Goal: Task Accomplishment & Management: Manage account settings

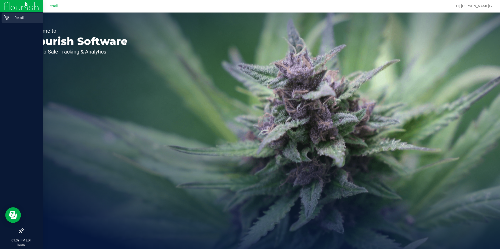
click at [9, 20] on p "Retail" at bounding box center [24, 18] width 31 height 6
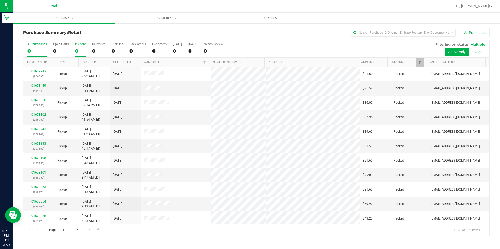
click at [78, 50] on div "0" at bounding box center [80, 51] width 11 height 6
click at [0, 0] on input "In Store 0" at bounding box center [0, 0] width 0 height 0
click at [58, 21] on uib-tab-heading "Purchases Summary of purchases Fulfillment All purchases" at bounding box center [64, 18] width 103 height 11
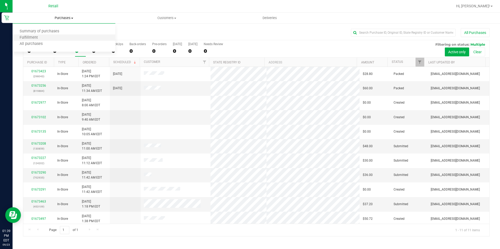
click at [48, 41] on li "Fulfillment" at bounding box center [64, 38] width 103 height 6
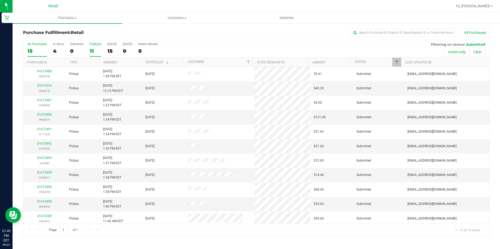
click at [92, 52] on div "11" at bounding box center [96, 51] width 12 height 6
click at [0, 0] on input "PickUps 11" at bounding box center [0, 0] width 0 height 0
click at [94, 49] on div "109" at bounding box center [96, 51] width 12 height 6
click at [0, 0] on input "PickUps 109" at bounding box center [0, 0] width 0 height 0
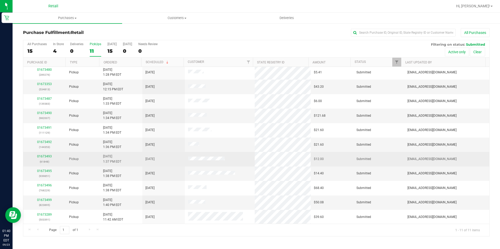
scroll to position [2, 0]
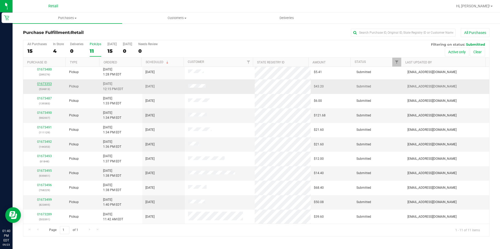
click at [39, 82] on link "01673353" at bounding box center [44, 84] width 15 height 4
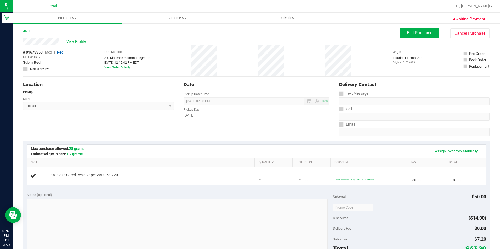
click at [70, 42] on span "View Profile" at bounding box center [76, 41] width 21 height 5
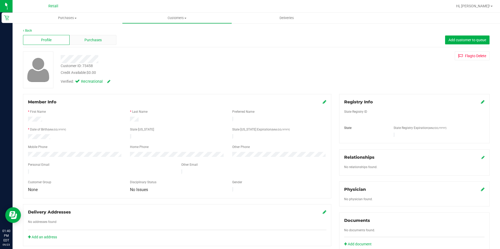
click at [93, 41] on span "Purchases" at bounding box center [92, 39] width 17 height 5
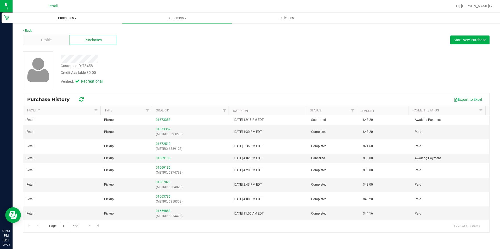
click at [65, 16] on span "Purchases" at bounding box center [68, 18] width 110 height 5
click at [44, 36] on li "Fulfillment" at bounding box center [68, 38] width 110 height 6
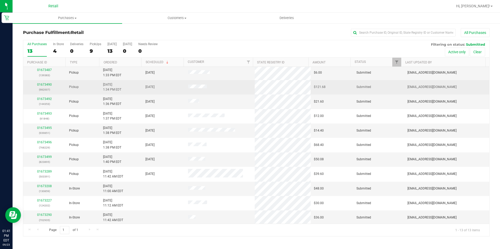
scroll to position [31, 0]
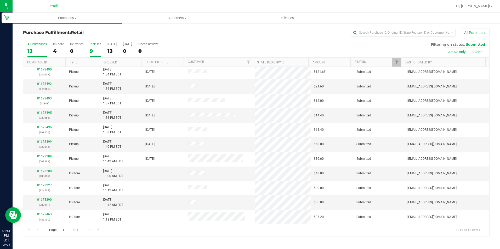
click at [94, 50] on div "9" at bounding box center [96, 51] width 12 height 6
click at [0, 0] on input "PickUps 9" at bounding box center [0, 0] width 0 height 0
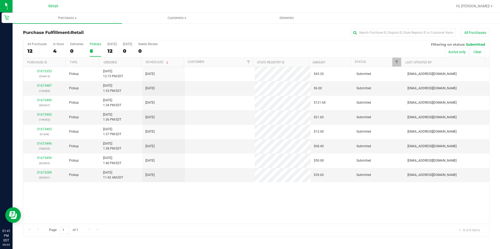
scroll to position [0, 0]
click at [44, 174] on link "01673289" at bounding box center [44, 173] width 15 height 4
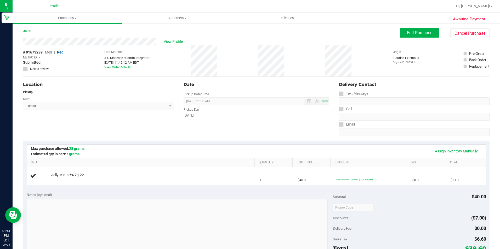
click at [174, 41] on span "View Profile" at bounding box center [174, 41] width 21 height 5
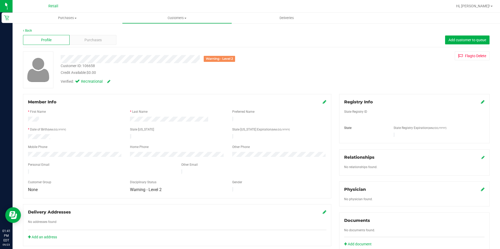
click at [99, 45] on div "Profile Purchases Add customer to queue" at bounding box center [256, 40] width 466 height 14
click at [90, 36] on div "Purchases" at bounding box center [93, 40] width 47 height 10
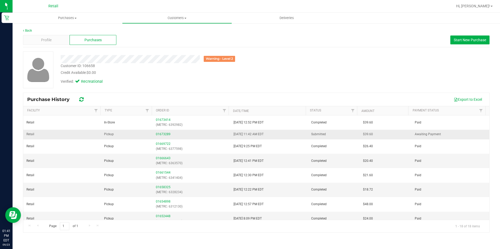
click at [158, 131] on td "01673289" at bounding box center [192, 134] width 78 height 9
click at [158, 135] on link "01673289" at bounding box center [163, 135] width 15 height 4
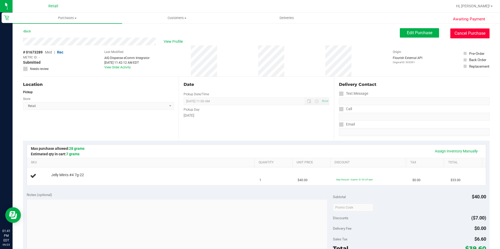
click at [474, 36] on button "Cancel Purchase" at bounding box center [469, 34] width 39 height 10
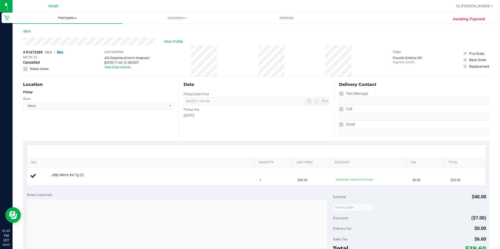
click at [63, 19] on span "Purchases" at bounding box center [68, 18] width 110 height 5
click at [54, 39] on li "Fulfillment" at bounding box center [68, 38] width 110 height 6
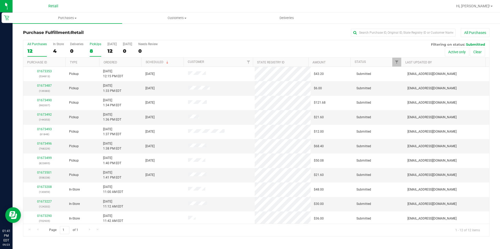
click at [92, 48] on label "PickUps 8" at bounding box center [96, 49] width 12 height 14
click at [0, 0] on input "PickUps 8" at bounding box center [0, 0] width 0 height 0
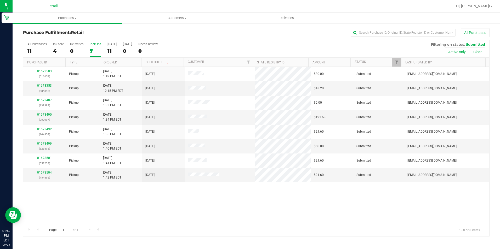
click at [89, 48] on div "All Purchases 11 In Store 4 Deliveries 0 PickUps 7 [DATE] 11 [DATE] 0 Needs Rev…" at bounding box center [256, 49] width 466 height 18
click at [90, 49] on div "7" at bounding box center [96, 51] width 12 height 6
click at [0, 0] on input "PickUps 7" at bounding box center [0, 0] width 0 height 0
click at [98, 53] on div "9" at bounding box center [96, 51] width 12 height 6
click at [0, 0] on input "PickUps 9" at bounding box center [0, 0] width 0 height 0
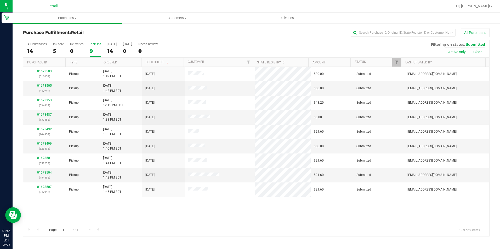
click at [97, 51] on div "9" at bounding box center [96, 51] width 12 height 6
click at [0, 0] on input "PickUps 9" at bounding box center [0, 0] width 0 height 0
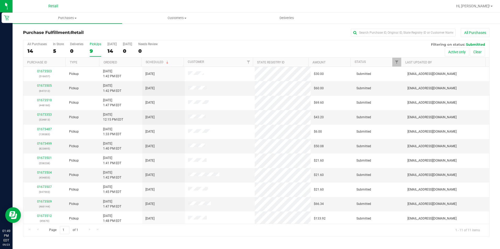
click at [90, 52] on div "9" at bounding box center [96, 51] width 12 height 6
click at [0, 0] on input "PickUps 9" at bounding box center [0, 0] width 0 height 0
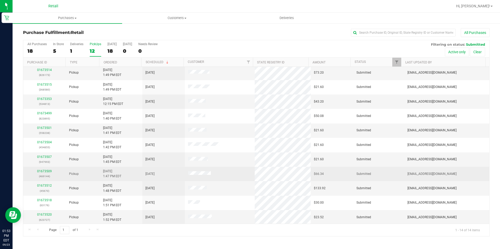
scroll to position [45, 0]
click at [44, 171] on link "01673509" at bounding box center [44, 171] width 15 height 4
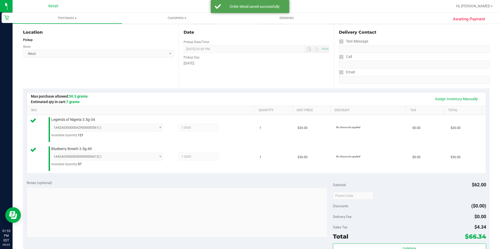
scroll to position [105, 0]
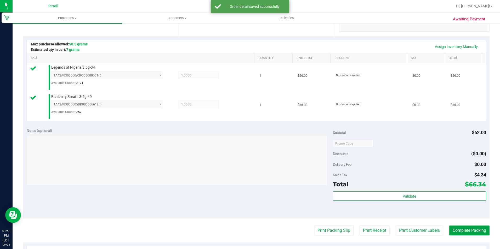
click at [463, 227] on button "Complete Packing" at bounding box center [469, 231] width 40 height 10
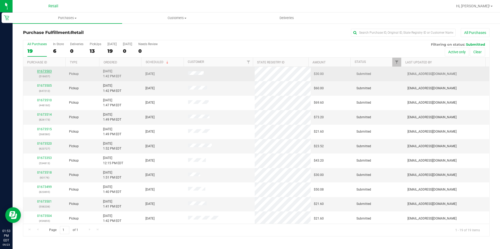
click at [44, 70] on link "01673503" at bounding box center [44, 72] width 15 height 4
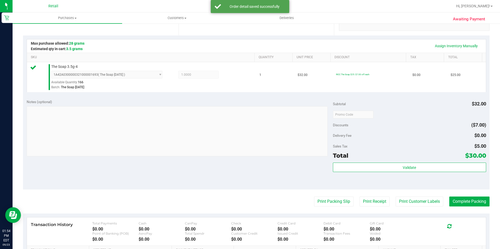
scroll to position [157, 0]
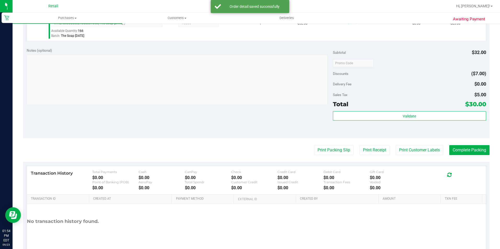
click at [455, 145] on purchase-details "Back Edit Purchase Cancel Purchase View Profile # 01673503 Med | Rec METRC ID: …" at bounding box center [256, 65] width 466 height 389
click at [457, 150] on button "Complete Packing" at bounding box center [469, 150] width 40 height 10
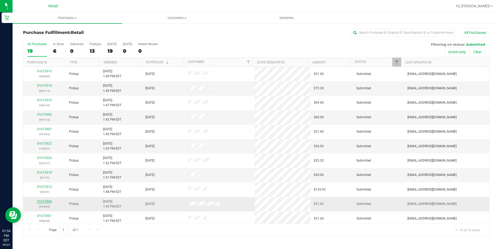
click at [41, 202] on link "01673504" at bounding box center [44, 202] width 15 height 4
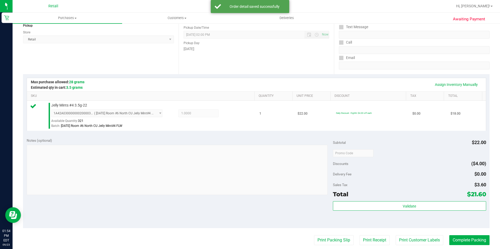
scroll to position [105, 0]
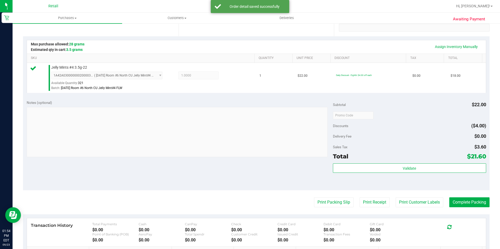
click at [467, 196] on purchase-details "Back Edit Purchase Cancel Purchase View Profile # 01673504 Med | Rec METRC ID: …" at bounding box center [256, 118] width 466 height 389
click at [467, 200] on button "Complete Packing" at bounding box center [469, 203] width 40 height 10
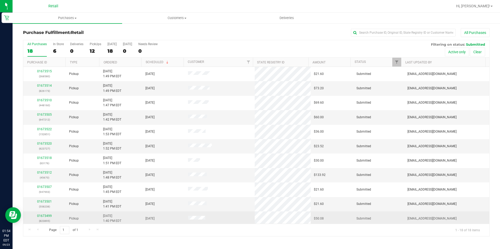
click at [43, 219] on div "01673499 (823895)" at bounding box center [44, 219] width 36 height 10
click at [44, 218] on div "01673499 (823895)" at bounding box center [44, 219] width 36 height 10
click at [44, 217] on link "01673499" at bounding box center [44, 216] width 15 height 4
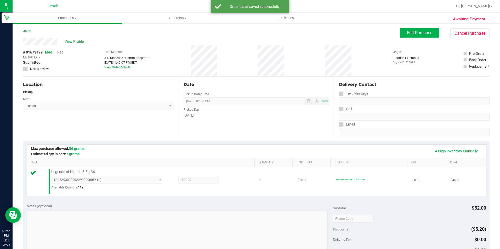
scroll to position [105, 0]
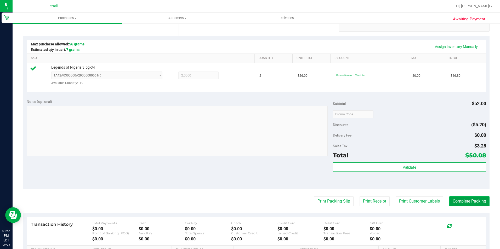
click at [469, 198] on button "Complete Packing" at bounding box center [469, 202] width 40 height 10
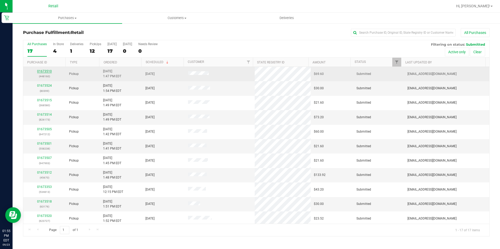
click at [48, 70] on link "01673510" at bounding box center [44, 72] width 15 height 4
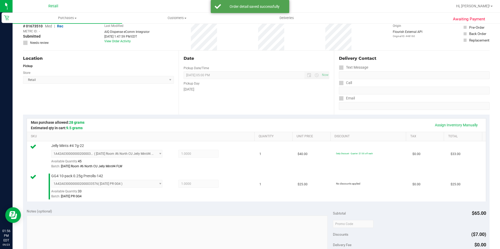
scroll to position [131, 0]
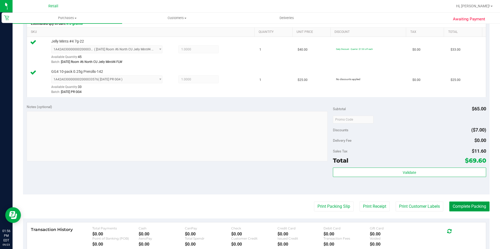
click at [470, 204] on button "Complete Packing" at bounding box center [469, 207] width 40 height 10
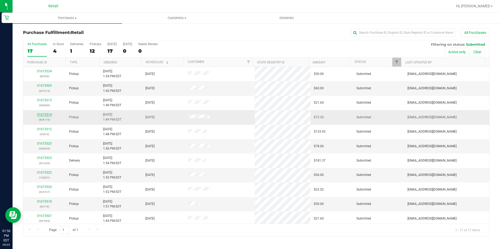
click at [43, 113] on link "01673514" at bounding box center [44, 115] width 15 height 4
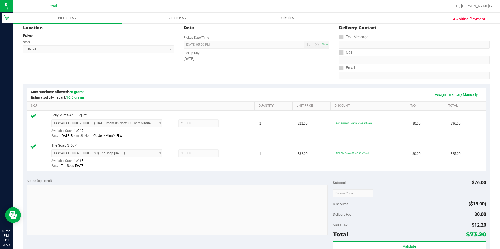
scroll to position [105, 0]
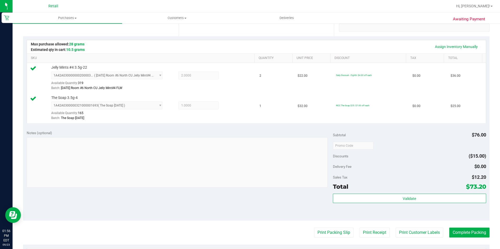
click at [451, 228] on purchase-details "Back Edit Purchase Cancel Purchase View Profile # 01673514 Med | Rec METRC ID: …" at bounding box center [256, 133] width 466 height 419
click at [453, 232] on button "Complete Packing" at bounding box center [469, 233] width 40 height 10
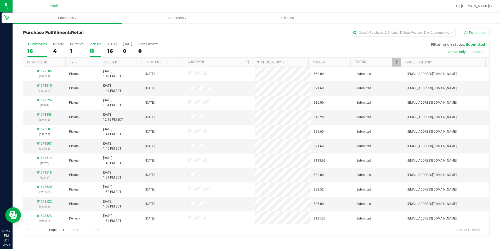
click at [98, 53] on div "11" at bounding box center [96, 51] width 12 height 6
click at [0, 0] on input "PickUps 11" at bounding box center [0, 0] width 0 height 0
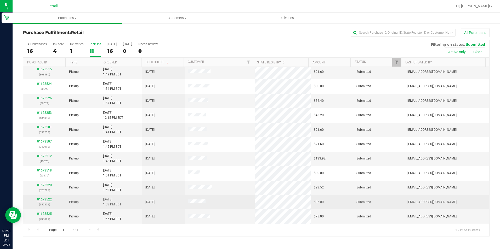
click at [45, 201] on link "01673522" at bounding box center [44, 200] width 15 height 4
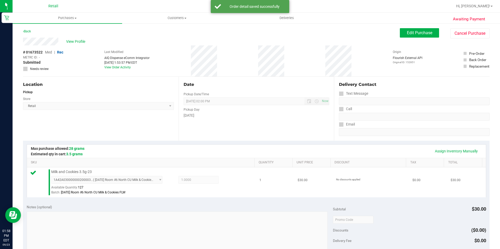
scroll to position [105, 0]
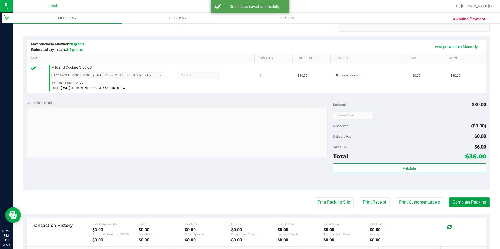
click at [456, 204] on button "Complete Packing" at bounding box center [469, 203] width 40 height 10
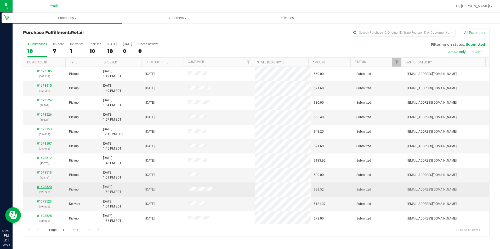
click at [45, 188] on link "01673520" at bounding box center [44, 187] width 15 height 4
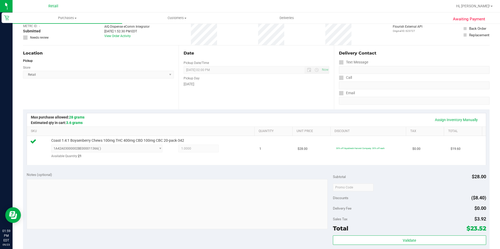
scroll to position [78, 0]
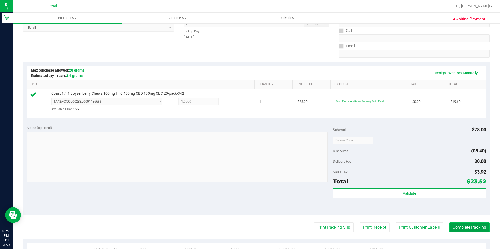
click at [469, 224] on button "Complete Packing" at bounding box center [469, 228] width 40 height 10
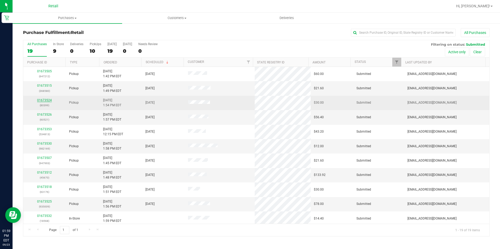
click at [48, 101] on link "01673524" at bounding box center [44, 101] width 15 height 4
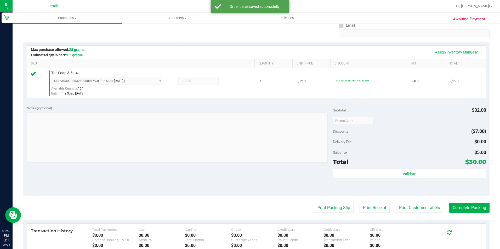
scroll to position [157, 0]
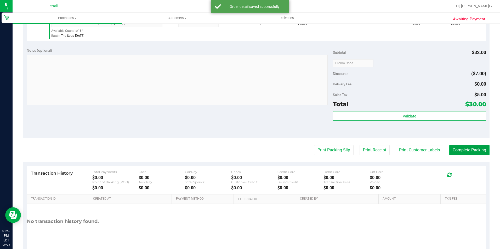
click at [460, 149] on button "Complete Packing" at bounding box center [469, 150] width 40 height 10
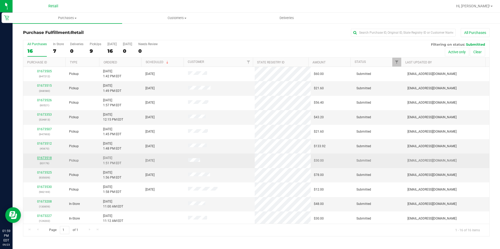
click at [41, 158] on link "01673518" at bounding box center [44, 158] width 15 height 4
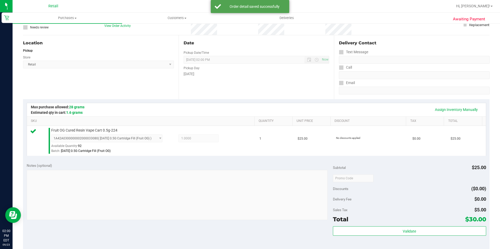
scroll to position [105, 0]
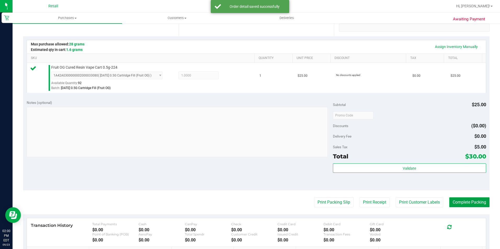
click at [470, 199] on button "Complete Packing" at bounding box center [469, 203] width 40 height 10
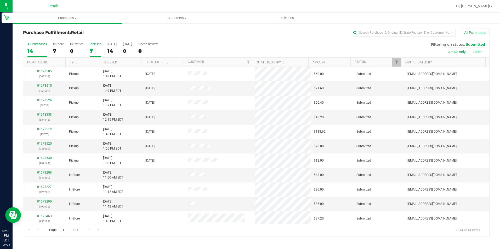
click at [90, 52] on div "7" at bounding box center [96, 51] width 12 height 6
click at [0, 0] on input "PickUps 7" at bounding box center [0, 0] width 0 height 0
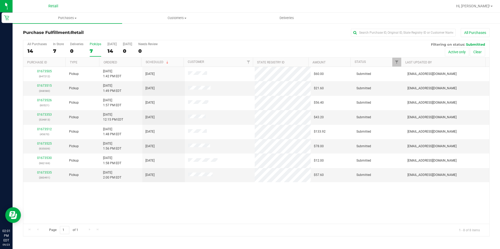
click at [96, 49] on div "7" at bounding box center [96, 51] width 12 height 6
click at [0, 0] on input "PickUps 7" at bounding box center [0, 0] width 0 height 0
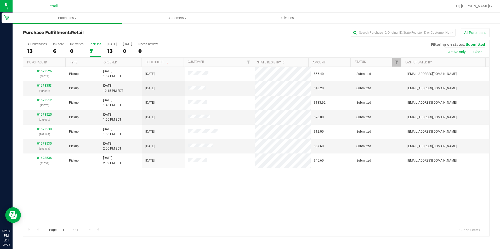
click at [90, 48] on label "PickUps 7" at bounding box center [96, 49] width 12 height 14
click at [0, 0] on input "PickUps 7" at bounding box center [0, 0] width 0 height 0
click at [90, 56] on label "PickUps 8" at bounding box center [96, 49] width 12 height 14
click at [139, 203] on div "01673526 (60521) Pickup [DATE] 1:57 PM EDT 9/23/2025 $56.40 Submitted [EMAIL_AD…" at bounding box center [256, 145] width 466 height 157
click at [95, 50] on div "7" at bounding box center [96, 51] width 12 height 6
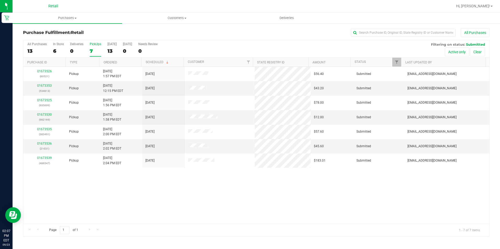
click at [0, 0] on input "PickUps 7" at bounding box center [0, 0] width 0 height 0
click at [171, 16] on span "Customers" at bounding box center [176, 18] width 109 height 5
click at [146, 31] on span "All customers" at bounding box center [141, 31] width 38 height 4
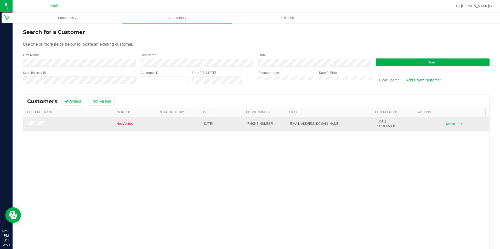
click at [36, 126] on span at bounding box center [36, 124] width 20 height 5
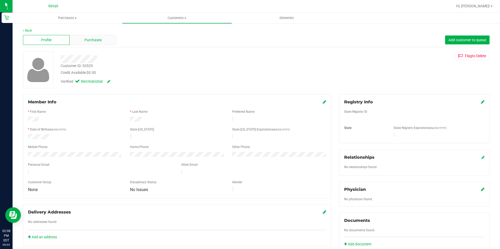
click at [98, 37] on span "Purchases" at bounding box center [92, 39] width 17 height 5
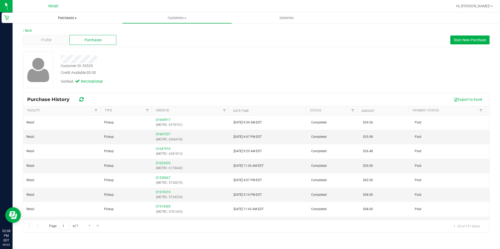
click at [63, 19] on span "Purchases" at bounding box center [68, 18] width 110 height 5
click at [45, 43] on span "All purchases" at bounding box center [31, 44] width 37 height 4
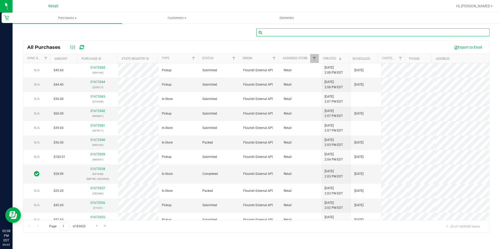
click at [307, 30] on input "text" at bounding box center [372, 33] width 233 height 8
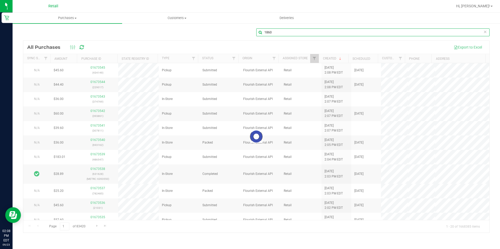
type input "1860"
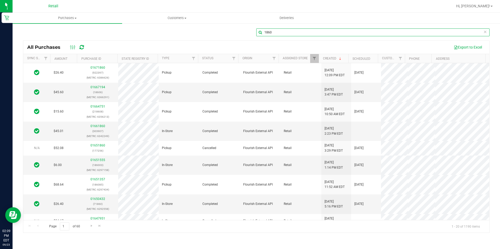
click at [487, 33] on input "1860" at bounding box center [372, 33] width 233 height 8
click at [487, 33] on icon at bounding box center [485, 32] width 4 height 6
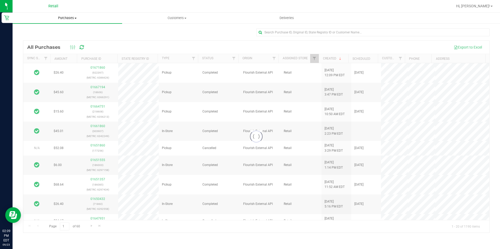
click at [66, 20] on span "Purchases" at bounding box center [68, 18] width 110 height 5
click at [50, 38] on li "Fulfillment" at bounding box center [68, 38] width 110 height 6
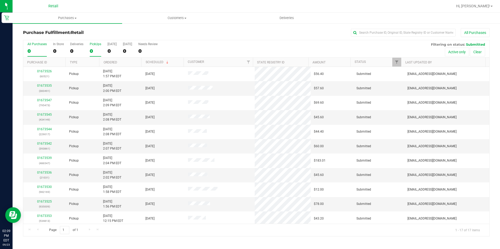
click at [90, 51] on div "0" at bounding box center [96, 51] width 12 height 6
click at [0, 0] on input "PickUps 0" at bounding box center [0, 0] width 0 height 0
click at [46, 202] on link "01673545" at bounding box center [44, 202] width 15 height 4
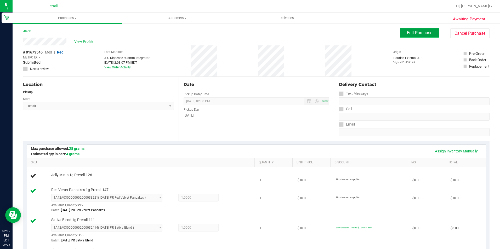
click at [411, 36] on button "Edit Purchase" at bounding box center [419, 32] width 39 height 9
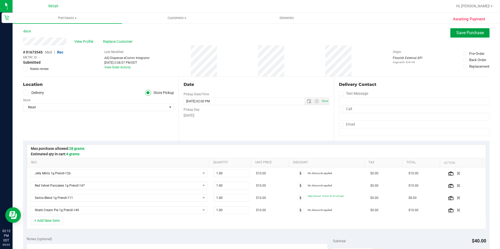
click at [461, 33] on span "Save Purchase" at bounding box center [469, 32] width 27 height 5
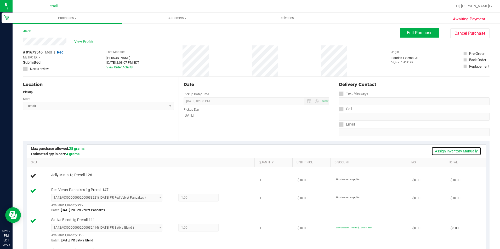
click at [449, 148] on link "Assign Inventory Manually" at bounding box center [456, 151] width 50 height 9
click at [56, 178] on link "Add Package" at bounding box center [60, 179] width 19 height 4
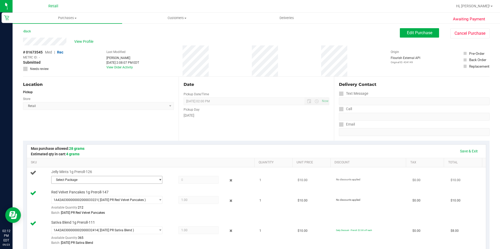
click at [102, 177] on span "Select Package" at bounding box center [104, 179] width 104 height 7
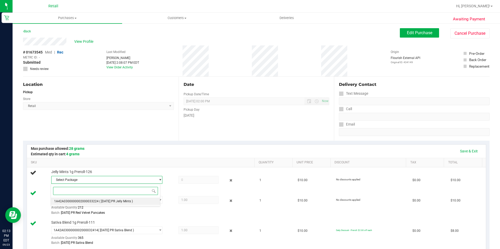
click at [104, 199] on li "1A42A0300000002000033224 ( [DATE] PR Jelly Mints )" at bounding box center [105, 201] width 109 height 7
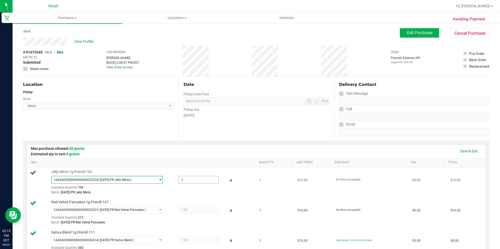
click at [201, 178] on span at bounding box center [198, 180] width 40 height 8
type input "1"
type input "1.0000"
click at [470, 156] on div "Save & Exit" at bounding box center [256, 151] width 459 height 13
click at [470, 153] on link "Save & Exit" at bounding box center [469, 151] width 25 height 9
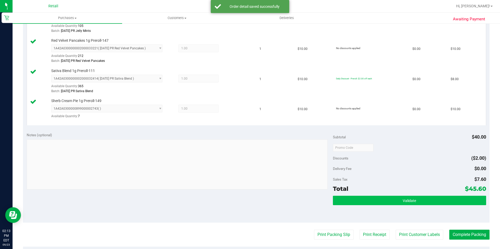
scroll to position [183, 0]
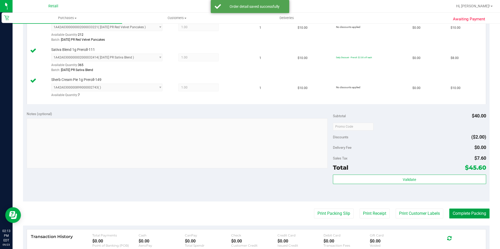
click at [462, 209] on button "Complete Packing" at bounding box center [469, 214] width 40 height 10
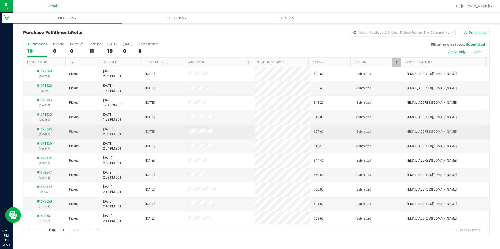
click at [44, 128] on link "01673535" at bounding box center [44, 130] width 15 height 4
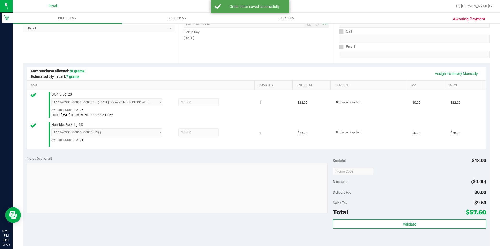
scroll to position [131, 0]
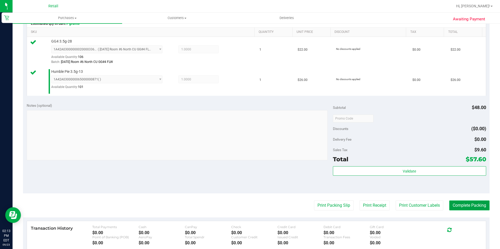
click at [463, 206] on button "Complete Packing" at bounding box center [469, 206] width 40 height 10
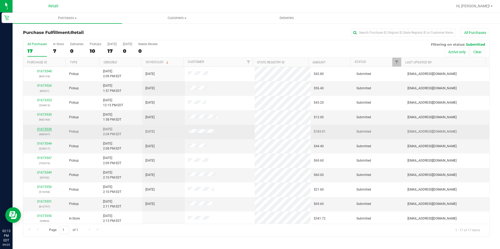
click at [40, 129] on link "01673539" at bounding box center [44, 130] width 15 height 4
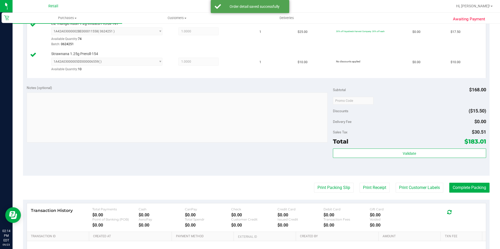
scroll to position [314, 0]
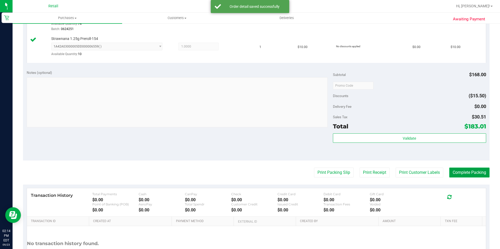
click at [482, 172] on button "Complete Packing" at bounding box center [469, 173] width 40 height 10
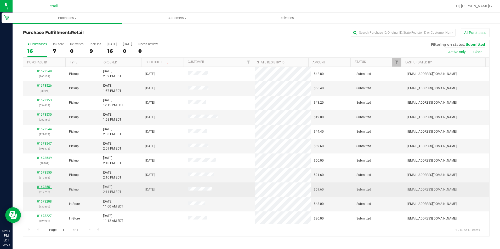
click at [50, 187] on link "01673551" at bounding box center [44, 187] width 15 height 4
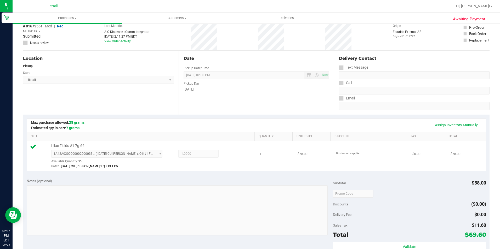
scroll to position [105, 0]
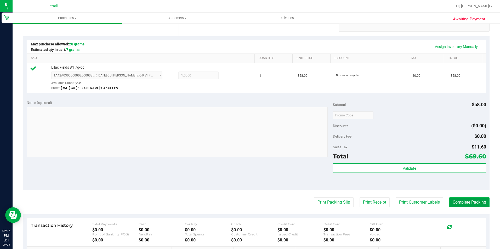
click at [471, 201] on button "Complete Packing" at bounding box center [469, 203] width 40 height 10
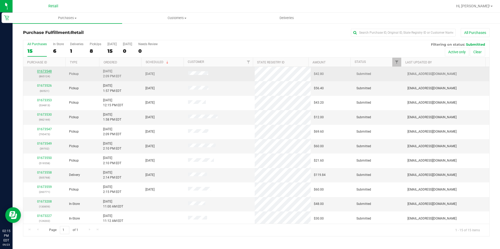
click at [42, 71] on link "01673548" at bounding box center [44, 72] width 15 height 4
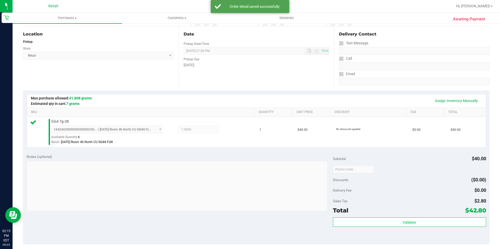
scroll to position [78, 0]
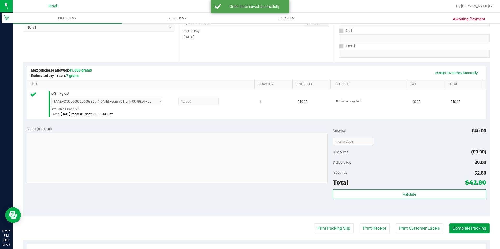
click at [452, 227] on button "Complete Packing" at bounding box center [469, 229] width 40 height 10
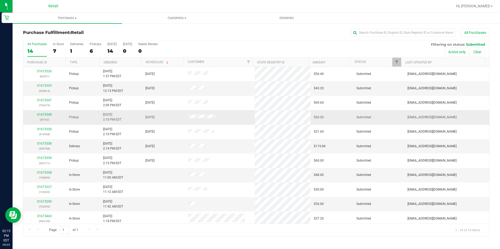
click at [41, 113] on div "01673549 (39702)" at bounding box center [44, 117] width 36 height 10
click at [41, 116] on link "01673549" at bounding box center [44, 115] width 15 height 4
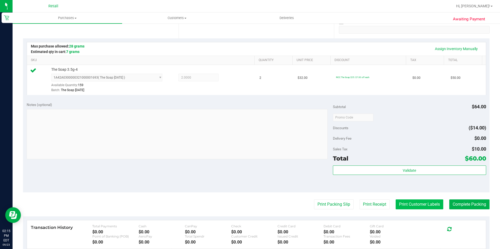
scroll to position [105, 0]
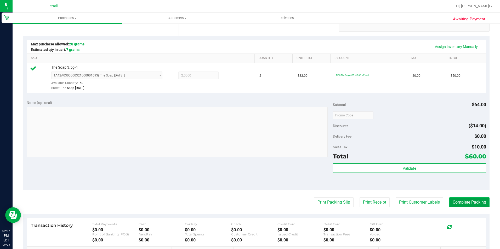
click at [469, 201] on button "Complete Packing" at bounding box center [469, 203] width 40 height 10
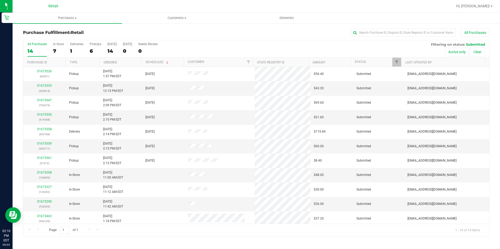
click at [88, 50] on div "All Purchases 14 In Store 7 Deliveries 1 PickUps 6 [DATE] 14 [DATE] 0 Needs Rev…" at bounding box center [256, 49] width 466 height 18
click at [92, 49] on div "6" at bounding box center [96, 51] width 12 height 6
click at [0, 0] on input "PickUps 6" at bounding box center [0, 0] width 0 height 0
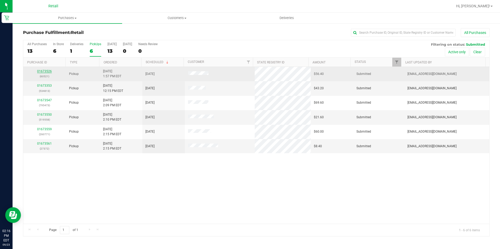
click at [47, 71] on link "01673526" at bounding box center [44, 72] width 15 height 4
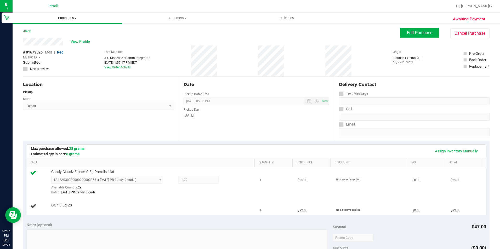
click at [61, 17] on span "Purchases" at bounding box center [68, 18] width 110 height 5
click at [49, 40] on li "Fulfillment" at bounding box center [68, 38] width 110 height 6
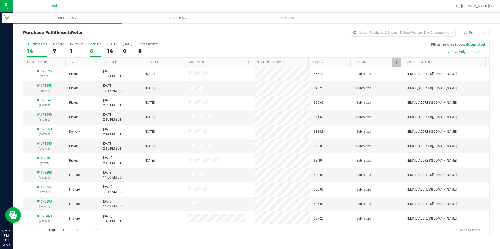
click at [90, 53] on div "6" at bounding box center [96, 51] width 12 height 6
click at [0, 0] on input "PickUps 6" at bounding box center [0, 0] width 0 height 0
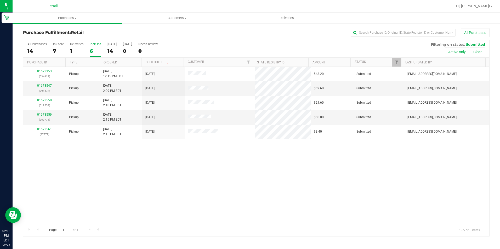
click at [94, 50] on div "6" at bounding box center [96, 51] width 12 height 6
click at [0, 0] on input "PickUps 6" at bounding box center [0, 0] width 0 height 0
click at [96, 50] on div "4" at bounding box center [96, 51] width 12 height 6
click at [0, 0] on input "PickUps 4" at bounding box center [0, 0] width 0 height 0
click at [95, 51] on div "4" at bounding box center [96, 51] width 12 height 6
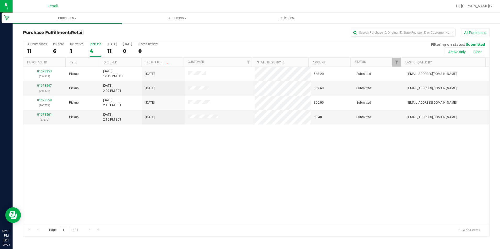
click at [0, 0] on input "PickUps 4" at bounding box center [0, 0] width 0 height 0
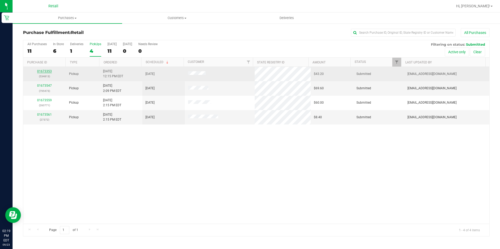
click at [39, 71] on link "01673353" at bounding box center [44, 72] width 15 height 4
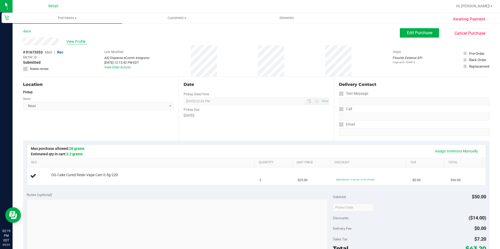
click at [72, 44] on span "View Profile" at bounding box center [76, 41] width 21 height 5
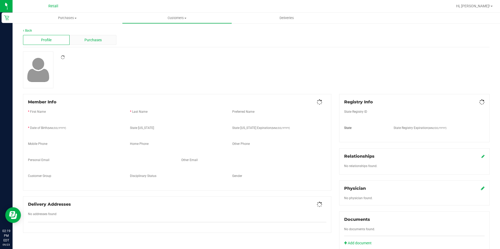
click at [87, 41] on span "Purchases" at bounding box center [92, 39] width 17 height 5
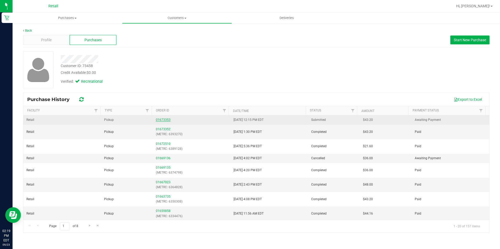
click at [162, 119] on link "01673353" at bounding box center [163, 120] width 15 height 4
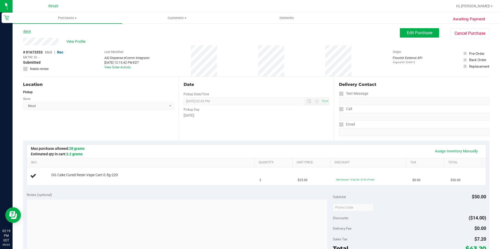
click at [23, 30] on icon at bounding box center [23, 31] width 1 height 3
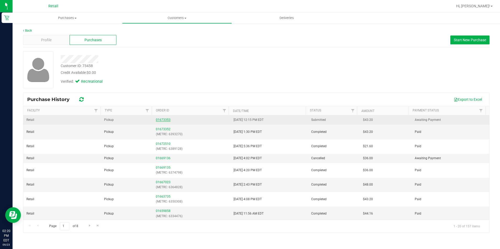
click at [158, 120] on link "01673353" at bounding box center [163, 120] width 15 height 4
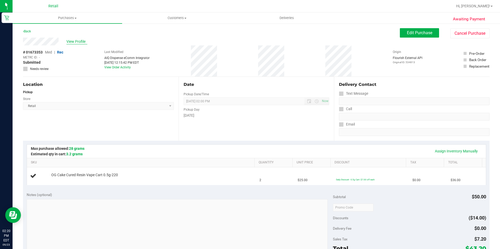
click at [79, 42] on span "View Profile" at bounding box center [76, 41] width 21 height 5
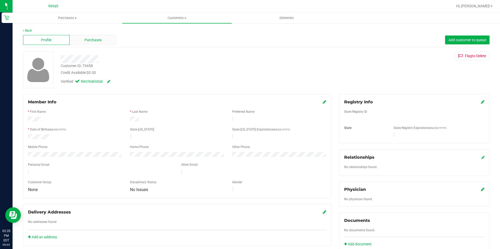
click at [90, 41] on span "Purchases" at bounding box center [92, 39] width 17 height 5
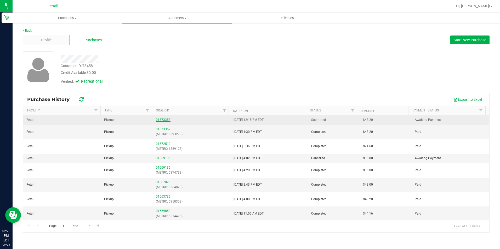
click at [165, 118] on link "01673353" at bounding box center [163, 120] width 15 height 4
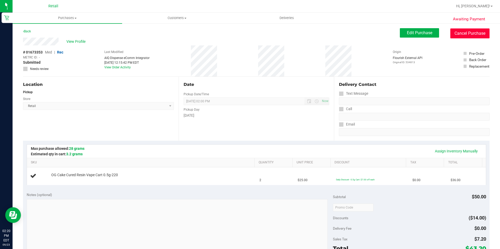
click at [473, 29] on button "Cancel Purchase" at bounding box center [469, 34] width 39 height 10
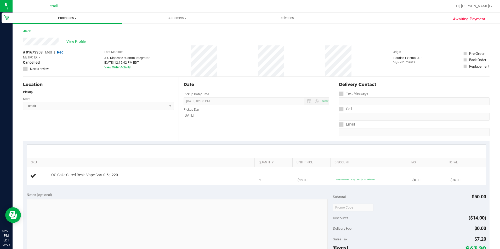
click at [60, 22] on uib-tab-heading "Purchases Summary of purchases Fulfillment All purchases" at bounding box center [68, 18] width 110 height 11
click at [41, 37] on span "Fulfillment" at bounding box center [29, 38] width 32 height 4
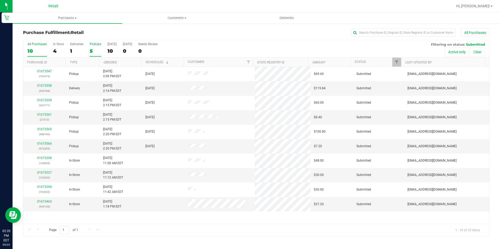
click at [96, 52] on div "5" at bounding box center [96, 51] width 12 height 6
click at [0, 0] on input "PickUps 5" at bounding box center [0, 0] width 0 height 0
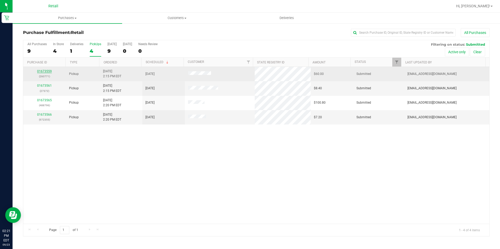
click at [46, 73] on link "01673559" at bounding box center [44, 72] width 15 height 4
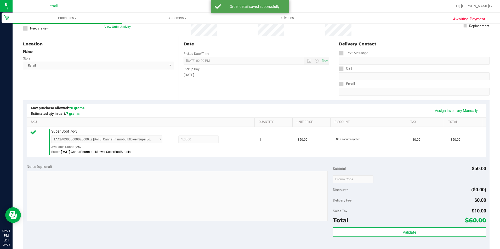
scroll to position [78, 0]
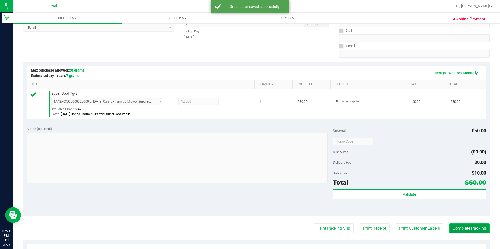
click at [481, 230] on button "Complete Packing" at bounding box center [469, 229] width 40 height 10
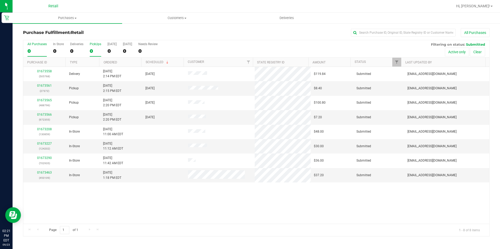
click at [90, 50] on div "0" at bounding box center [96, 51] width 12 height 6
click at [0, 0] on input "PickUps 0" at bounding box center [0, 0] width 0 height 0
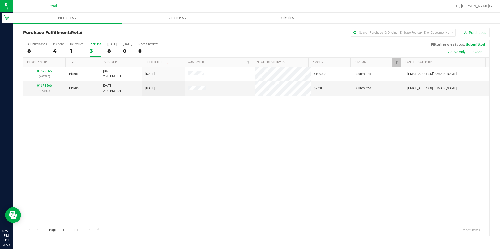
click at [96, 54] on label "PickUps 3" at bounding box center [96, 49] width 12 height 14
click at [0, 0] on input "PickUps 3" at bounding box center [0, 0] width 0 height 0
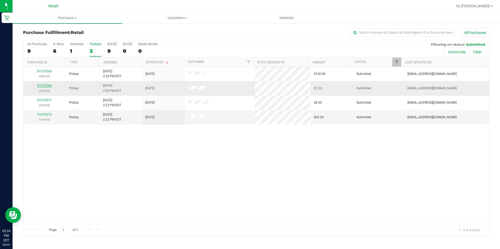
click at [38, 84] on link "01673566" at bounding box center [44, 86] width 15 height 4
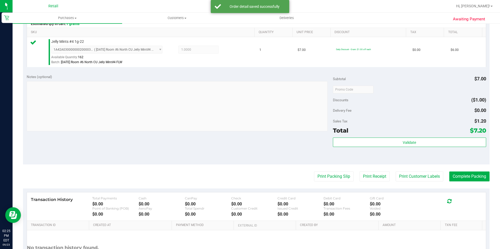
scroll to position [131, 0]
click at [459, 177] on button "Complete Packing" at bounding box center [469, 177] width 40 height 10
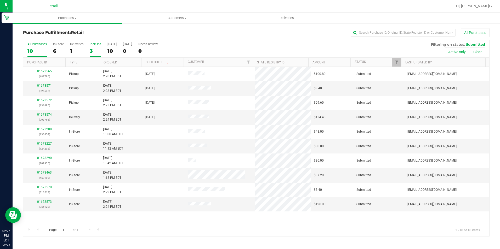
click at [92, 48] on div "3" at bounding box center [96, 51] width 12 height 6
click at [0, 0] on input "PickUps 3" at bounding box center [0, 0] width 0 height 0
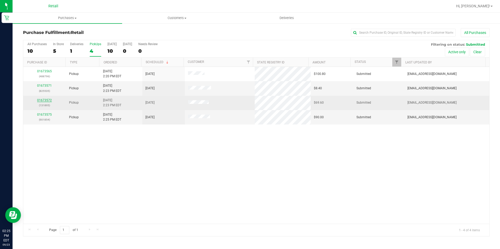
click at [47, 100] on link "01673572" at bounding box center [44, 101] width 15 height 4
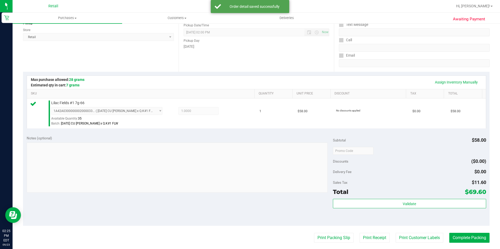
scroll to position [78, 0]
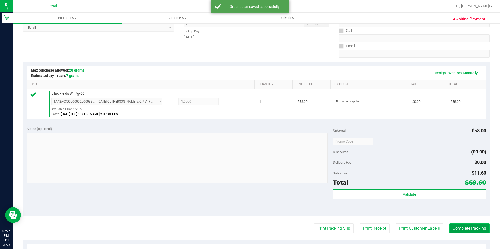
click at [464, 234] on button "Complete Packing" at bounding box center [469, 229] width 40 height 10
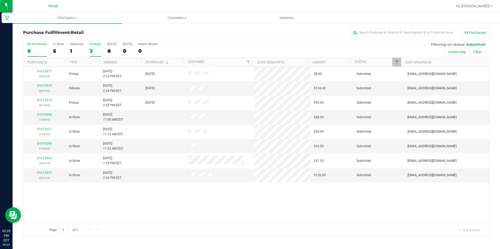
click at [92, 44] on div "PickUps" at bounding box center [96, 44] width 12 height 4
click at [0, 0] on input "PickUps 2" at bounding box center [0, 0] width 0 height 0
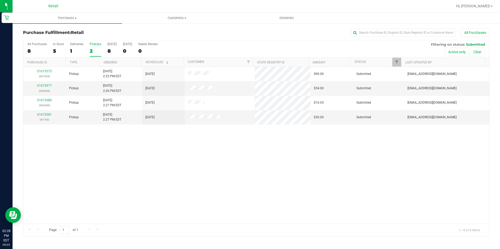
click at [92, 50] on div "2" at bounding box center [96, 51] width 12 height 6
click at [0, 0] on input "PickUps 2" at bounding box center [0, 0] width 0 height 0
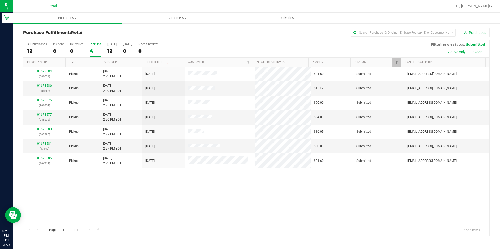
click at [93, 53] on div "4" at bounding box center [96, 51] width 12 height 6
click at [0, 0] on input "PickUps 4" at bounding box center [0, 0] width 0 height 0
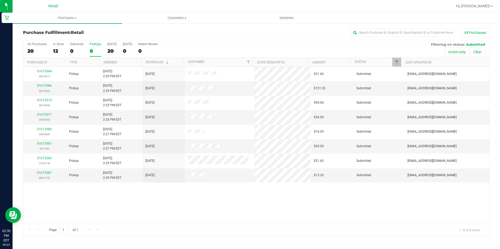
click at [96, 50] on div "8" at bounding box center [96, 51] width 12 height 6
click at [0, 0] on input "PickUps 8" at bounding box center [0, 0] width 0 height 0
click at [111, 62] on link "Ordered" at bounding box center [111, 63] width 14 height 4
click at [44, 87] on link "01673577" at bounding box center [44, 86] width 15 height 4
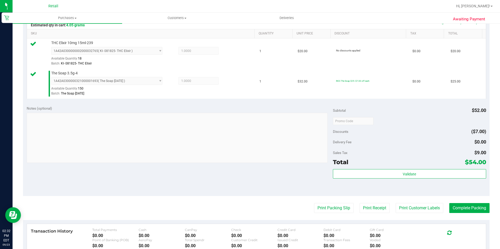
scroll to position [131, 0]
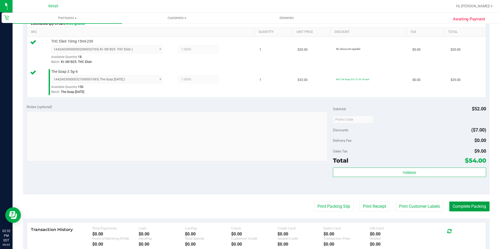
click at [462, 204] on button "Complete Packing" at bounding box center [469, 207] width 40 height 10
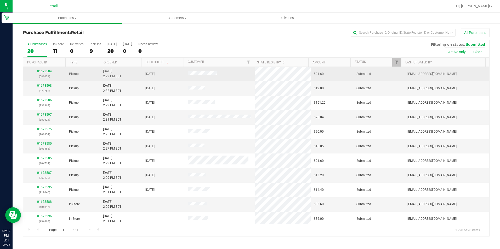
click at [47, 71] on link "01673584" at bounding box center [44, 72] width 15 height 4
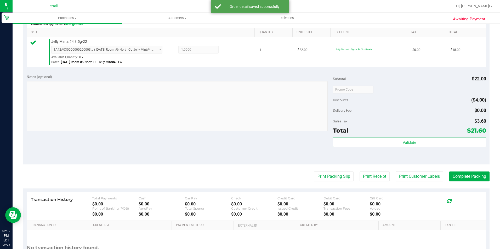
scroll to position [131, 0]
click at [473, 175] on button "Complete Packing" at bounding box center [469, 177] width 40 height 10
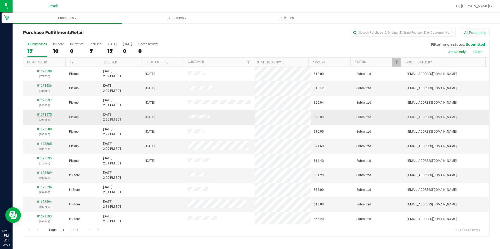
click at [47, 116] on link "01673575" at bounding box center [44, 115] width 15 height 4
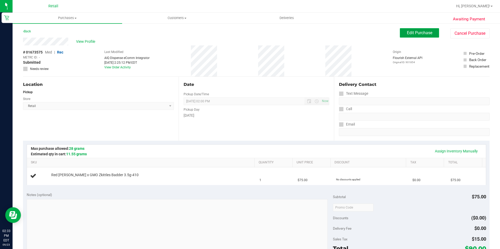
click at [427, 29] on button "Edit Purchase" at bounding box center [419, 32] width 39 height 9
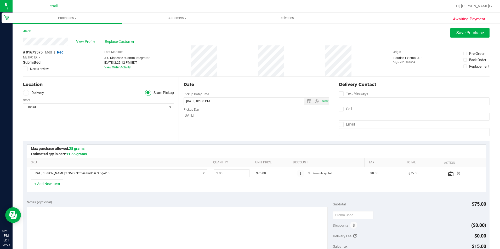
drag, startPoint x: 462, startPoint y: 46, endPoint x: 463, endPoint y: 38, distance: 7.9
click at [462, 42] on div "View Profile Replace Customer # 01673575 Med | Rec METRC ID: - Submitted Needs …" at bounding box center [256, 57] width 466 height 39
drag, startPoint x: 463, startPoint y: 38, endPoint x: 463, endPoint y: 35, distance: 2.9
click at [463, 35] on button "Save Purchase" at bounding box center [469, 32] width 39 height 9
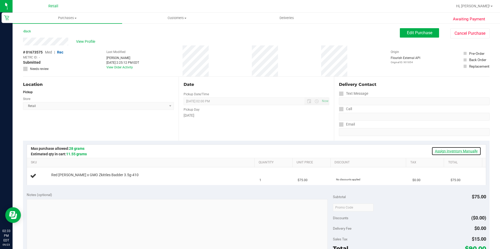
click at [450, 151] on link "Assign Inventory Manually" at bounding box center [456, 151] width 50 height 9
click at [55, 181] on div "Add Package" at bounding box center [151, 178] width 201 height 5
click at [67, 180] on link "Add Package" at bounding box center [60, 179] width 19 height 4
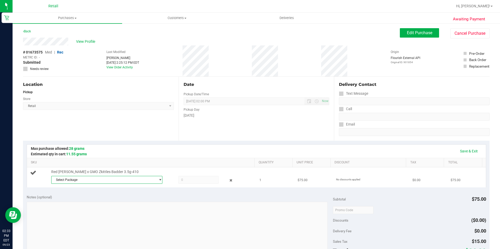
click at [127, 182] on span "Select Package" at bounding box center [104, 179] width 104 height 7
click at [78, 204] on li "1A42A0300000002000033480 ( [DATE] [MEDICAL_DATA] Extraction (4) )" at bounding box center [105, 201] width 109 height 7
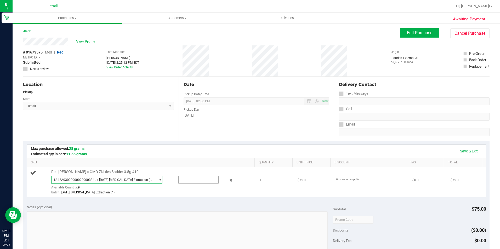
click at [179, 180] on input "text" at bounding box center [199, 179] width 40 height 7
type input "1"
type input "1.0000"
click at [468, 153] on link "Save & Exit" at bounding box center [469, 151] width 25 height 9
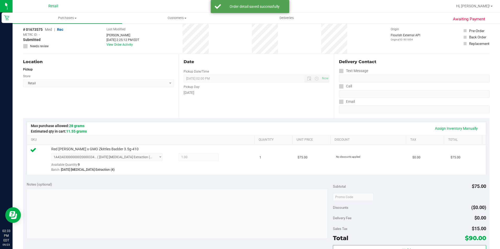
scroll to position [105, 0]
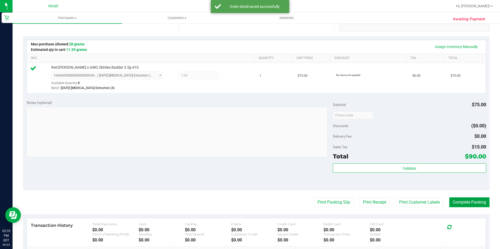
click at [465, 205] on button "Complete Packing" at bounding box center [469, 203] width 40 height 10
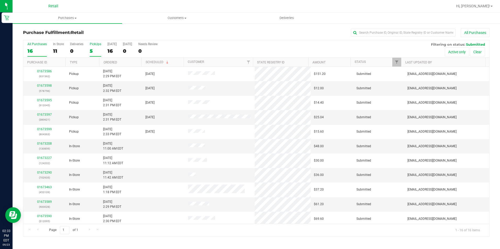
click at [96, 53] on div "5" at bounding box center [96, 51] width 12 height 6
click at [0, 0] on input "PickUps 5" at bounding box center [0, 0] width 0 height 0
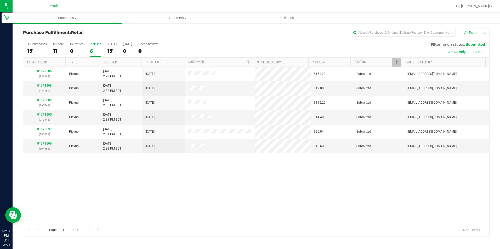
click at [99, 50] on div "6" at bounding box center [96, 51] width 12 height 6
click at [0, 0] on input "PickUps 6" at bounding box center [0, 0] width 0 height 0
click at [93, 53] on div "6" at bounding box center [96, 51] width 12 height 6
click at [0, 0] on input "PickUps 6" at bounding box center [0, 0] width 0 height 0
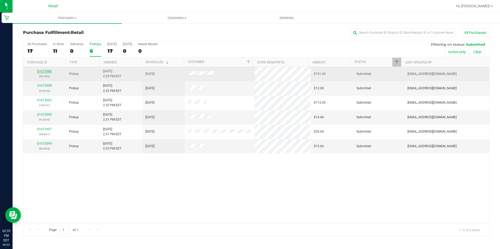
click at [48, 72] on link "01673586" at bounding box center [44, 72] width 15 height 4
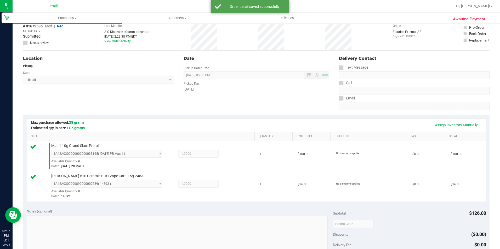
scroll to position [131, 0]
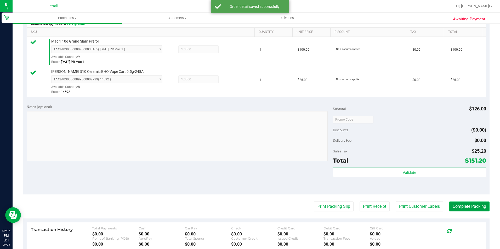
click at [461, 203] on button "Complete Packing" at bounding box center [469, 207] width 40 height 10
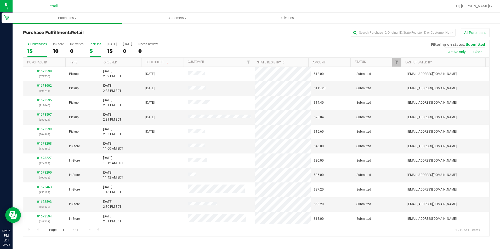
click at [94, 47] on label "PickUps 5" at bounding box center [96, 49] width 12 height 14
click at [0, 0] on input "PickUps 5" at bounding box center [0, 0] width 0 height 0
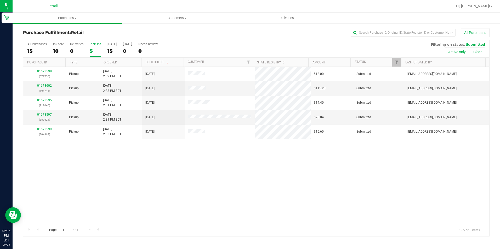
click at [98, 54] on div "5" at bounding box center [96, 51] width 12 height 6
click at [0, 0] on input "PickUps 5" at bounding box center [0, 0] width 0 height 0
click at [91, 49] on div "5" at bounding box center [96, 51] width 12 height 6
click at [0, 0] on input "PickUps 5" at bounding box center [0, 0] width 0 height 0
click at [89, 50] on div "All Purchases 17 In Store 12 Deliveries 0 PickUps 5 [DATE] 17 [DATE] 0 Needs Re…" at bounding box center [256, 49] width 466 height 18
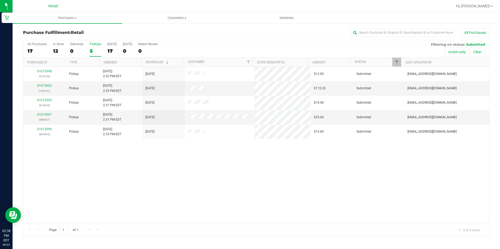
click at [91, 50] on div "5" at bounding box center [96, 51] width 12 height 6
click at [0, 0] on input "PickUps 5" at bounding box center [0, 0] width 0 height 0
click at [45, 115] on link "01673597" at bounding box center [44, 115] width 15 height 4
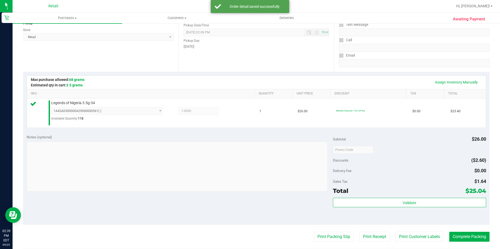
scroll to position [78, 0]
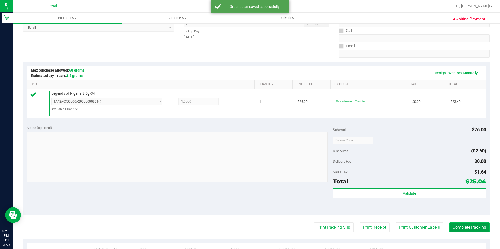
click at [452, 229] on button "Complete Packing" at bounding box center [469, 228] width 40 height 10
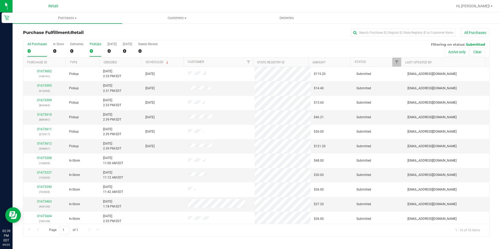
click at [99, 50] on div "0" at bounding box center [96, 51] width 12 height 6
click at [0, 0] on input "PickUps 0" at bounding box center [0, 0] width 0 height 0
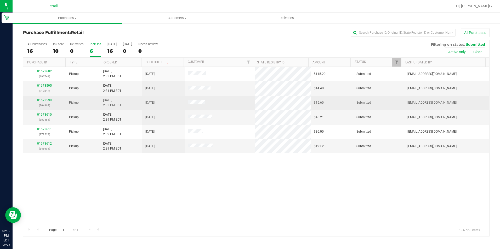
click at [44, 102] on link "01673599" at bounding box center [44, 101] width 15 height 4
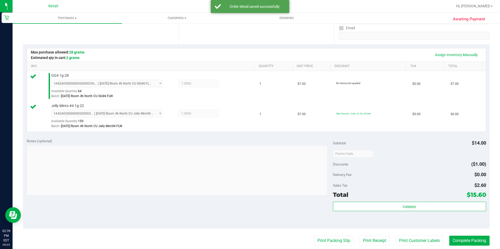
scroll to position [131, 0]
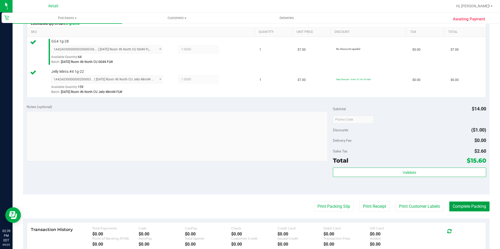
click at [464, 209] on button "Complete Packing" at bounding box center [469, 207] width 40 height 10
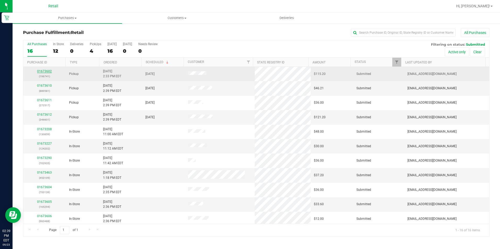
click at [43, 70] on link "01673602" at bounding box center [44, 72] width 15 height 4
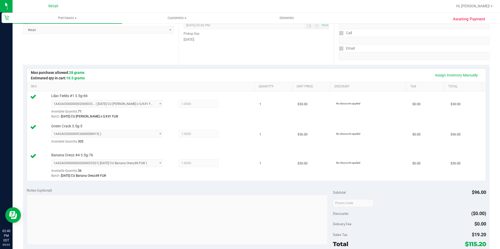
scroll to position [131, 0]
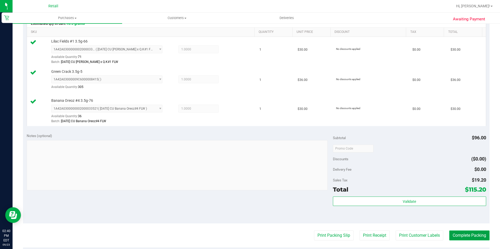
click at [469, 238] on button "Complete Packing" at bounding box center [469, 236] width 40 height 10
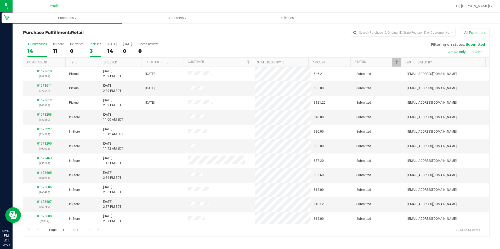
click at [99, 49] on div "3" at bounding box center [96, 51] width 12 height 6
click at [0, 0] on input "PickUps 3" at bounding box center [0, 0] width 0 height 0
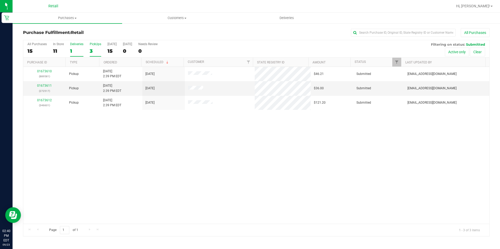
click at [73, 47] on label "Deliveries 1" at bounding box center [76, 49] width 13 height 14
click at [0, 0] on input "Deliveries 1" at bounding box center [0, 0] width 0 height 0
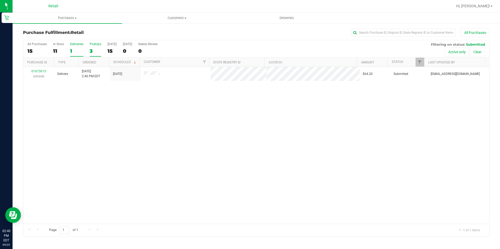
click at [93, 55] on label "PickUps 3" at bounding box center [96, 49] width 12 height 14
click at [0, 0] on input "PickUps 3" at bounding box center [0, 0] width 0 height 0
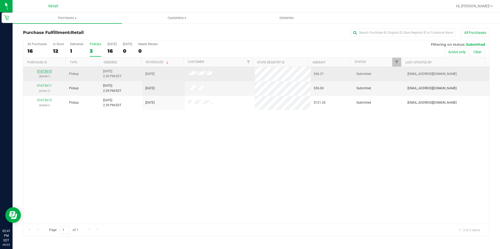
click at [43, 71] on link "01673610" at bounding box center [44, 72] width 15 height 4
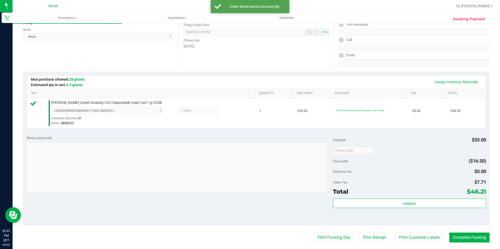
scroll to position [78, 0]
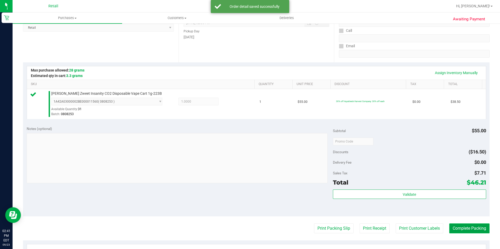
click at [463, 225] on button "Complete Packing" at bounding box center [469, 229] width 40 height 10
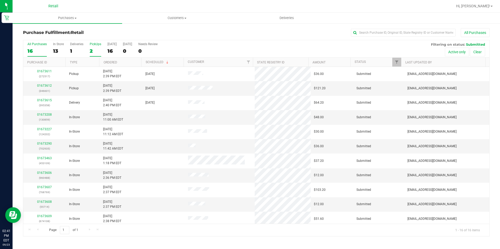
click at [90, 48] on div "2" at bounding box center [96, 51] width 12 height 6
click at [0, 0] on input "PickUps 2" at bounding box center [0, 0] width 0 height 0
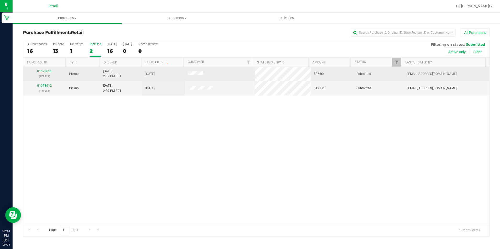
click at [48, 70] on link "01673611" at bounding box center [44, 72] width 15 height 4
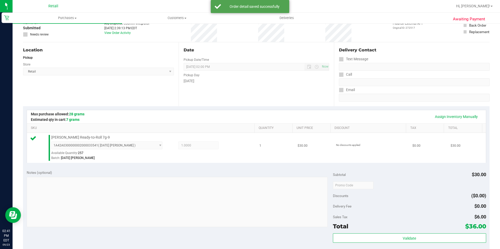
scroll to position [105, 0]
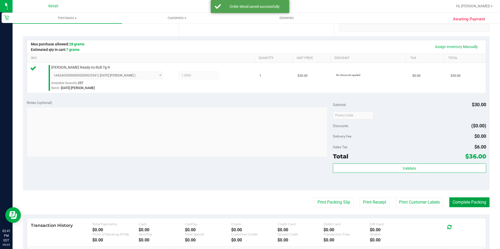
click at [459, 199] on button "Complete Packing" at bounding box center [469, 203] width 40 height 10
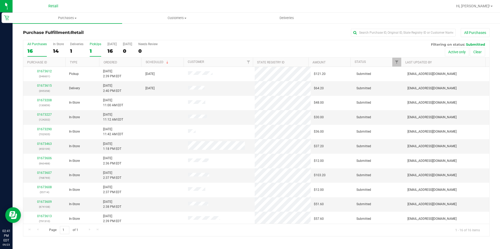
click at [98, 49] on div "1" at bounding box center [96, 51] width 12 height 6
click at [0, 0] on input "PickUps 1" at bounding box center [0, 0] width 0 height 0
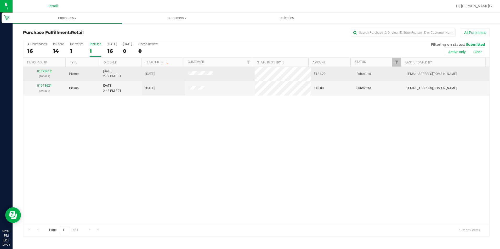
click at [47, 71] on link "01673612" at bounding box center [44, 72] width 15 height 4
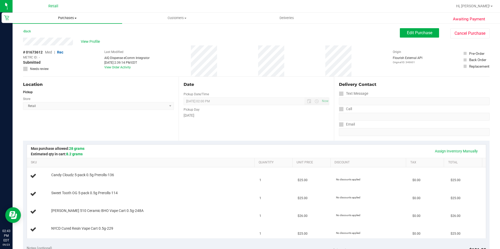
click at [58, 16] on span "Purchases" at bounding box center [68, 18] width 110 height 5
click at [43, 35] on li "Fulfillment" at bounding box center [68, 38] width 110 height 6
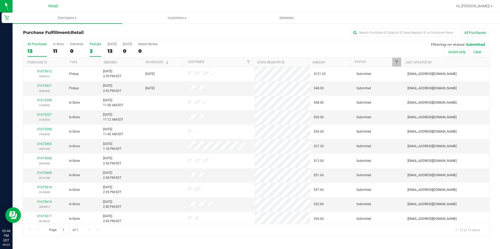
click at [94, 53] on div "2" at bounding box center [96, 51] width 12 height 6
click at [0, 0] on input "PickUps 2" at bounding box center [0, 0] width 0 height 0
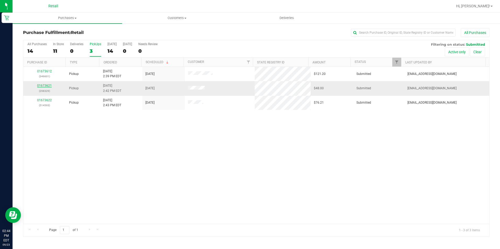
click at [48, 85] on link "01673621" at bounding box center [44, 86] width 15 height 4
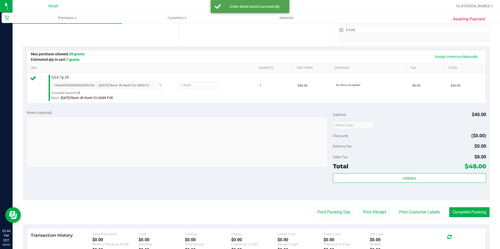
scroll to position [131, 0]
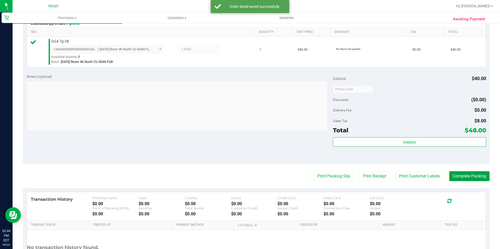
click at [474, 174] on button "Complete Packing" at bounding box center [469, 177] width 40 height 10
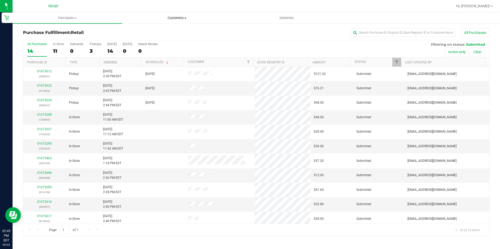
drag, startPoint x: 181, startPoint y: 18, endPoint x: 176, endPoint y: 23, distance: 6.8
click at [181, 18] on span "Customers" at bounding box center [176, 18] width 109 height 5
click at [174, 27] on ul "All customers Add a new customer All physicians" at bounding box center [177, 38] width 110 height 28
click at [168, 21] on uib-tab-heading "Customers All customers Add a new customer All physicians" at bounding box center [177, 18] width 110 height 11
click at [162, 30] on li "All customers" at bounding box center [177, 32] width 110 height 6
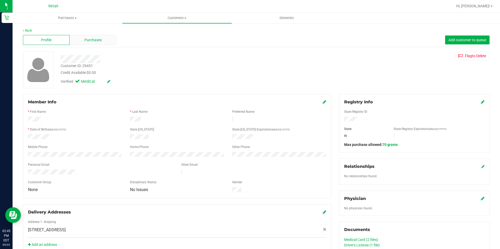
click at [91, 41] on span "Purchases" at bounding box center [92, 39] width 17 height 5
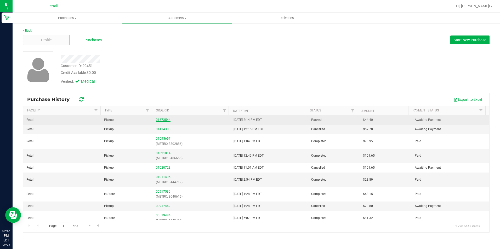
click at [159, 120] on link "01673544" at bounding box center [163, 120] width 15 height 4
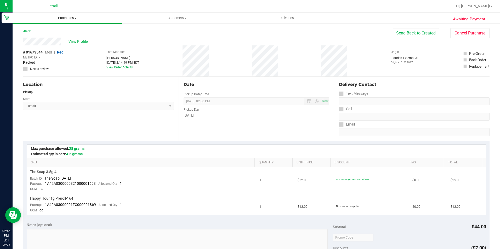
click at [67, 20] on span "Purchases" at bounding box center [68, 18] width 110 height 5
click at [48, 36] on li "Fulfillment" at bounding box center [68, 38] width 110 height 6
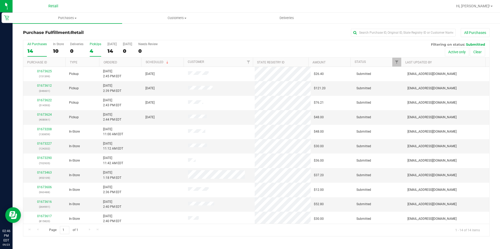
click at [92, 52] on div "4" at bounding box center [96, 51] width 12 height 6
click at [0, 0] on input "PickUps 4" at bounding box center [0, 0] width 0 height 0
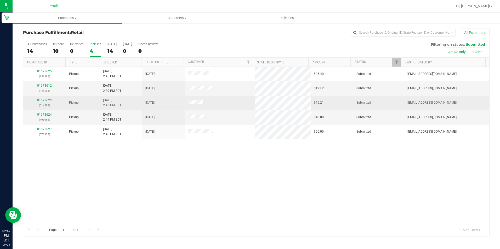
click at [31, 104] on p "(514593)" at bounding box center [44, 105] width 36 height 5
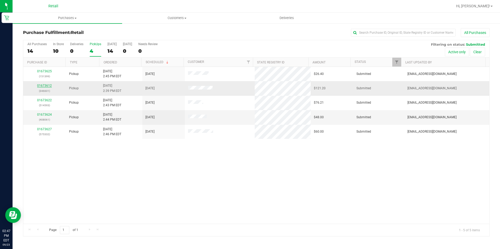
click at [43, 85] on link "01673612" at bounding box center [44, 86] width 15 height 4
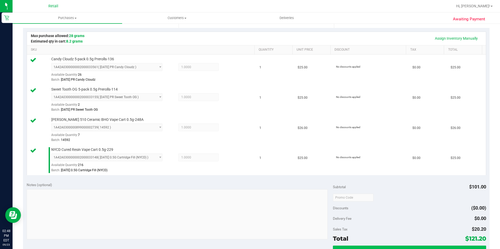
scroll to position [157, 0]
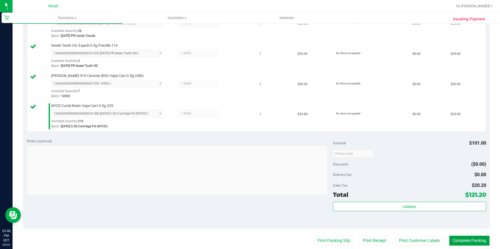
click at [473, 239] on button "Complete Packing" at bounding box center [469, 241] width 40 height 10
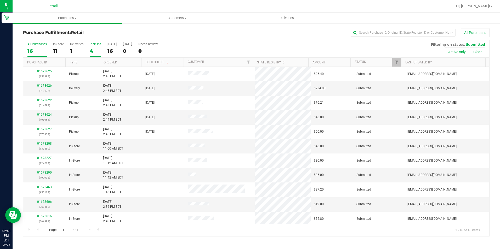
click at [95, 51] on div "4" at bounding box center [96, 51] width 12 height 6
click at [0, 0] on input "PickUps 4" at bounding box center [0, 0] width 0 height 0
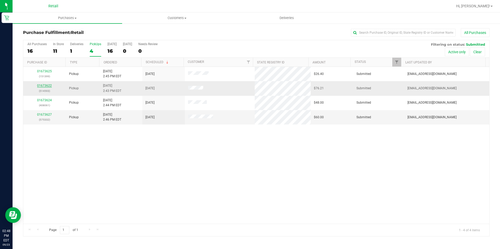
click at [43, 84] on link "01673622" at bounding box center [44, 86] width 15 height 4
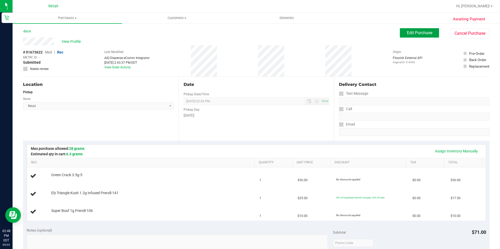
click at [409, 32] on span "Edit Purchase" at bounding box center [419, 32] width 25 height 5
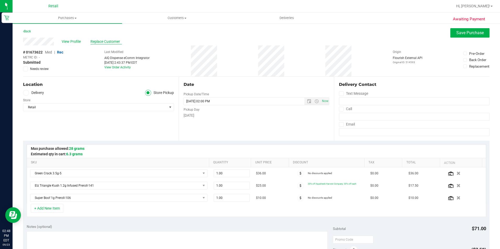
click at [116, 44] on span "Replace Customer" at bounding box center [105, 41] width 31 height 5
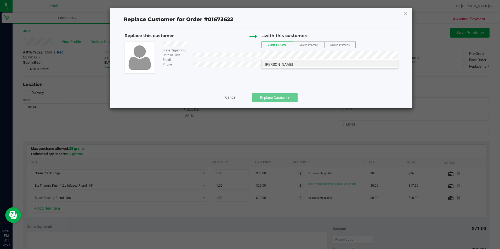
click at [323, 67] on li "[PERSON_NAME]" at bounding box center [330, 63] width 136 height 7
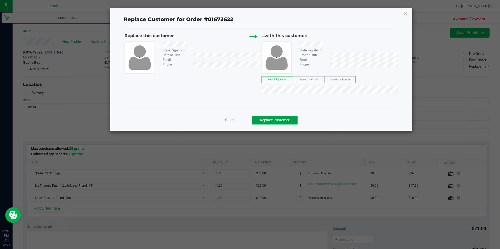
click at [298, 117] on button "Replace Customer" at bounding box center [275, 120] width 46 height 9
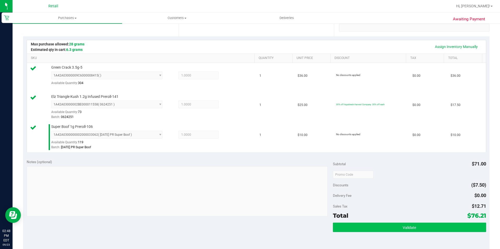
scroll to position [131, 0]
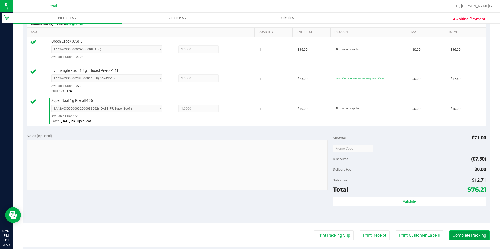
click at [461, 232] on button "Complete Packing" at bounding box center [469, 236] width 40 height 10
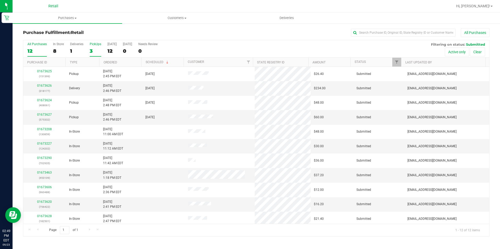
click at [94, 47] on label "PickUps 3" at bounding box center [96, 49] width 12 height 14
click at [0, 0] on input "PickUps 3" at bounding box center [0, 0] width 0 height 0
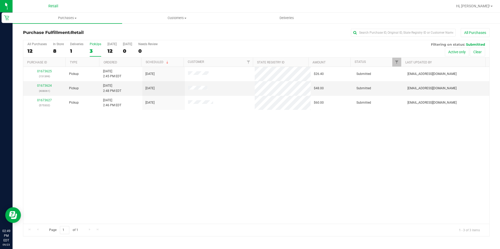
click at [92, 49] on div "3" at bounding box center [96, 51] width 12 height 6
click at [0, 0] on input "PickUps 3" at bounding box center [0, 0] width 0 height 0
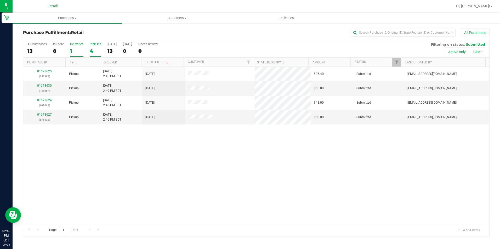
click at [72, 52] on div "1" at bounding box center [76, 51] width 13 height 6
click at [0, 0] on input "Deliveries 1" at bounding box center [0, 0] width 0 height 0
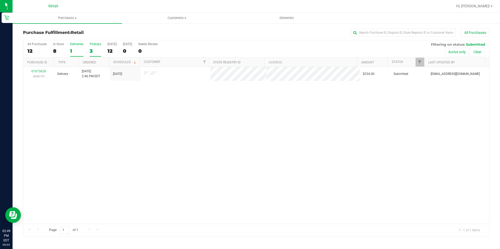
click at [95, 47] on label "PickUps 3" at bounding box center [96, 49] width 12 height 14
click at [0, 0] on input "PickUps 3" at bounding box center [0, 0] width 0 height 0
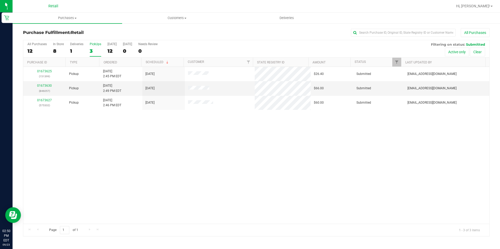
click at [95, 47] on label "PickUps 3" at bounding box center [96, 49] width 12 height 14
click at [0, 0] on input "PickUps 3" at bounding box center [0, 0] width 0 height 0
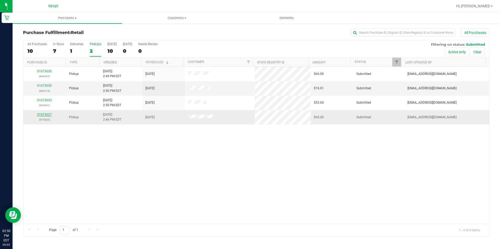
click at [42, 116] on link "01673627" at bounding box center [44, 115] width 15 height 4
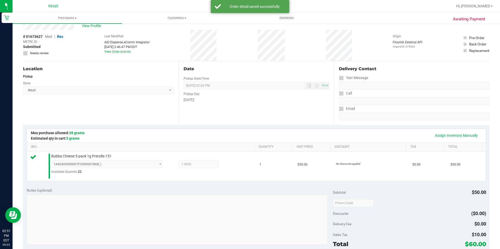
scroll to position [105, 0]
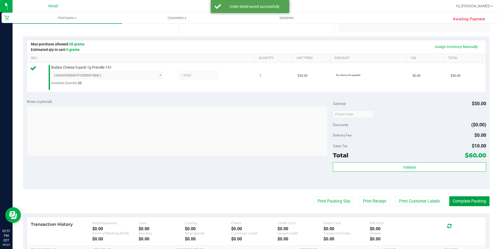
click at [474, 201] on button "Complete Packing" at bounding box center [469, 202] width 40 height 10
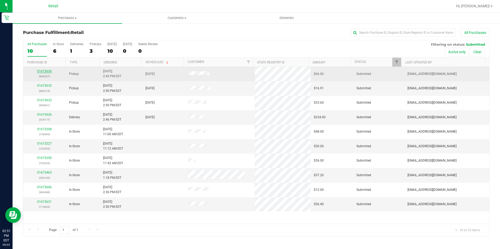
click at [49, 70] on link "01673630" at bounding box center [44, 72] width 15 height 4
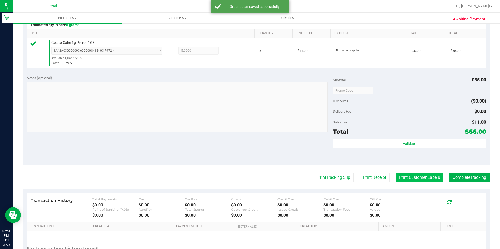
scroll to position [131, 0]
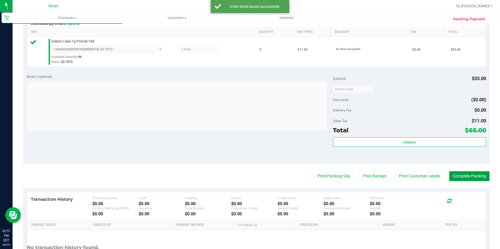
click at [456, 172] on button "Complete Packing" at bounding box center [469, 177] width 40 height 10
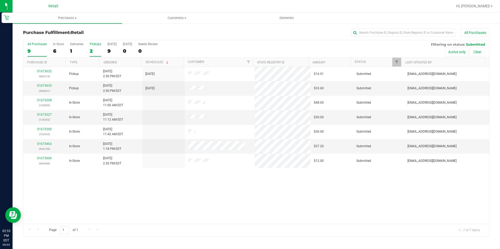
click at [95, 53] on div "2" at bounding box center [96, 51] width 12 height 6
click at [0, 0] on input "PickUps 2" at bounding box center [0, 0] width 0 height 0
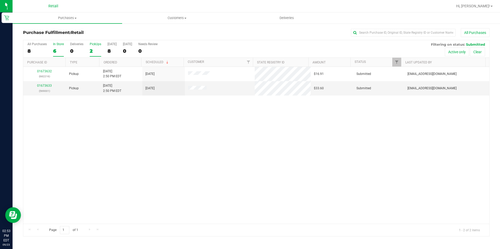
click at [54, 50] on div "6" at bounding box center [58, 51] width 11 height 6
click at [0, 0] on input "In Store 6" at bounding box center [0, 0] width 0 height 0
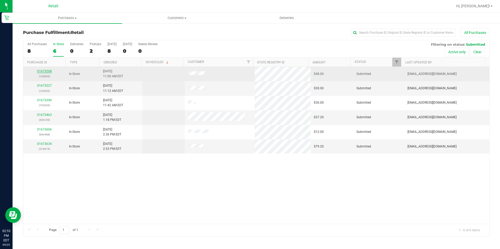
click at [39, 70] on link "01673208" at bounding box center [44, 72] width 15 height 4
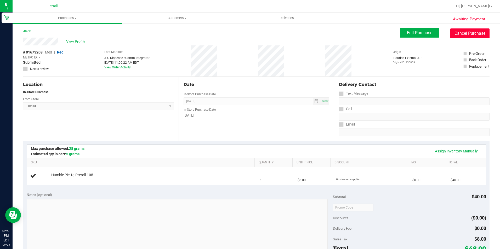
click at [465, 35] on button "Cancel Purchase" at bounding box center [469, 34] width 39 height 10
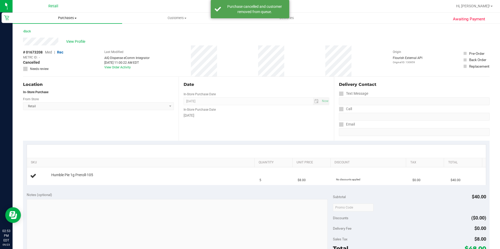
click at [59, 18] on span "Purchases" at bounding box center [68, 18] width 110 height 5
click at [53, 38] on li "Fulfillment" at bounding box center [68, 38] width 110 height 6
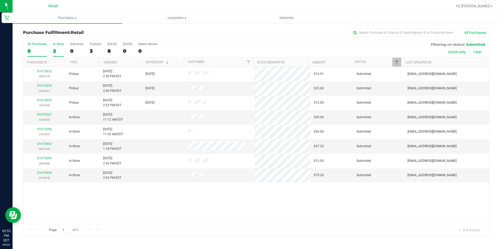
click at [56, 49] on div "5" at bounding box center [58, 51] width 11 height 6
click at [0, 0] on input "In Store 5" at bounding box center [0, 0] width 0 height 0
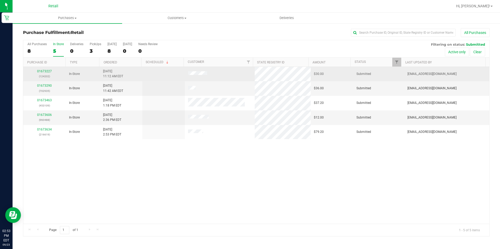
click at [31, 77] on p "(124202)" at bounding box center [44, 76] width 36 height 5
click at [41, 71] on link "01673227" at bounding box center [44, 72] width 15 height 4
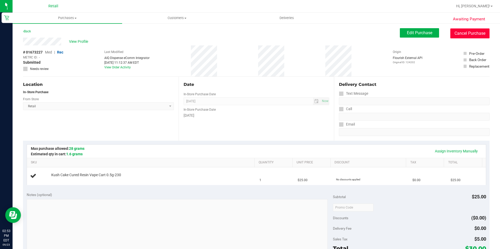
click at [460, 33] on button "Cancel Purchase" at bounding box center [469, 34] width 39 height 10
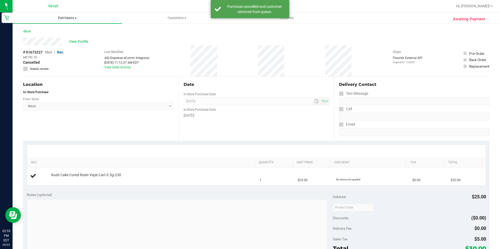
click at [59, 16] on span "Purchases" at bounding box center [68, 18] width 110 height 5
click at [46, 37] on li "Fulfillment" at bounding box center [68, 38] width 110 height 6
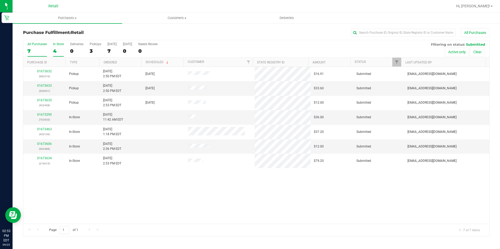
click at [55, 48] on div "4" at bounding box center [58, 51] width 11 height 6
click at [0, 0] on input "In Store 4" at bounding box center [0, 0] width 0 height 0
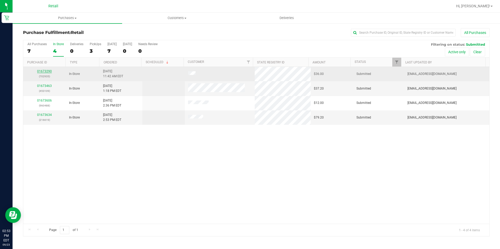
click at [41, 72] on link "01673290" at bounding box center [44, 72] width 15 height 4
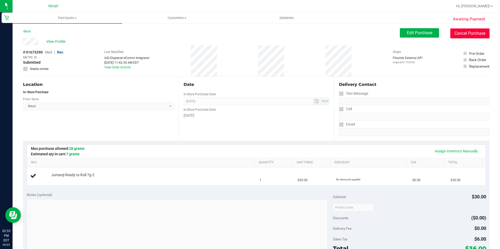
click at [464, 35] on button "Cancel Purchase" at bounding box center [469, 34] width 39 height 10
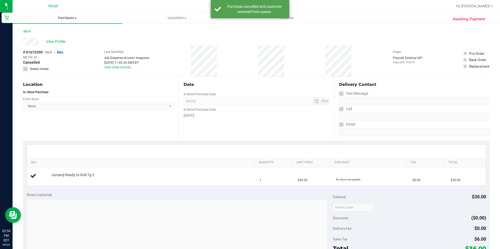
click at [65, 16] on span "Purchases" at bounding box center [68, 18] width 110 height 5
click at [67, 37] on li "Fulfillment" at bounding box center [68, 38] width 110 height 6
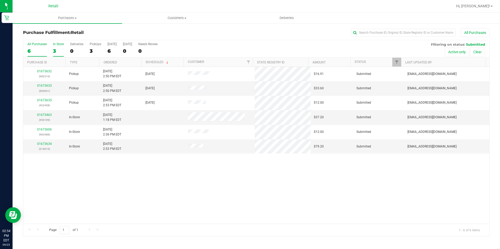
click at [60, 52] on div "3" at bounding box center [58, 51] width 11 height 6
click at [0, 0] on input "In Store 3" at bounding box center [0, 0] width 0 height 0
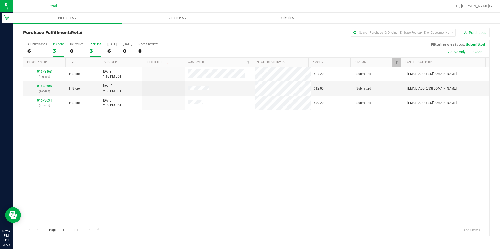
click at [92, 54] on label "PickUps 3" at bounding box center [96, 49] width 12 height 14
click at [0, 0] on input "PickUps 3" at bounding box center [0, 0] width 0 height 0
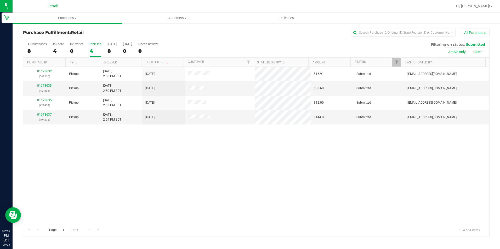
click at [90, 52] on div "4" at bounding box center [96, 51] width 12 height 6
click at [0, 0] on input "PickUps 4" at bounding box center [0, 0] width 0 height 0
click at [45, 85] on link "01673633" at bounding box center [44, 86] width 15 height 4
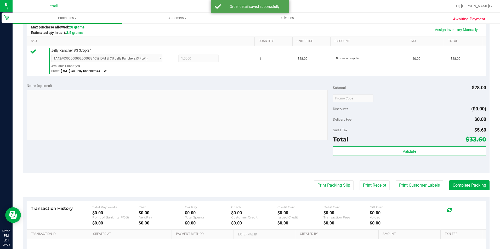
scroll to position [131, 0]
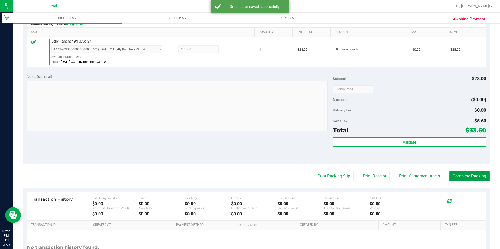
click at [474, 178] on button "Complete Packing" at bounding box center [469, 177] width 40 height 10
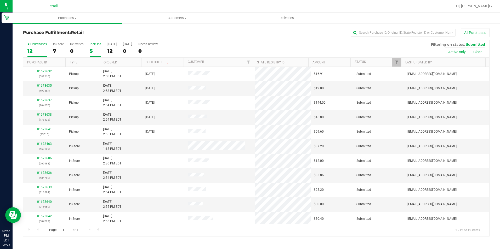
click at [90, 49] on div "5" at bounding box center [96, 51] width 12 height 6
click at [0, 0] on input "PickUps 5" at bounding box center [0, 0] width 0 height 0
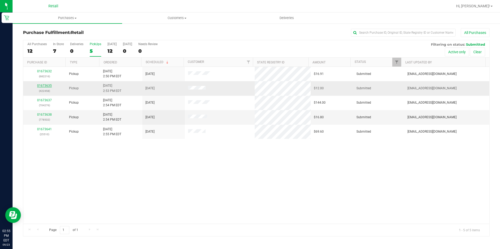
click at [43, 84] on link "01673635" at bounding box center [44, 86] width 15 height 4
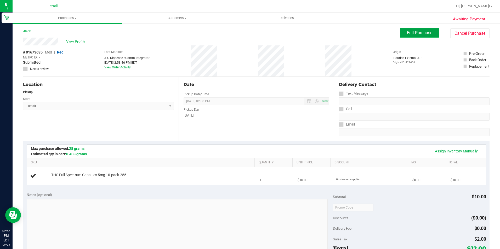
click at [402, 36] on button "Edit Purchase" at bounding box center [419, 32] width 39 height 9
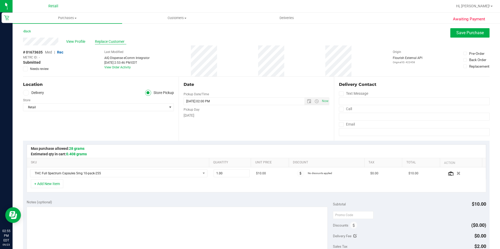
click at [102, 40] on span "Replace Customer" at bounding box center [110, 41] width 31 height 5
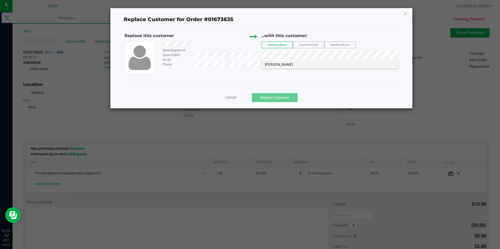
click at [270, 65] on span "[PERSON_NAME]" at bounding box center [279, 64] width 28 height 4
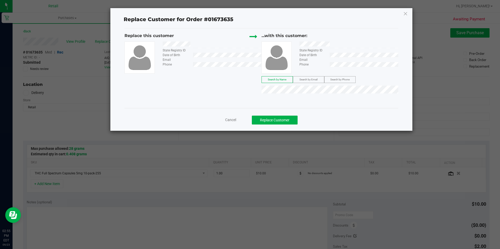
click at [283, 125] on div "Cancel Replace Customer" at bounding box center [261, 118] width 274 height 21
click at [284, 123] on button "Replace Customer" at bounding box center [275, 120] width 46 height 9
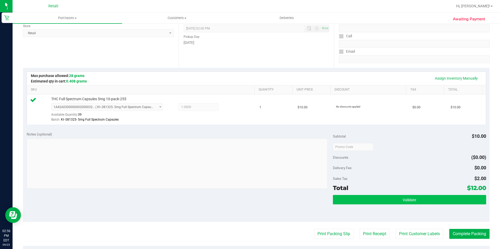
scroll to position [78, 0]
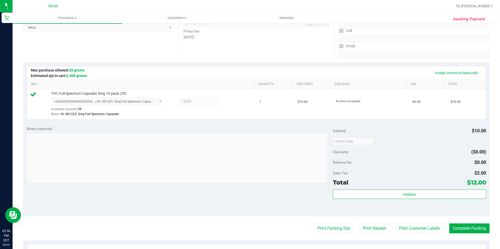
click at [467, 235] on purchase-details "Back Edit Purchase Cancel Purchase View Profile # 01673635 Med | Rec METRC ID: …" at bounding box center [256, 144] width 466 height 389
click at [471, 224] on purchase-details "Back Edit Purchase Cancel Purchase View Profile # 01673635 Med | Rec METRC ID: …" at bounding box center [256, 144] width 466 height 389
click at [468, 226] on button "Complete Packing" at bounding box center [469, 229] width 40 height 10
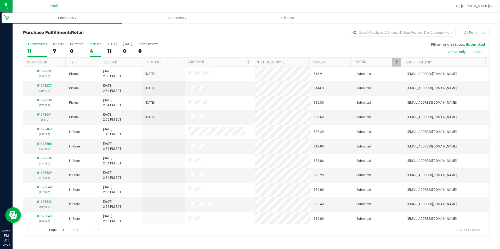
click at [93, 51] on div "4" at bounding box center [96, 51] width 12 height 6
click at [0, 0] on input "PickUps 4" at bounding box center [0, 0] width 0 height 0
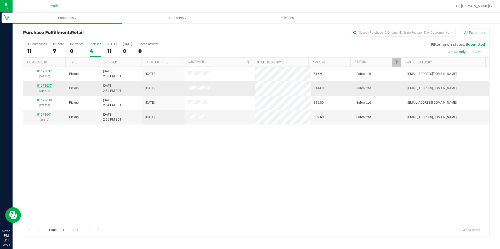
click at [43, 85] on link "01673637" at bounding box center [44, 86] width 15 height 4
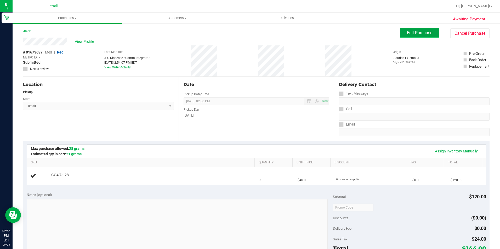
click at [411, 33] on span "Edit Purchase" at bounding box center [419, 32] width 25 height 5
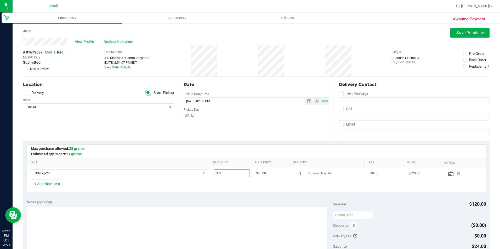
click at [222, 174] on span "3.00 3" at bounding box center [232, 174] width 36 height 8
click at [222, 174] on input "3" at bounding box center [232, 173] width 36 height 7
type input "2"
type input "2.00"
click at [458, 30] on span "Save Purchase" at bounding box center [469, 32] width 27 height 5
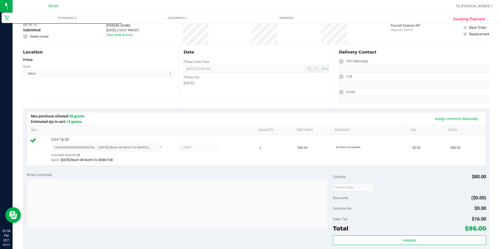
scroll to position [105, 0]
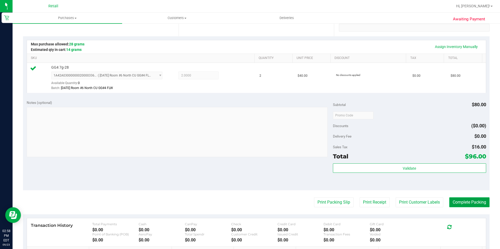
click at [452, 198] on button "Complete Packing" at bounding box center [469, 203] width 40 height 10
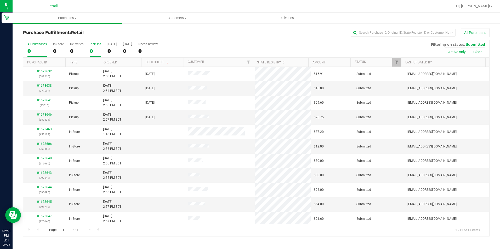
click at [94, 52] on div "0" at bounding box center [96, 51] width 12 height 6
click at [0, 0] on input "PickUps 0" at bounding box center [0, 0] width 0 height 0
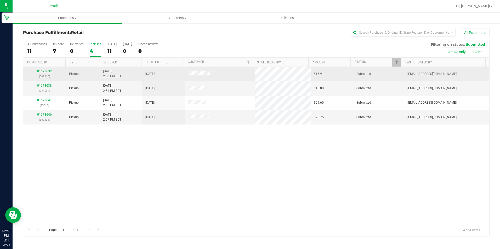
click at [42, 71] on link "01673632" at bounding box center [44, 72] width 15 height 4
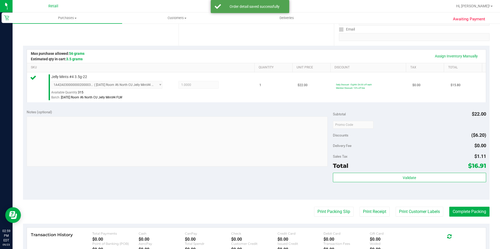
scroll to position [105, 0]
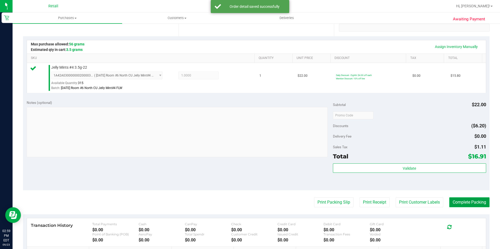
click at [472, 205] on button "Complete Packing" at bounding box center [469, 203] width 40 height 10
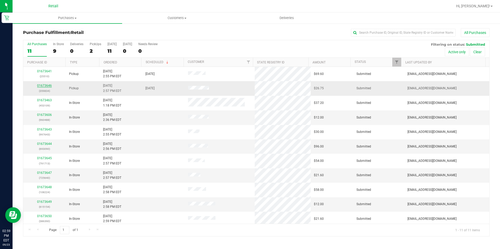
click at [49, 84] on link "01673646" at bounding box center [44, 86] width 15 height 4
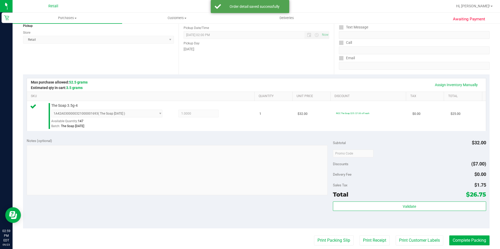
scroll to position [105, 0]
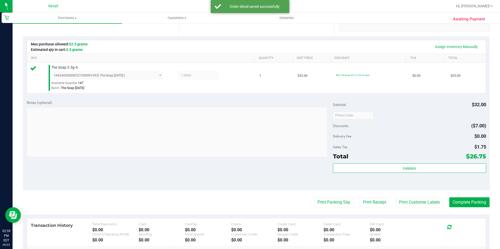
click at [444, 206] on div "Print Packing Slip Print Receipt Print Customer Labels Complete Packing" at bounding box center [256, 203] width 466 height 10
click at [449, 206] on button "Complete Packing" at bounding box center [469, 203] width 40 height 10
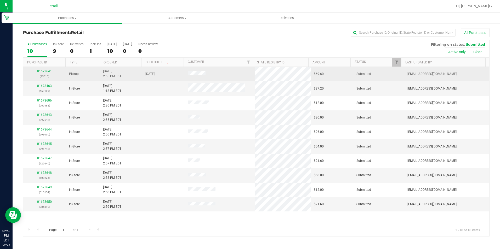
click at [46, 73] on link "01673641" at bounding box center [44, 72] width 15 height 4
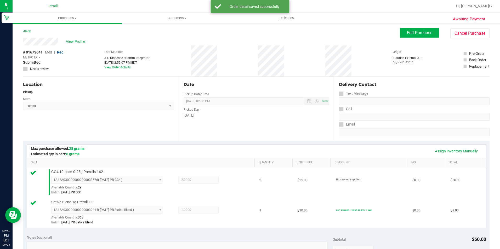
scroll to position [131, 0]
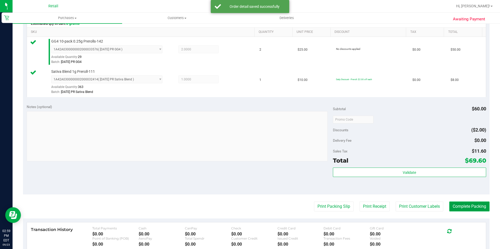
click at [462, 207] on button "Complete Packing" at bounding box center [469, 207] width 40 height 10
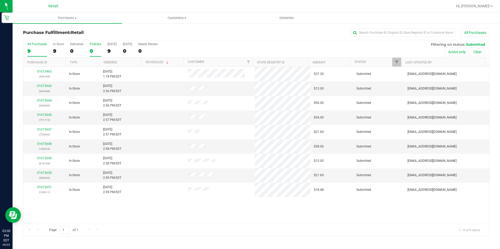
click at [90, 54] on div "0" at bounding box center [96, 51] width 12 height 6
click at [0, 0] on input "PickUps 0" at bounding box center [0, 0] width 0 height 0
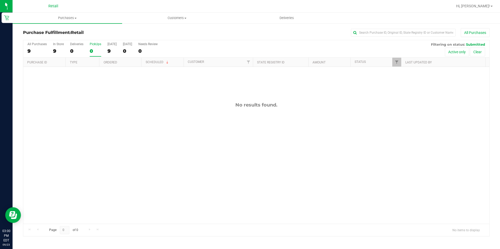
click at [90, 51] on div "0" at bounding box center [96, 51] width 12 height 6
click at [0, 0] on input "PickUps 0" at bounding box center [0, 0] width 0 height 0
click at [96, 49] on div "0" at bounding box center [96, 51] width 12 height 6
click at [0, 0] on input "PickUps 0" at bounding box center [0, 0] width 0 height 0
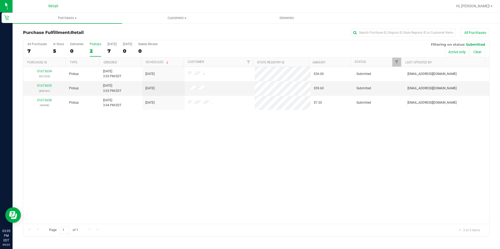
click at [90, 54] on div "2" at bounding box center [96, 51] width 12 height 6
click at [0, 0] on input "PickUps 2" at bounding box center [0, 0] width 0 height 0
click at [92, 44] on div "PickUps" at bounding box center [96, 44] width 12 height 4
click at [0, 0] on input "PickUps 3" at bounding box center [0, 0] width 0 height 0
click at [54, 52] on div "5" at bounding box center [58, 51] width 11 height 6
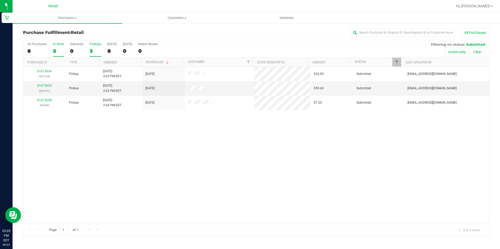
click at [0, 0] on input "In Store 5" at bounding box center [0, 0] width 0 height 0
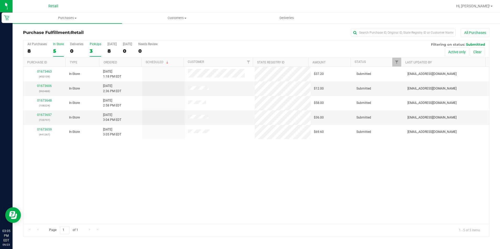
click at [97, 54] on div "3" at bounding box center [96, 51] width 12 height 6
click at [0, 0] on input "PickUps 3" at bounding box center [0, 0] width 0 height 0
click at [91, 51] on div "4" at bounding box center [96, 51] width 12 height 6
click at [0, 0] on input "PickUps 4" at bounding box center [0, 0] width 0 height 0
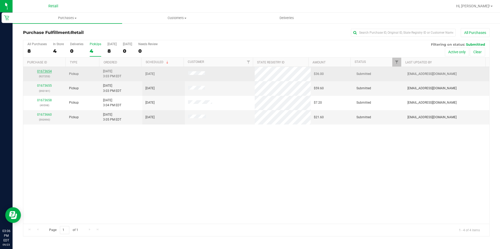
click at [42, 72] on link "01673654" at bounding box center [44, 72] width 15 height 4
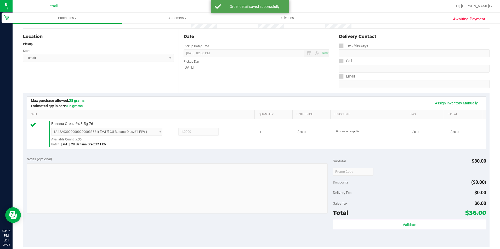
scroll to position [78, 0]
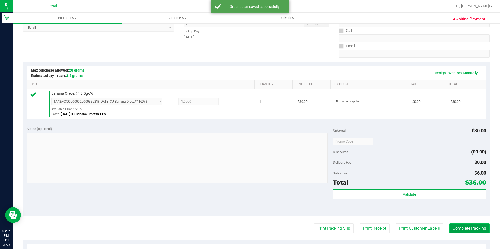
click at [476, 227] on button "Complete Packing" at bounding box center [469, 229] width 40 height 10
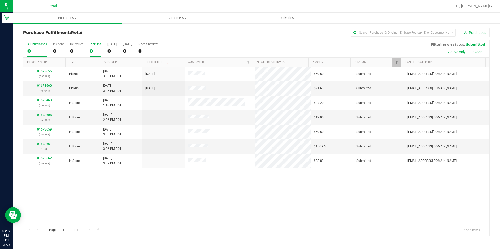
click at [97, 51] on div "0" at bounding box center [96, 51] width 12 height 6
click at [0, 0] on input "PickUps 0" at bounding box center [0, 0] width 0 height 0
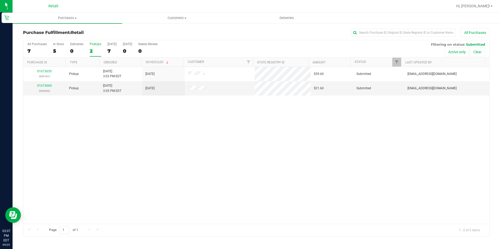
click at [95, 49] on div "2" at bounding box center [96, 51] width 12 height 6
click at [0, 0] on input "PickUps 2" at bounding box center [0, 0] width 0 height 0
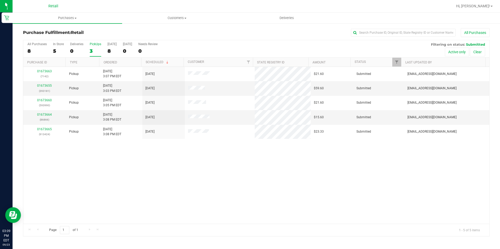
click at [94, 54] on label "PickUps 3" at bounding box center [96, 49] width 12 height 14
click at [0, 0] on input "PickUps 3" at bounding box center [0, 0] width 0 height 0
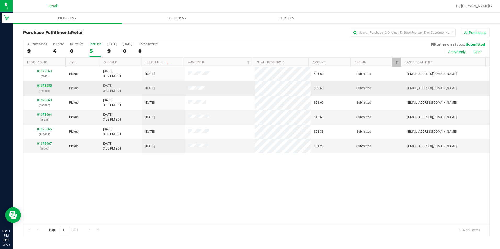
click at [42, 84] on link "01673655" at bounding box center [44, 86] width 15 height 4
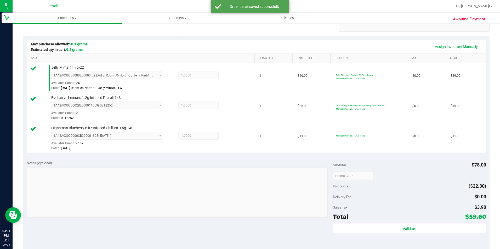
scroll to position [157, 0]
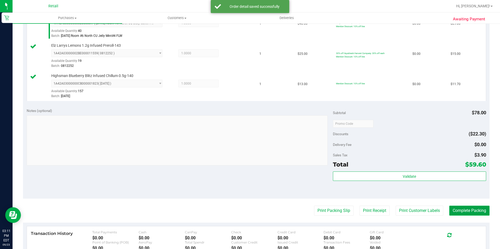
click at [466, 215] on button "Complete Packing" at bounding box center [469, 211] width 40 height 10
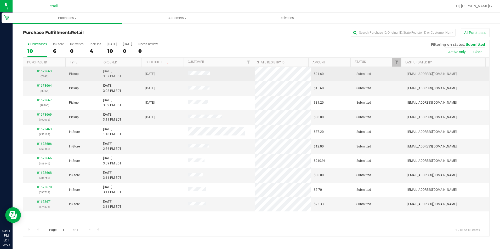
click at [43, 71] on link "01673663" at bounding box center [44, 72] width 15 height 4
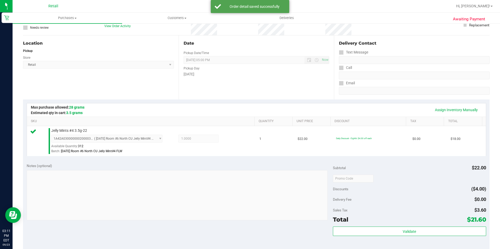
scroll to position [78, 0]
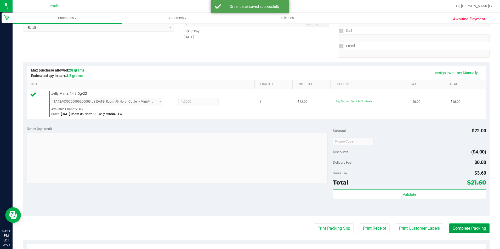
click at [456, 227] on button "Complete Packing" at bounding box center [469, 229] width 40 height 10
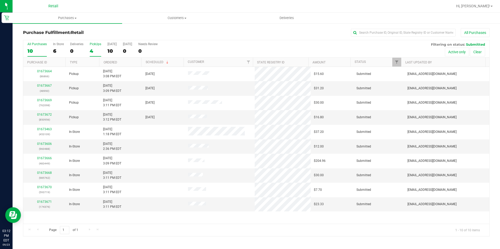
click at [93, 46] on div "PickUps" at bounding box center [96, 44] width 12 height 4
click at [0, 0] on input "PickUps 4" at bounding box center [0, 0] width 0 height 0
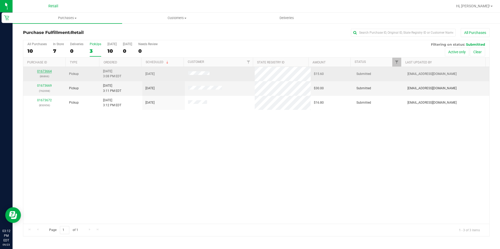
click at [43, 70] on link "01673664" at bounding box center [44, 72] width 15 height 4
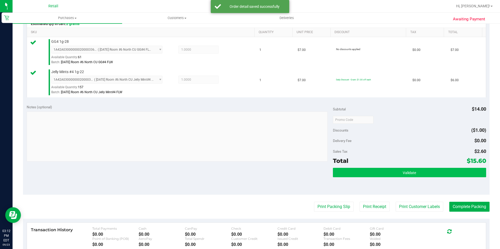
scroll to position [131, 0]
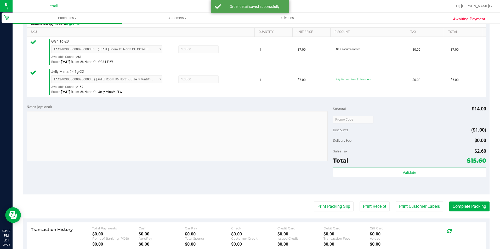
click at [478, 213] on purchase-details "Back Edit Purchase Cancel Purchase View Profile # 01673664 Med | Rec METRC ID: …" at bounding box center [256, 107] width 466 height 419
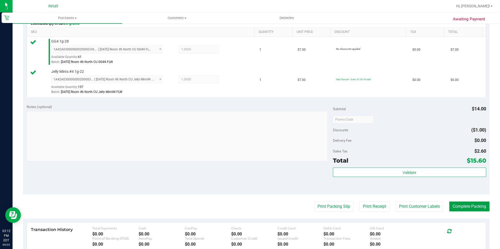
click at [478, 208] on button "Complete Packing" at bounding box center [469, 207] width 40 height 10
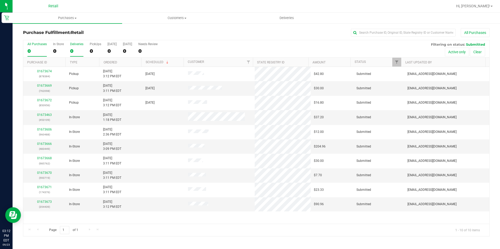
click at [79, 56] on label "Deliveries 0" at bounding box center [76, 49] width 13 height 14
click at [0, 0] on input "Deliveries 0" at bounding box center [0, 0] width 0 height 0
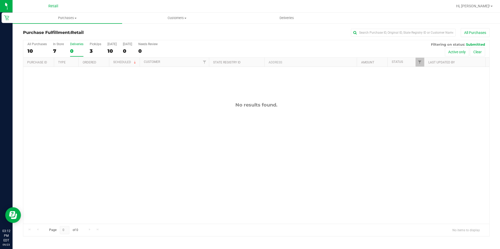
click at [88, 53] on div "All Purchases 10 In Store 7 Deliveries 0 PickUps 3 [DATE] 10 [DATE] 0 Needs Rev…" at bounding box center [256, 49] width 466 height 18
click at [90, 52] on div "3" at bounding box center [96, 51] width 12 height 6
click at [0, 0] on input "PickUps 3" at bounding box center [0, 0] width 0 height 0
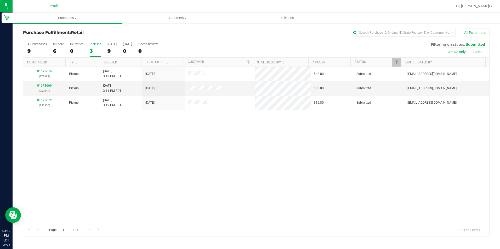
click at [91, 45] on div "PickUps" at bounding box center [96, 44] width 12 height 4
click at [0, 0] on input "PickUps 3" at bounding box center [0, 0] width 0 height 0
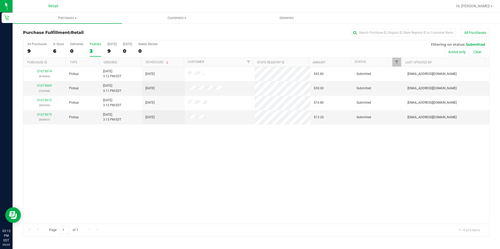
click at [94, 45] on div "PickUps" at bounding box center [96, 44] width 12 height 4
click at [0, 0] on input "PickUps 3" at bounding box center [0, 0] width 0 height 0
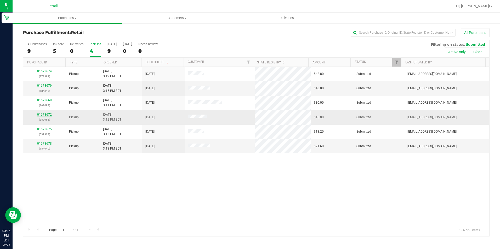
click at [42, 115] on link "01673672" at bounding box center [44, 115] width 15 height 4
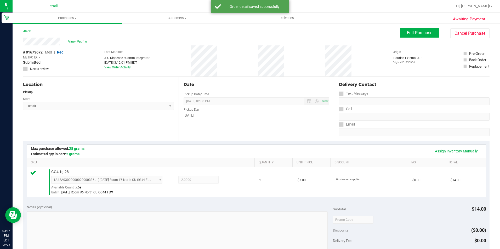
scroll to position [105, 0]
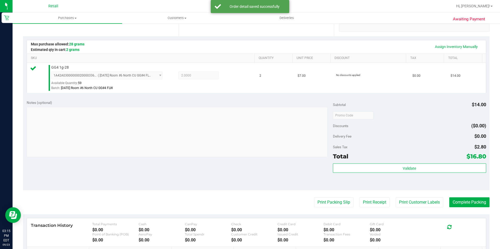
click at [453, 197] on purchase-details "Back Edit Purchase Cancel Purchase View Profile # 01673672 Med | Rec METRC ID: …" at bounding box center [256, 118] width 466 height 389
click at [456, 204] on button "Complete Packing" at bounding box center [469, 203] width 40 height 10
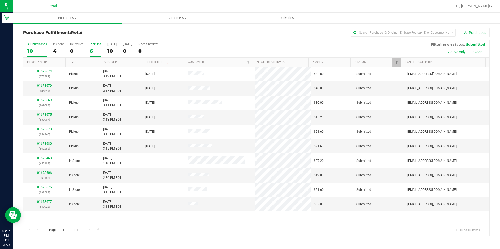
click at [96, 53] on div "6" at bounding box center [96, 51] width 12 height 6
click at [0, 0] on input "PickUps 6" at bounding box center [0, 0] width 0 height 0
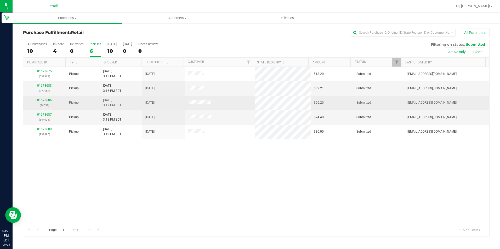
click at [41, 101] on link "01673686" at bounding box center [44, 101] width 15 height 4
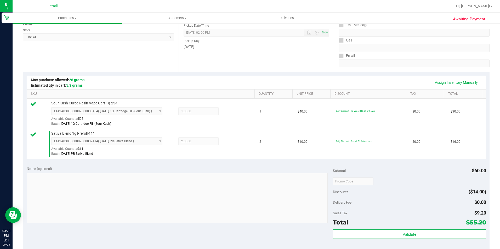
scroll to position [131, 0]
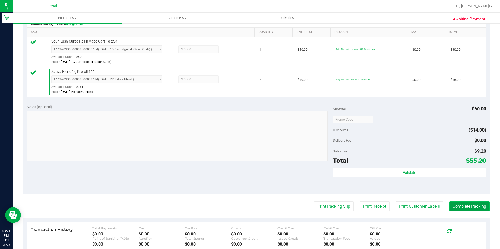
click at [455, 206] on button "Complete Packing" at bounding box center [469, 207] width 40 height 10
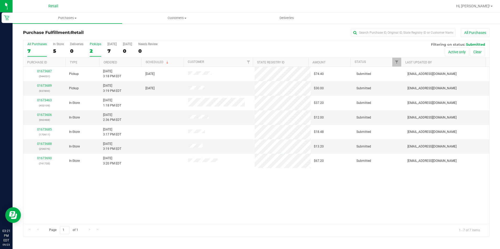
click at [90, 51] on div "2" at bounding box center [96, 51] width 12 height 6
click at [0, 0] on input "PickUps 2" at bounding box center [0, 0] width 0 height 0
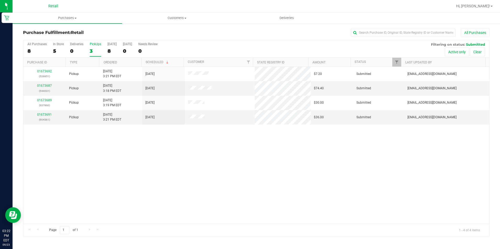
click at [90, 53] on div "3" at bounding box center [96, 51] width 12 height 6
click at [0, 0] on input "PickUps 3" at bounding box center [0, 0] width 0 height 0
click at [93, 46] on label "PickUps 4" at bounding box center [96, 49] width 12 height 14
click at [0, 0] on input "PickUps 4" at bounding box center [0, 0] width 0 height 0
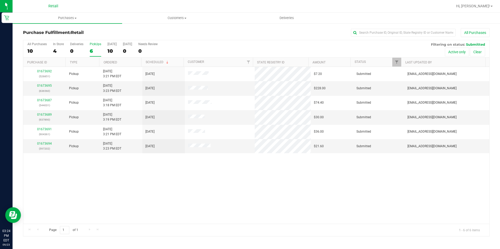
click at [94, 48] on div "6" at bounding box center [96, 51] width 12 height 6
click at [0, 0] on input "PickUps 6" at bounding box center [0, 0] width 0 height 0
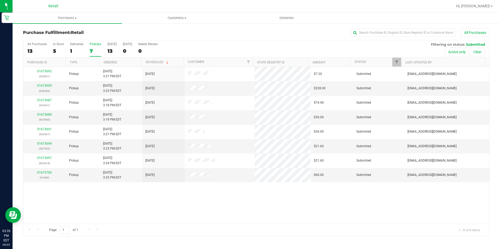
click at [91, 50] on div "7" at bounding box center [96, 51] width 12 height 6
click at [0, 0] on input "PickUps 7" at bounding box center [0, 0] width 0 height 0
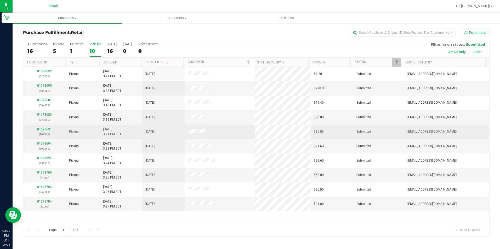
click at [41, 129] on link "01673691" at bounding box center [44, 130] width 15 height 4
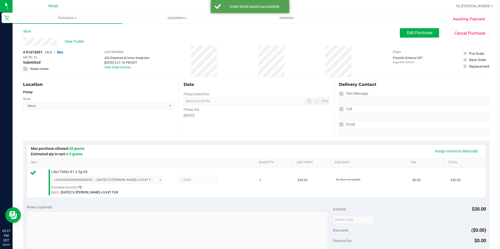
scroll to position [105, 0]
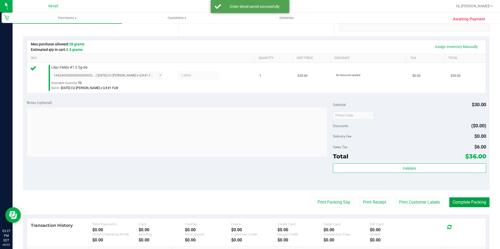
click at [483, 204] on button "Complete Packing" at bounding box center [469, 203] width 40 height 10
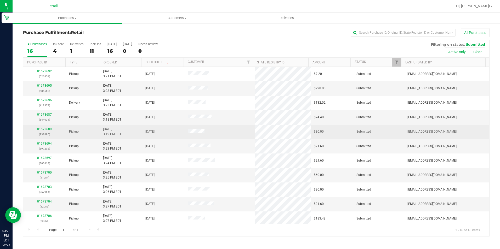
click at [41, 130] on link "01673689" at bounding box center [44, 130] width 15 height 4
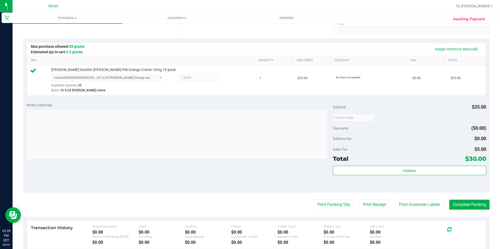
scroll to position [105, 0]
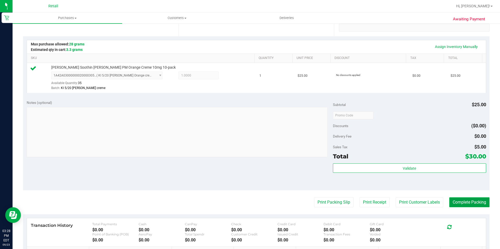
click at [467, 204] on button "Complete Packing" at bounding box center [469, 203] width 40 height 10
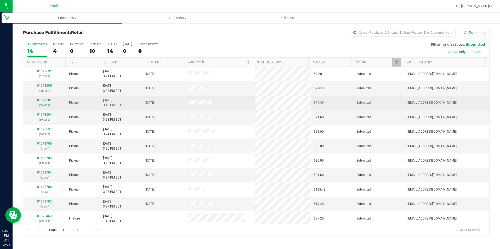
click at [44, 101] on link "01673687" at bounding box center [44, 101] width 15 height 4
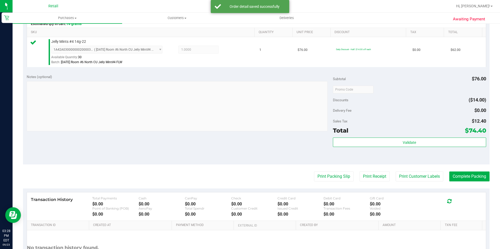
scroll to position [131, 0]
click at [473, 174] on button "Complete Packing" at bounding box center [469, 177] width 40 height 10
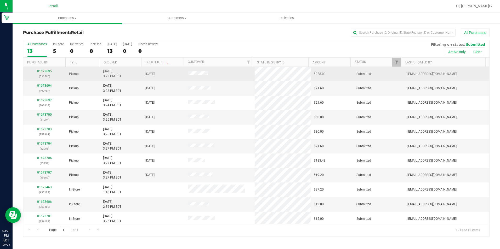
click at [44, 69] on div "01673695 (636560)" at bounding box center [44, 74] width 36 height 10
click at [46, 71] on link "01673695" at bounding box center [44, 72] width 15 height 4
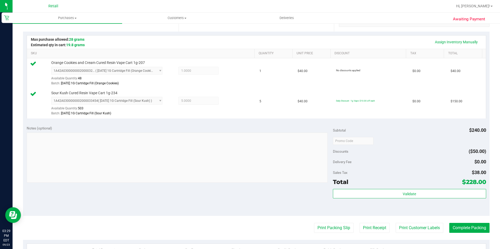
scroll to position [157, 0]
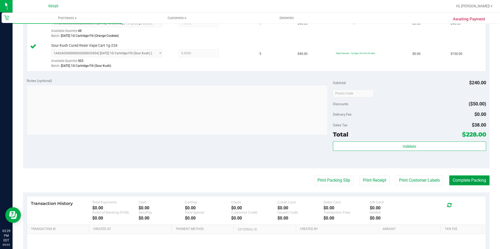
click at [484, 178] on button "Complete Packing" at bounding box center [469, 181] width 40 height 10
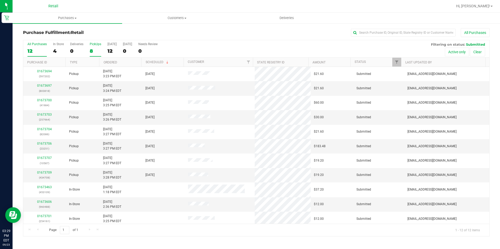
click at [97, 50] on div "8" at bounding box center [96, 51] width 12 height 6
click at [0, 0] on input "PickUps 8" at bounding box center [0, 0] width 0 height 0
click at [90, 50] on div "8" at bounding box center [96, 51] width 12 height 6
click at [0, 0] on input "PickUps 8" at bounding box center [0, 0] width 0 height 0
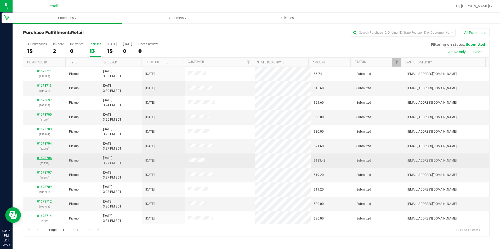
click at [43, 158] on link "01673706" at bounding box center [44, 158] width 15 height 4
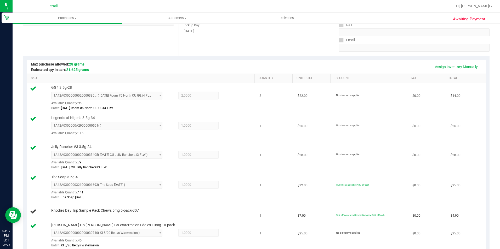
scroll to position [105, 0]
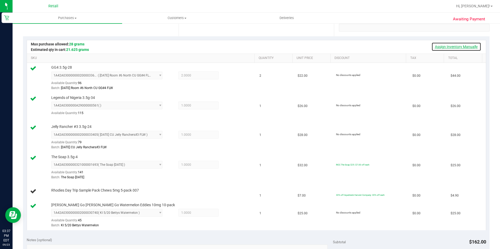
drag, startPoint x: 458, startPoint y: 45, endPoint x: 399, endPoint y: 61, distance: 60.6
click at [458, 45] on link "Assign Inventory Manually" at bounding box center [456, 46] width 50 height 9
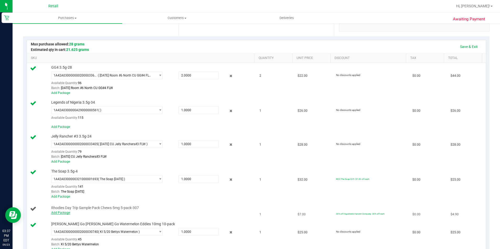
click at [62, 212] on link "Add Package" at bounding box center [60, 213] width 19 height 4
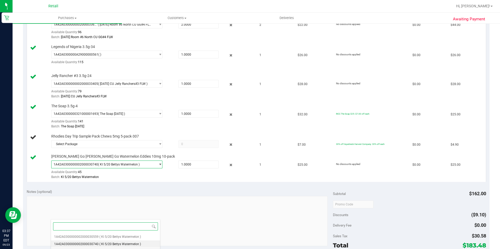
scroll to position [157, 0]
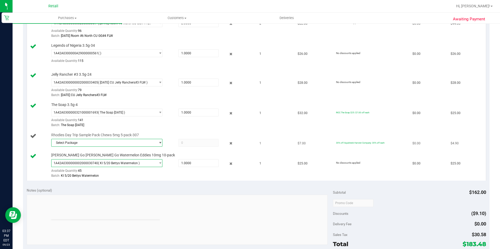
click at [111, 143] on span "Select Package" at bounding box center [104, 142] width 104 height 7
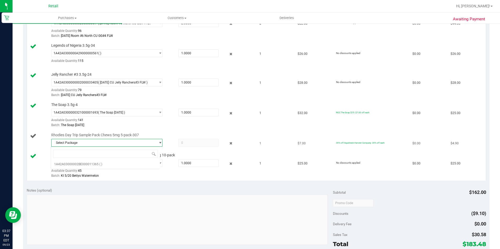
click at [111, 143] on span "Select Package" at bounding box center [104, 142] width 104 height 7
click at [112, 143] on span "Select Package" at bounding box center [104, 142] width 104 height 7
click at [121, 167] on li "1A42A03000002BE000011365 ( )" at bounding box center [105, 164] width 109 height 7
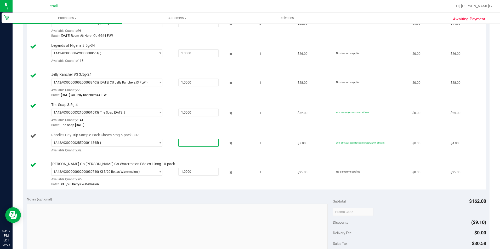
click at [179, 143] on span at bounding box center [198, 143] width 40 height 8
type input "1"
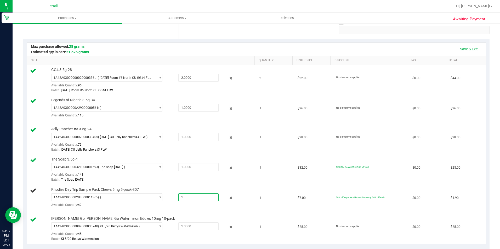
scroll to position [52, 0]
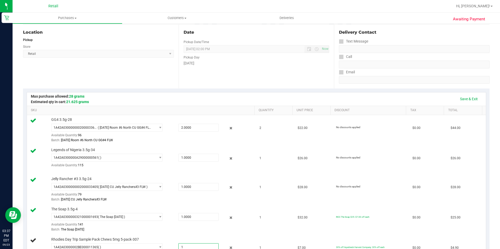
type input "1.0000"
click at [473, 94] on div "Save & Exit" at bounding box center [256, 99] width 459 height 13
click at [466, 97] on link "Save & Exit" at bounding box center [469, 99] width 25 height 9
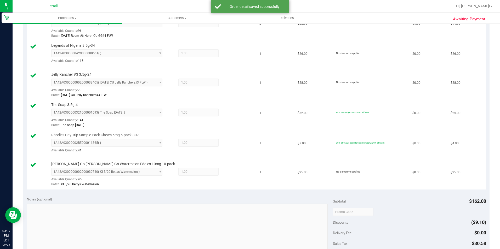
scroll to position [261, 0]
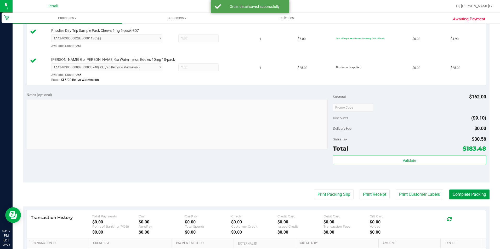
click at [469, 199] on button "Complete Packing" at bounding box center [469, 195] width 40 height 10
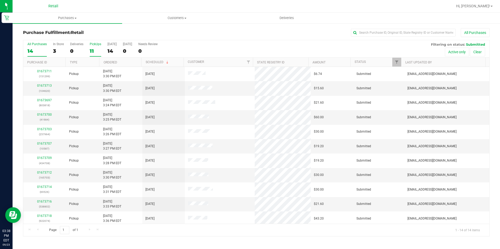
click at [97, 52] on div "11" at bounding box center [96, 51] width 12 height 6
click at [0, 0] on input "PickUps 11" at bounding box center [0, 0] width 0 height 0
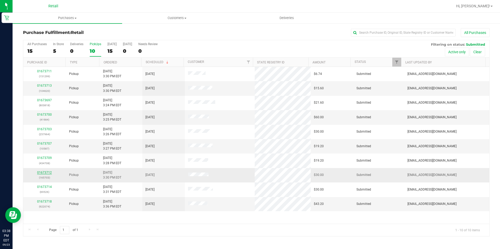
click at [44, 173] on link "01673712" at bounding box center [44, 173] width 15 height 4
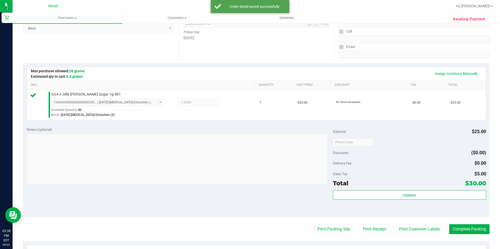
scroll to position [78, 0]
click at [458, 227] on button "Complete Packing" at bounding box center [469, 229] width 40 height 10
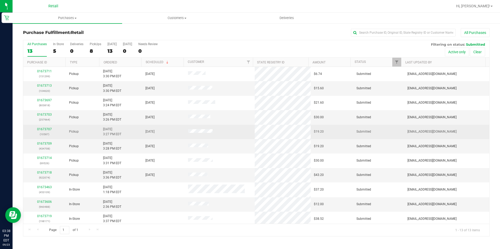
click at [41, 131] on div "01673707 (10587)" at bounding box center [44, 132] width 36 height 10
click at [42, 129] on link "01673707" at bounding box center [44, 130] width 15 height 4
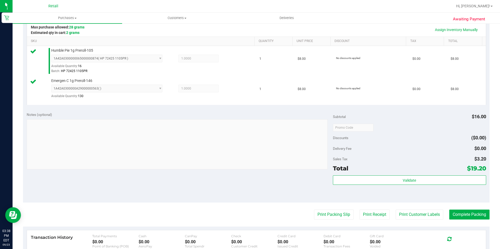
scroll to position [131, 0]
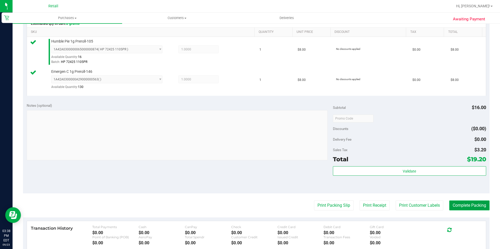
click at [476, 202] on button "Complete Packing" at bounding box center [469, 206] width 40 height 10
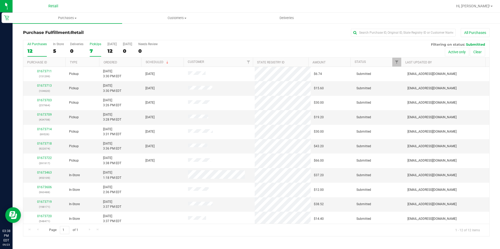
click at [99, 48] on div "7" at bounding box center [96, 51] width 12 height 6
click at [0, 0] on input "PickUps 7" at bounding box center [0, 0] width 0 height 0
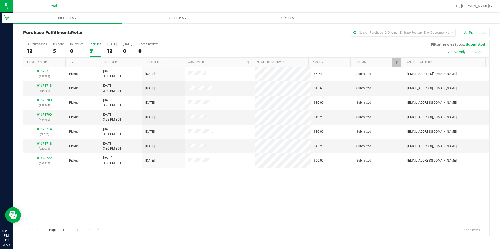
click at [96, 51] on div "7" at bounding box center [96, 51] width 12 height 6
click at [0, 0] on input "PickUps 7" at bounding box center [0, 0] width 0 height 0
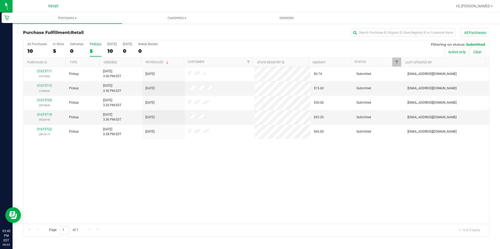
click at [94, 50] on div "5" at bounding box center [96, 51] width 12 height 6
click at [0, 0] on input "PickUps 5" at bounding box center [0, 0] width 0 height 0
click at [94, 50] on div "6" at bounding box center [96, 51] width 12 height 6
click at [0, 0] on input "PickUps 6" at bounding box center [0, 0] width 0 height 0
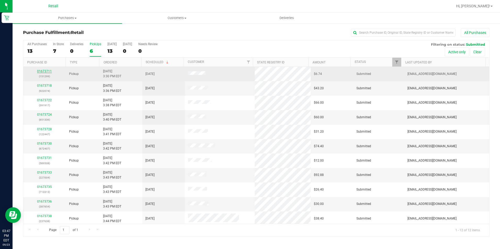
click at [48, 71] on link "01673711" at bounding box center [44, 72] width 15 height 4
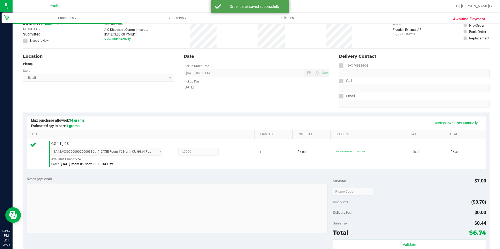
scroll to position [105, 0]
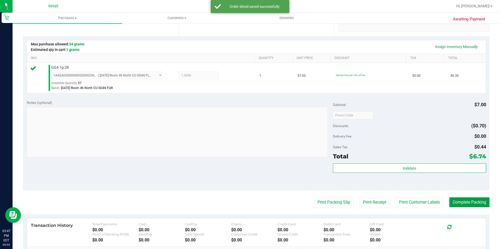
click at [475, 201] on button "Complete Packing" at bounding box center [469, 203] width 40 height 10
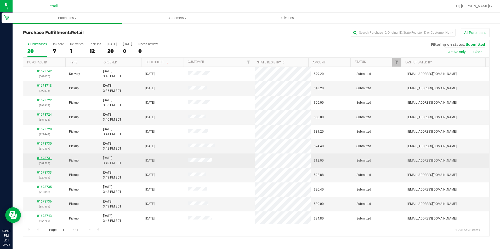
click at [40, 158] on link "01673731" at bounding box center [44, 158] width 15 height 4
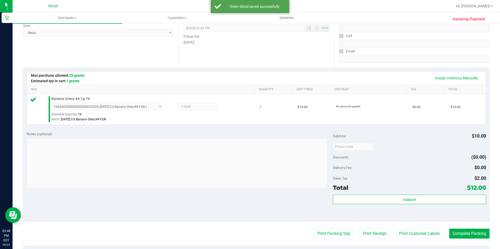
scroll to position [78, 0]
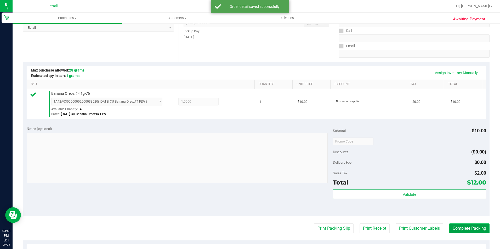
click at [477, 230] on button "Complete Packing" at bounding box center [469, 229] width 40 height 10
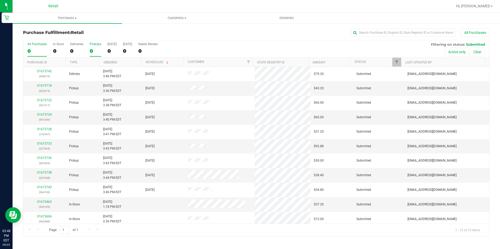
click at [95, 55] on label "PickUps 0" at bounding box center [96, 49] width 12 height 14
click at [0, 0] on input "PickUps 0" at bounding box center [0, 0] width 0 height 0
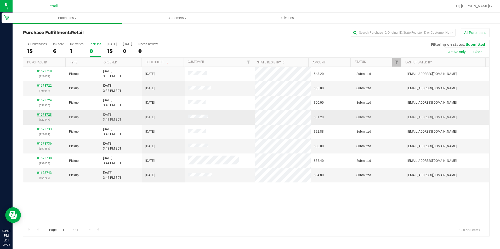
click at [40, 113] on link "01673728" at bounding box center [44, 115] width 15 height 4
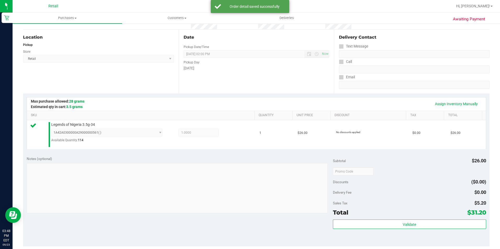
scroll to position [105, 0]
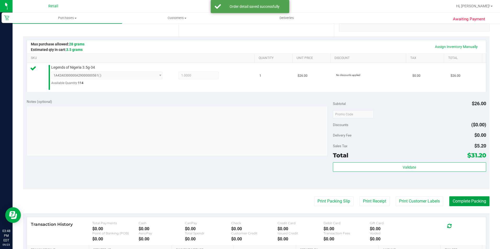
click at [452, 202] on button "Complete Packing" at bounding box center [469, 202] width 40 height 10
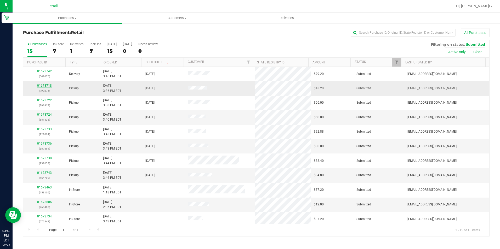
click at [45, 86] on link "01673718" at bounding box center [44, 86] width 15 height 4
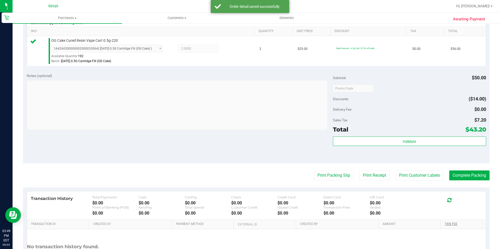
scroll to position [157, 0]
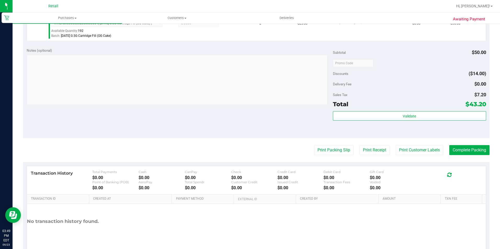
click at [468, 156] on purchase-details "Back Edit Purchase Cancel Purchase View Profile # 01673718 Med | Rec METRC ID: …" at bounding box center [256, 65] width 466 height 389
click at [468, 153] on button "Complete Packing" at bounding box center [469, 150] width 40 height 10
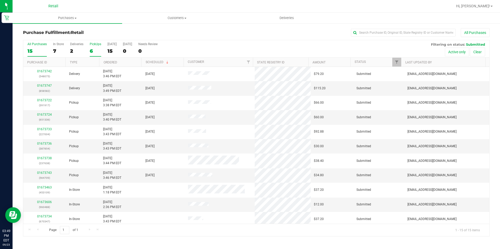
click at [92, 51] on div "6" at bounding box center [96, 51] width 12 height 6
click at [0, 0] on input "PickUps 6" at bounding box center [0, 0] width 0 height 0
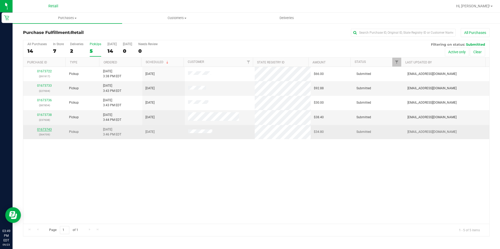
click at [45, 131] on link "01673743" at bounding box center [44, 130] width 15 height 4
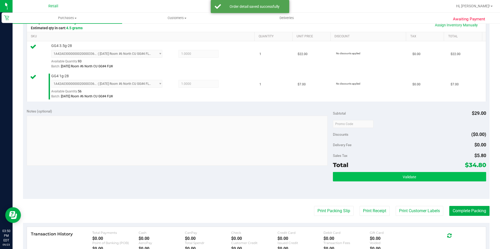
scroll to position [131, 0]
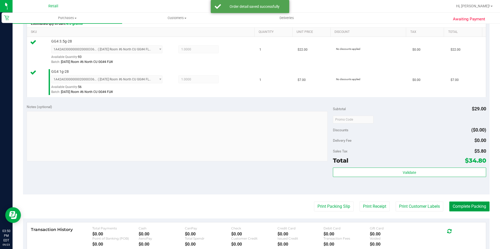
click at [462, 209] on button "Complete Packing" at bounding box center [469, 207] width 40 height 10
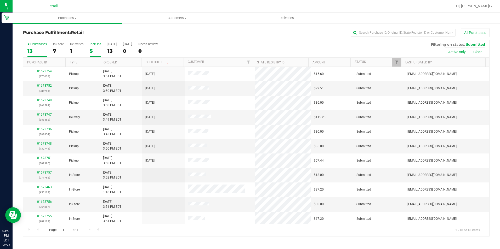
click at [93, 44] on div "PickUps" at bounding box center [96, 44] width 12 height 4
click at [0, 0] on input "PickUps 5" at bounding box center [0, 0] width 0 height 0
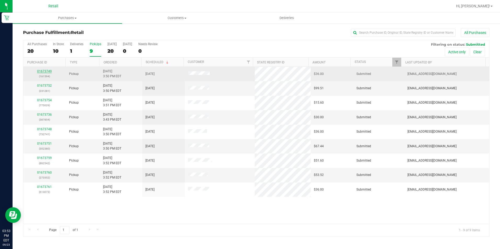
click at [49, 71] on link "01673749" at bounding box center [44, 72] width 15 height 4
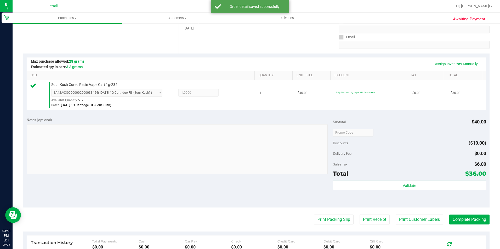
scroll to position [131, 0]
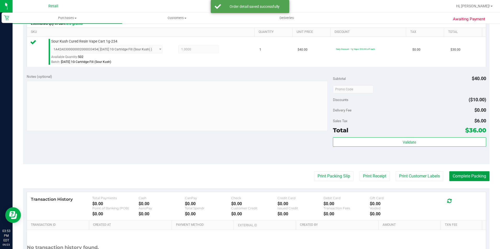
click at [468, 179] on button "Complete Packing" at bounding box center [469, 177] width 40 height 10
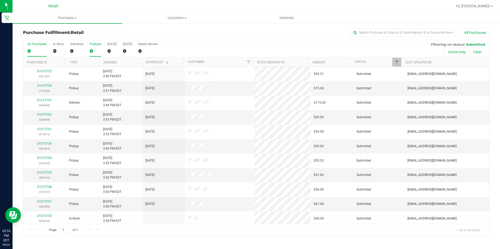
click at [90, 49] on div "0" at bounding box center [96, 51] width 12 height 6
click at [0, 0] on input "PickUps 0" at bounding box center [0, 0] width 0 height 0
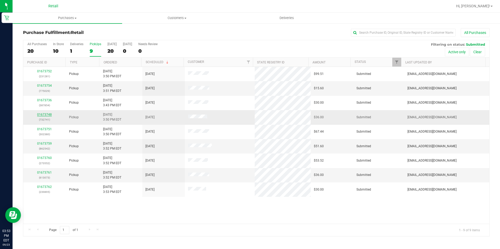
click at [45, 114] on link "01673748" at bounding box center [44, 115] width 15 height 4
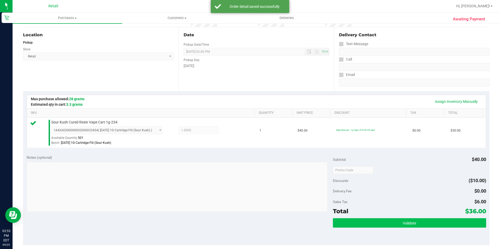
scroll to position [78, 0]
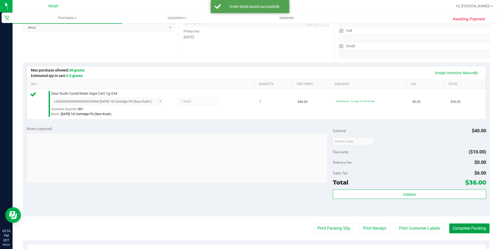
click at [475, 225] on button "Complete Packing" at bounding box center [469, 229] width 40 height 10
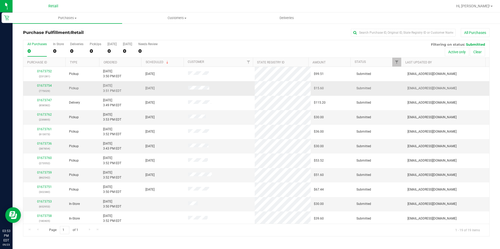
click at [45, 88] on div "01673754 (775029)" at bounding box center [44, 88] width 36 height 10
click at [45, 87] on link "01673754" at bounding box center [44, 86] width 15 height 4
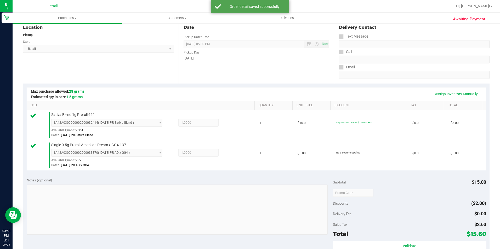
scroll to position [131, 0]
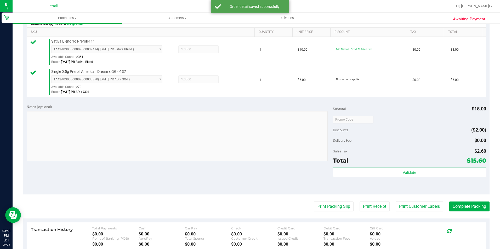
click at [477, 213] on purchase-details "Back Edit Purchase Cancel Purchase View Profile # 01673754 Med | Rec METRC ID: …" at bounding box center [256, 107] width 466 height 419
click at [475, 207] on button "Complete Packing" at bounding box center [469, 207] width 40 height 10
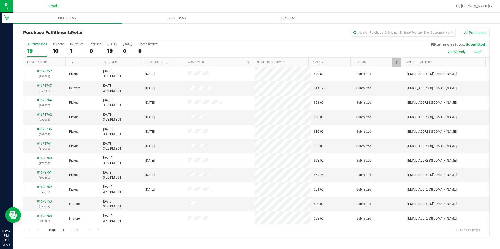
click at [87, 52] on div "All Purchases 19 In Store 10 Deliveries 1 PickUps 8 Today 19 Tomorrow 0 Needs R…" at bounding box center [256, 49] width 466 height 18
click at [94, 51] on div "8" at bounding box center [96, 51] width 12 height 6
click at [0, 0] on input "PickUps 8" at bounding box center [0, 0] width 0 height 0
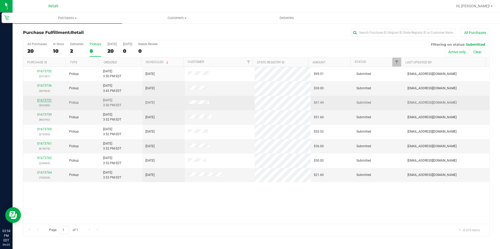
click at [41, 99] on link "01673751" at bounding box center [44, 101] width 15 height 4
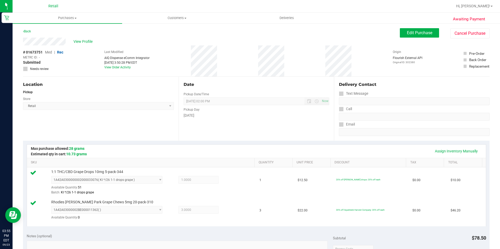
scroll to position [131, 0]
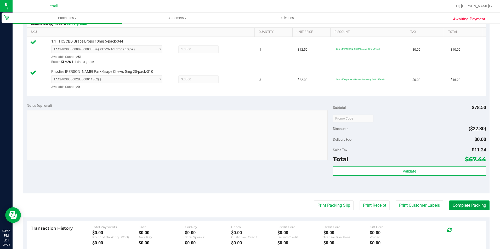
click at [461, 207] on button "Complete Packing" at bounding box center [469, 206] width 40 height 10
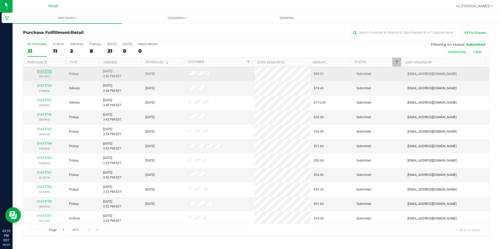
click at [50, 72] on link "01673752" at bounding box center [44, 72] width 15 height 4
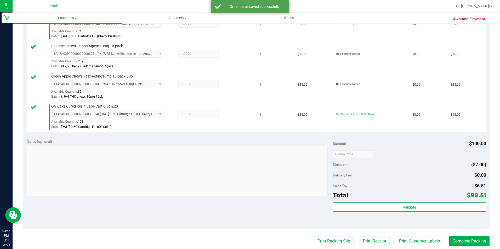
scroll to position [157, 0]
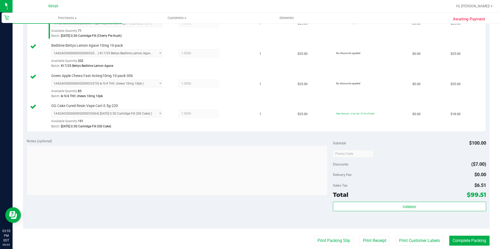
click at [466, 232] on purchase-details "Back Edit Purchase Cancel Purchase View Profile # 01673752 Med | Rec METRC ID: …" at bounding box center [256, 111] width 466 height 480
click at [466, 234] on purchase-details "Back Edit Purchase Cancel Purchase View Profile # 01673752 Med | Rec METRC ID: …" at bounding box center [256, 111] width 466 height 480
click at [469, 241] on button "Complete Packing" at bounding box center [469, 241] width 40 height 10
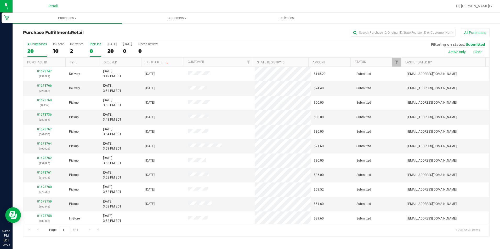
click at [94, 53] on div "8" at bounding box center [96, 51] width 12 height 6
click at [0, 0] on input "PickUps 8" at bounding box center [0, 0] width 0 height 0
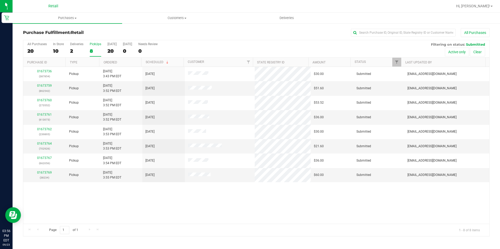
click at [95, 52] on div "8" at bounding box center [96, 51] width 12 height 6
click at [0, 0] on input "PickUps 8" at bounding box center [0, 0] width 0 height 0
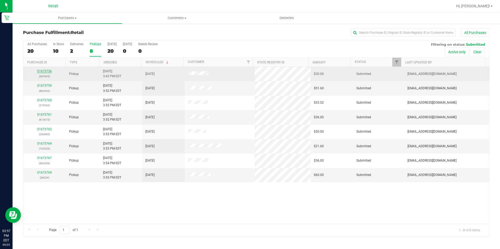
click at [43, 73] on link "01673736" at bounding box center [44, 72] width 15 height 4
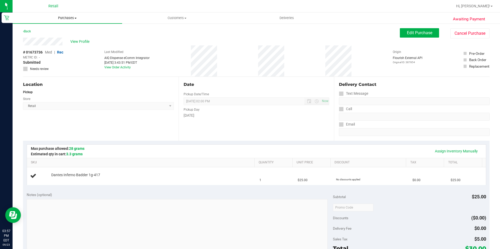
click at [73, 20] on span "Purchases" at bounding box center [68, 18] width 110 height 5
click at [69, 37] on li "Fulfillment" at bounding box center [68, 38] width 110 height 6
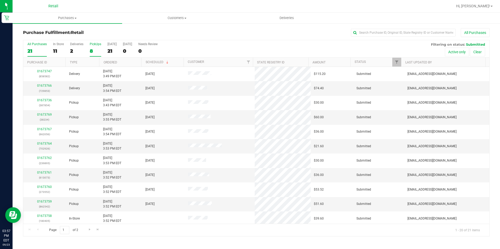
click at [96, 52] on div "8" at bounding box center [96, 51] width 12 height 6
click at [0, 0] on input "PickUps 8" at bounding box center [0, 0] width 0 height 0
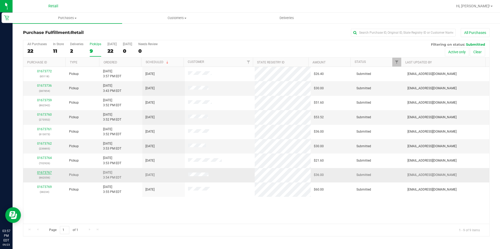
click at [42, 173] on link "01673767" at bounding box center [44, 173] width 15 height 4
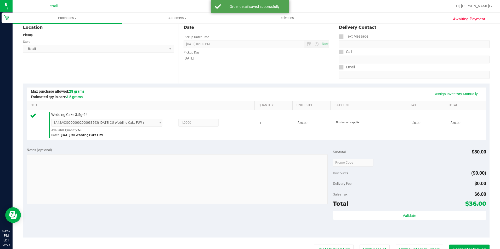
scroll to position [105, 0]
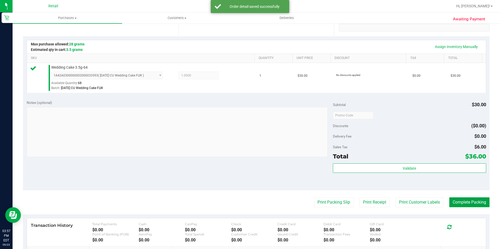
click at [474, 204] on button "Complete Packing" at bounding box center [469, 203] width 40 height 10
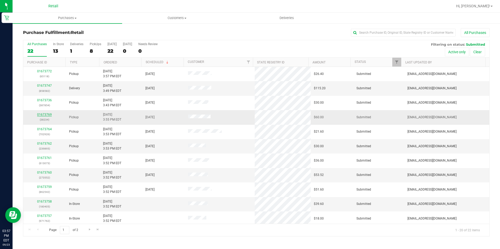
click at [51, 114] on link "01673769" at bounding box center [44, 115] width 15 height 4
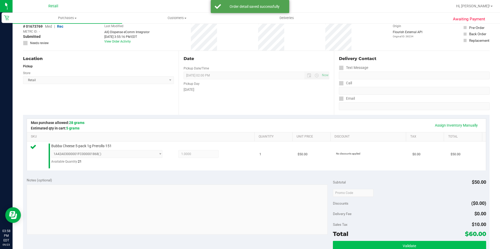
scroll to position [105, 0]
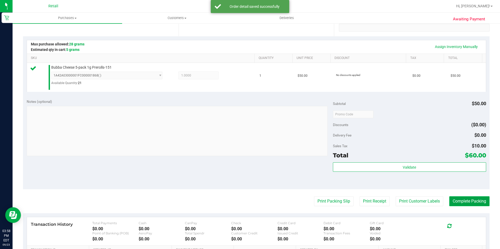
click at [472, 198] on button "Complete Packing" at bounding box center [469, 202] width 40 height 10
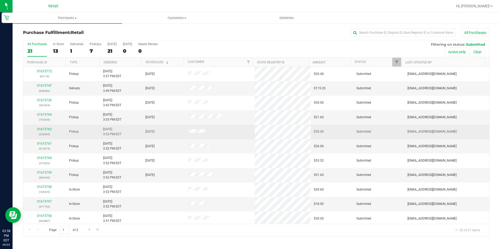
click at [45, 127] on div "01673762 (239895)" at bounding box center [44, 132] width 36 height 10
click at [47, 129] on link "01673762" at bounding box center [44, 130] width 15 height 4
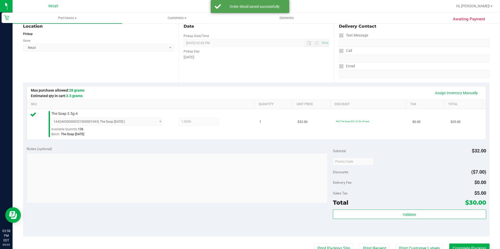
scroll to position [105, 0]
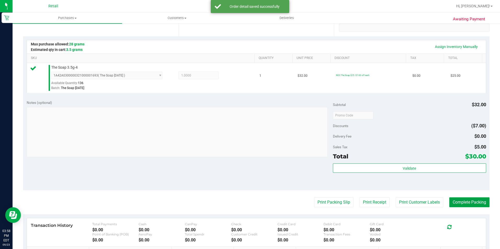
click at [464, 202] on button "Complete Packing" at bounding box center [469, 203] width 40 height 10
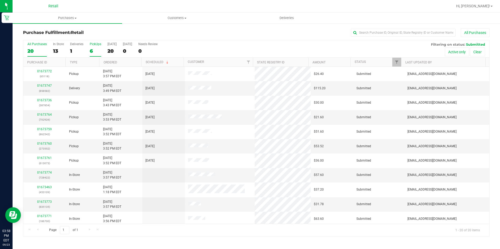
click at [90, 49] on div "6" at bounding box center [96, 51] width 12 height 6
click at [0, 0] on input "PickUps 6" at bounding box center [0, 0] width 0 height 0
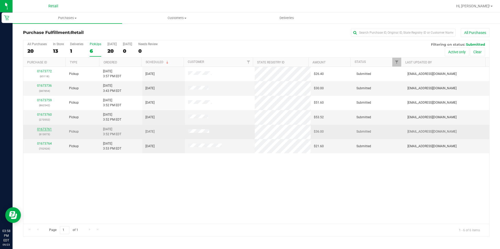
click at [38, 129] on link "01673761" at bounding box center [44, 130] width 15 height 4
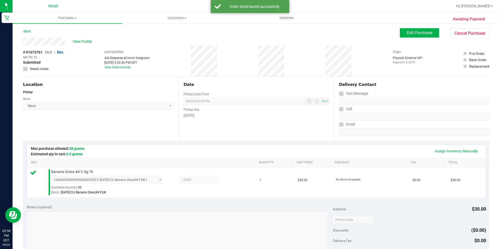
scroll to position [157, 0]
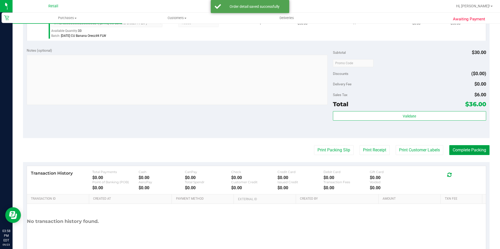
click at [466, 154] on button "Complete Packing" at bounding box center [469, 150] width 40 height 10
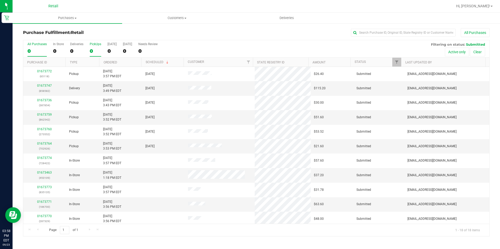
click at [93, 50] on div "0" at bounding box center [96, 51] width 12 height 6
click at [0, 0] on input "PickUps 0" at bounding box center [0, 0] width 0 height 0
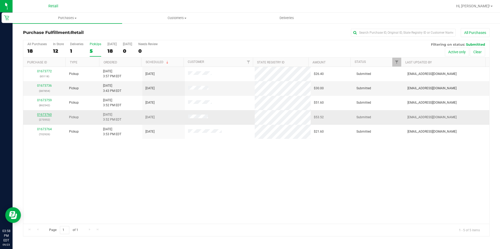
click at [40, 115] on link "01673760" at bounding box center [44, 115] width 15 height 4
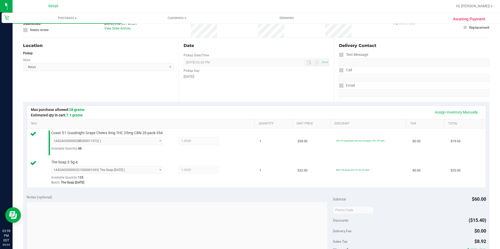
scroll to position [105, 0]
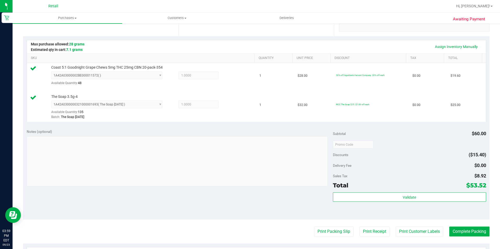
click at [484, 239] on purchase-details "Back Edit Purchase Cancel Purchase View Profile # 01673760 Med | Rec METRC ID: …" at bounding box center [256, 133] width 466 height 418
click at [478, 234] on button "Complete Packing" at bounding box center [469, 232] width 40 height 10
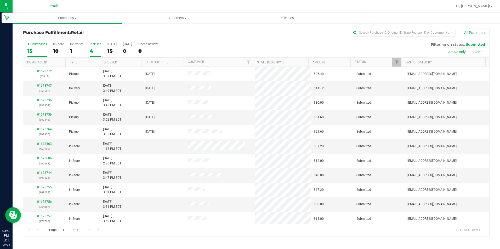
click at [96, 47] on label "PickUps 4" at bounding box center [96, 49] width 12 height 14
click at [0, 0] on input "PickUps 4" at bounding box center [0, 0] width 0 height 0
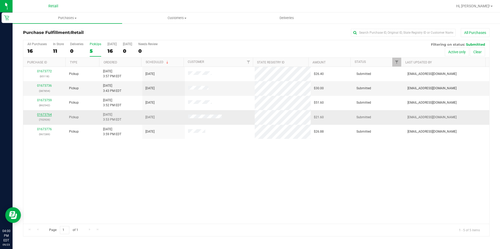
click at [47, 116] on link "01673764" at bounding box center [44, 115] width 15 height 4
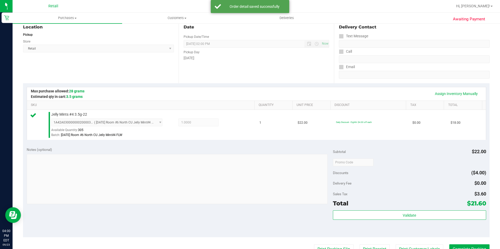
scroll to position [78, 0]
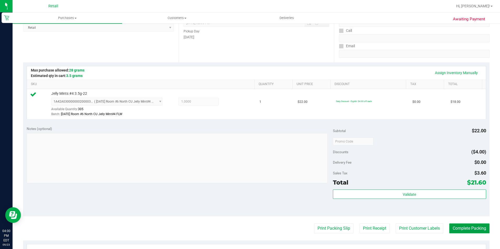
click at [472, 231] on button "Complete Packing" at bounding box center [469, 229] width 40 height 10
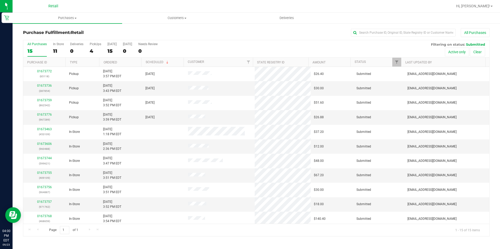
click at [88, 54] on div "All Purchases 15 In Store 11 Deliveries 0 PickUps 4 Today 15 Tomorrow 0 Needs R…" at bounding box center [256, 49] width 466 height 18
click at [93, 53] on div "4" at bounding box center [96, 51] width 12 height 6
click at [0, 0] on input "PickUps 4" at bounding box center [0, 0] width 0 height 0
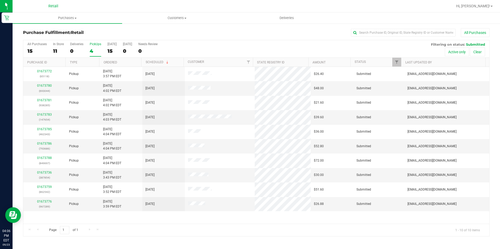
click at [90, 55] on label "PickUps 4" at bounding box center [96, 49] width 12 height 14
click at [0, 0] on input "PickUps 4" at bounding box center [0, 0] width 0 height 0
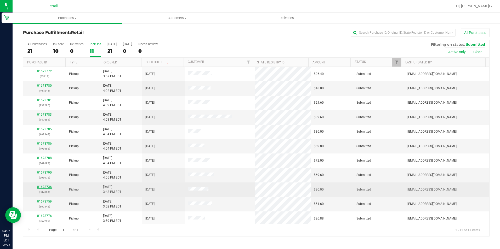
click at [50, 186] on link "01673736" at bounding box center [44, 187] width 15 height 4
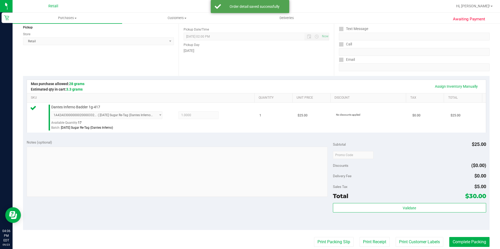
scroll to position [131, 0]
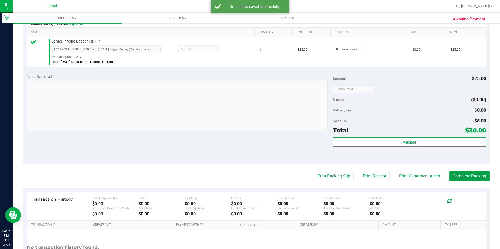
click at [475, 179] on button "Complete Packing" at bounding box center [469, 177] width 40 height 10
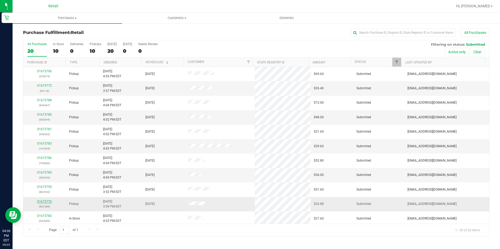
click at [41, 203] on link "01673776" at bounding box center [44, 202] width 15 height 4
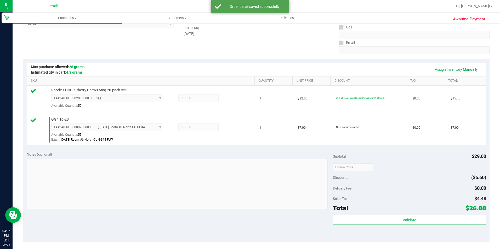
scroll to position [157, 0]
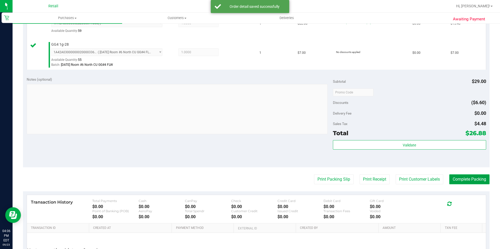
click at [466, 181] on button "Complete Packing" at bounding box center [469, 180] width 40 height 10
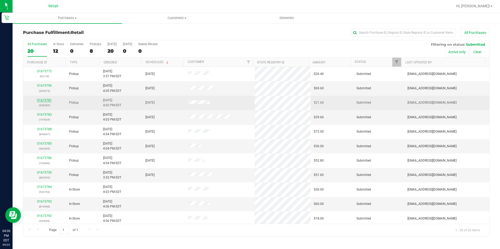
click at [47, 100] on link "01673781" at bounding box center [44, 101] width 15 height 4
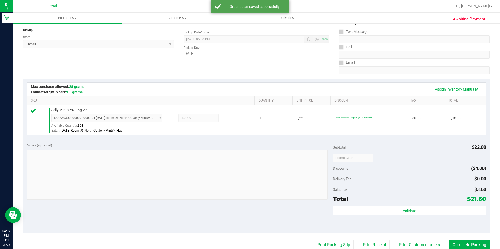
scroll to position [78, 0]
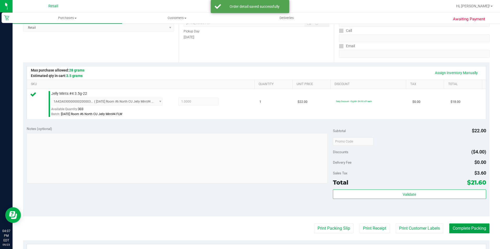
click at [469, 231] on button "Complete Packing" at bounding box center [469, 229] width 40 height 10
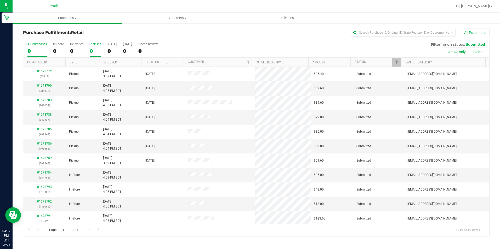
click at [96, 52] on div "0" at bounding box center [96, 51] width 12 height 6
click at [0, 0] on input "PickUps 0" at bounding box center [0, 0] width 0 height 0
click at [91, 50] on div "8" at bounding box center [96, 51] width 12 height 6
click at [0, 0] on input "PickUps 8" at bounding box center [0, 0] width 0 height 0
click at [90, 50] on div "13" at bounding box center [96, 51] width 12 height 6
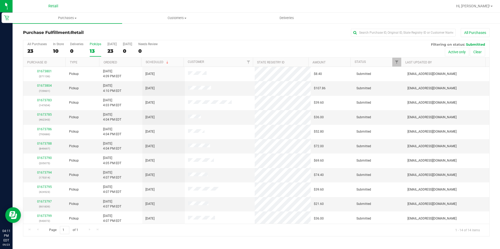
click at [0, 0] on input "PickUps 13" at bounding box center [0, 0] width 0 height 0
click at [47, 116] on link "01673785" at bounding box center [44, 115] width 15 height 4
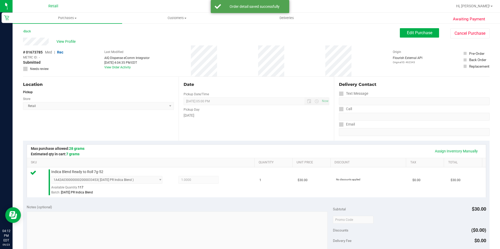
scroll to position [105, 0]
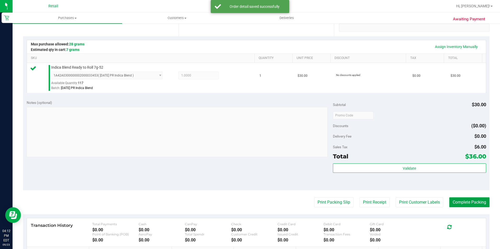
click at [463, 201] on button "Complete Packing" at bounding box center [469, 203] width 40 height 10
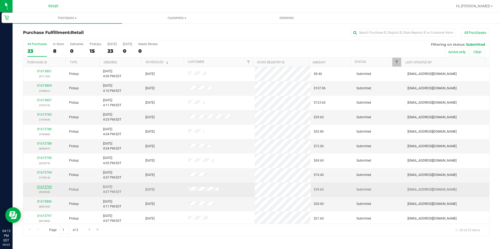
click at [42, 186] on link "01673795" at bounding box center [44, 187] width 15 height 4
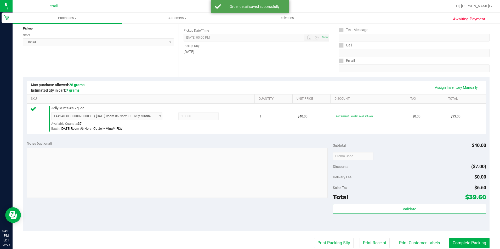
scroll to position [78, 0]
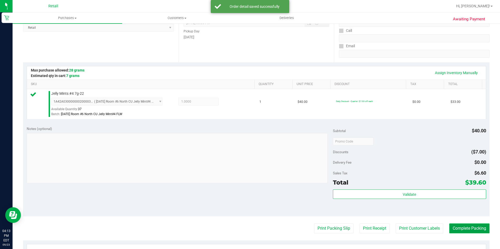
click at [482, 232] on button "Complete Packing" at bounding box center [469, 229] width 40 height 10
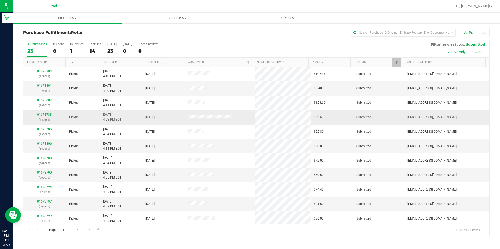
click at [45, 115] on link "01673783" at bounding box center [44, 115] width 15 height 4
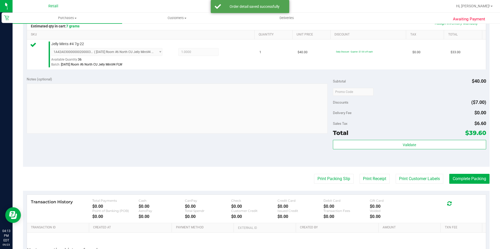
scroll to position [131, 0]
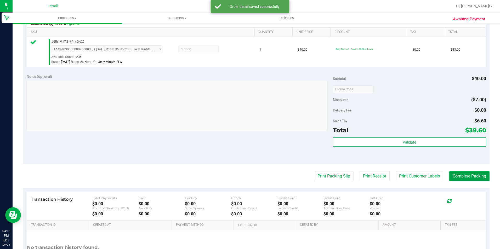
click at [483, 175] on button "Complete Packing" at bounding box center [469, 177] width 40 height 10
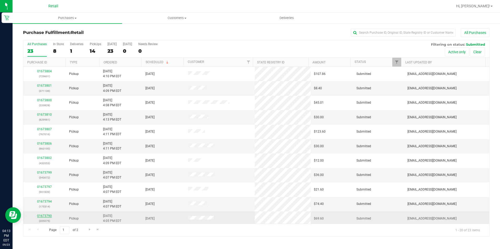
click at [44, 215] on link "01673790" at bounding box center [44, 216] width 15 height 4
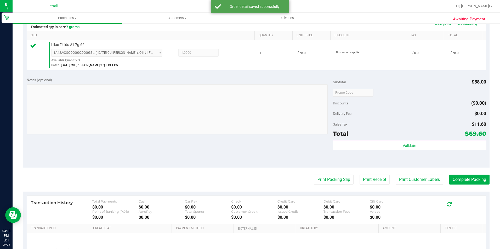
scroll to position [131, 0]
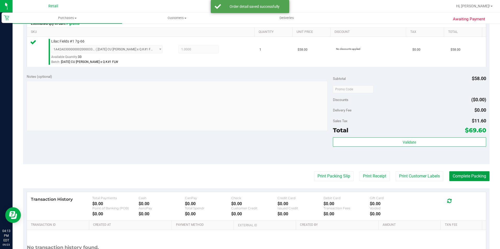
click at [468, 174] on button "Complete Packing" at bounding box center [469, 177] width 40 height 10
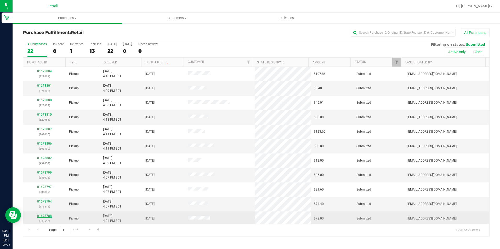
click at [43, 218] on link "01673788" at bounding box center [44, 216] width 15 height 4
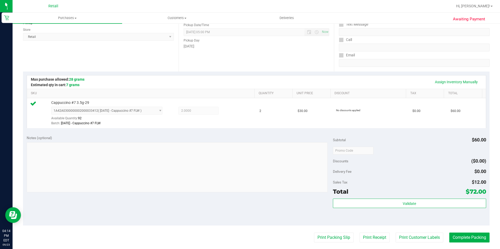
scroll to position [78, 0]
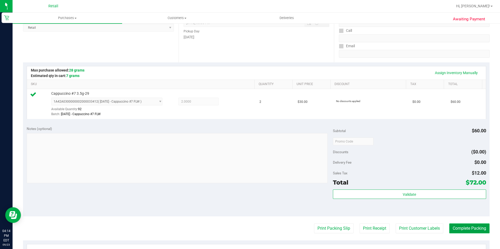
click at [464, 231] on button "Complete Packing" at bounding box center [469, 229] width 40 height 10
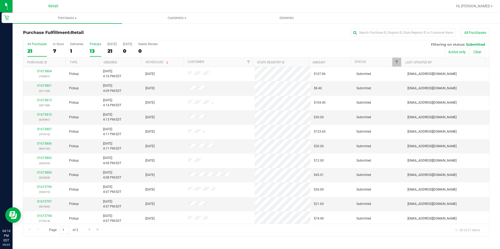
click at [93, 51] on div "13" at bounding box center [96, 51] width 12 height 6
click at [0, 0] on input "PickUps 13" at bounding box center [0, 0] width 0 height 0
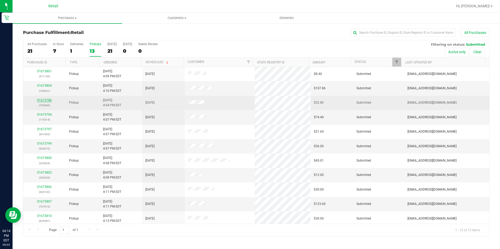
click at [44, 99] on link "01673786" at bounding box center [44, 101] width 15 height 4
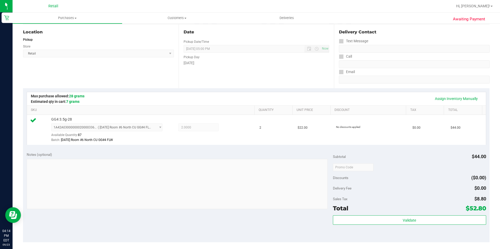
scroll to position [131, 0]
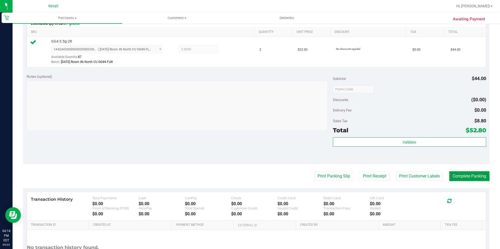
click at [479, 177] on button "Complete Packing" at bounding box center [469, 177] width 40 height 10
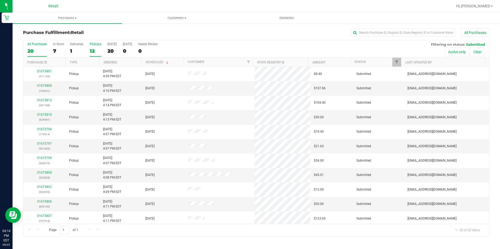
click at [93, 53] on div "12" at bounding box center [96, 51] width 12 height 6
click at [0, 0] on input "PickUps 12" at bounding box center [0, 0] width 0 height 0
click at [39, 116] on link "01673797" at bounding box center [44, 115] width 15 height 4
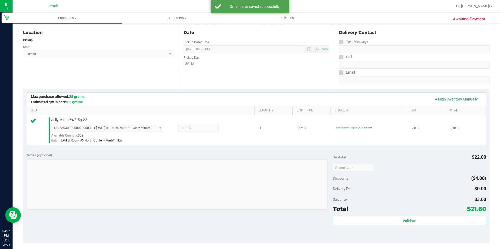
scroll to position [131, 0]
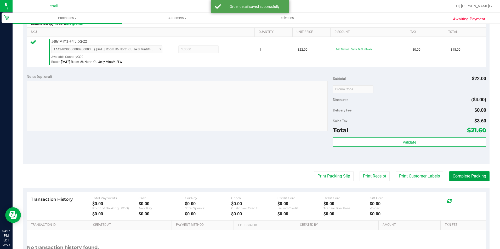
click at [454, 179] on button "Complete Packing" at bounding box center [469, 177] width 40 height 10
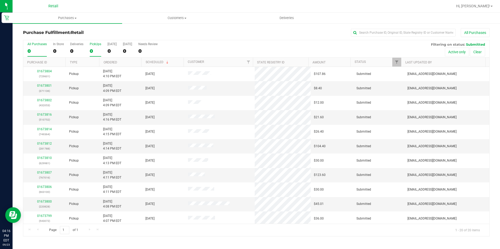
click at [94, 52] on div "0" at bounding box center [96, 51] width 12 height 6
click at [0, 0] on input "PickUps 0" at bounding box center [0, 0] width 0 height 0
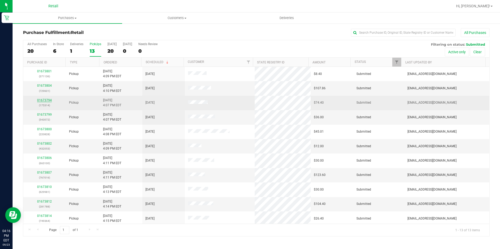
click at [44, 101] on link "01673794" at bounding box center [44, 101] width 15 height 4
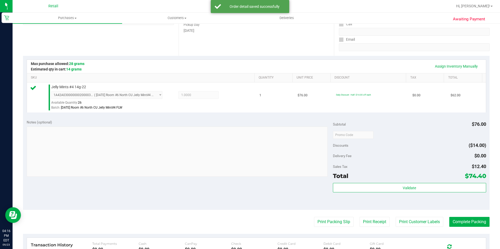
scroll to position [105, 0]
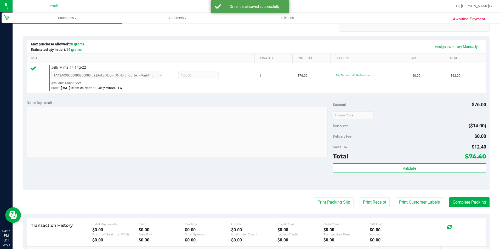
click at [466, 210] on purchase-details "Back Edit Purchase Cancel Purchase View Profile # 01673794 Med | Rec METRC ID: …" at bounding box center [256, 118] width 466 height 389
click at [467, 206] on button "Complete Packing" at bounding box center [469, 203] width 40 height 10
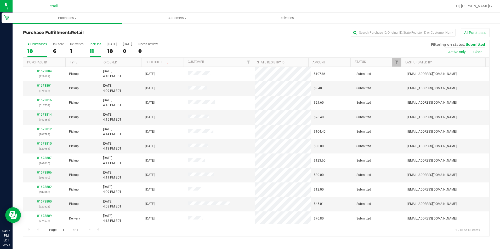
click at [92, 47] on label "PickUps 11" at bounding box center [96, 49] width 12 height 14
click at [0, 0] on input "PickUps 11" at bounding box center [0, 0] width 0 height 0
click at [98, 47] on label "PickUps 11" at bounding box center [96, 49] width 12 height 14
click at [0, 0] on input "PickUps 11" at bounding box center [0, 0] width 0 height 0
click at [104, 49] on div "All Purchases 18 In Store 6 Deliveries 1 PickUps 11 Today 18 Tomorrow 0 Needs R…" at bounding box center [256, 49] width 466 height 18
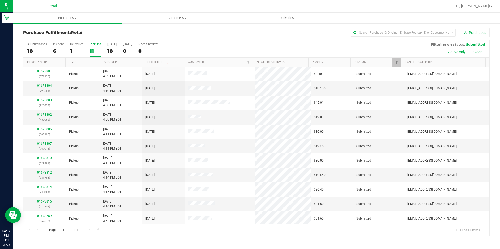
click at [97, 49] on div "11" at bounding box center [96, 51] width 12 height 6
click at [0, 0] on input "PickUps 11" at bounding box center [0, 0] width 0 height 0
click at [95, 46] on label "PickUps 11" at bounding box center [96, 49] width 12 height 14
click at [0, 0] on input "PickUps 11" at bounding box center [0, 0] width 0 height 0
click at [43, 116] on link "01673806" at bounding box center [44, 115] width 15 height 4
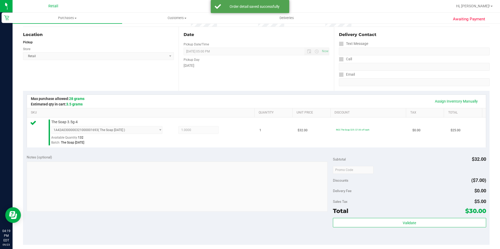
scroll to position [78, 0]
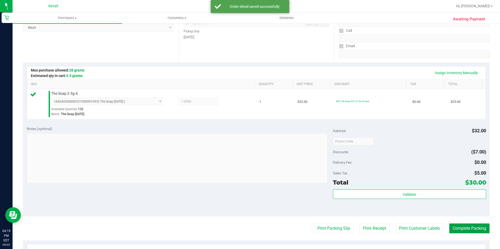
click at [449, 225] on button "Complete Packing" at bounding box center [469, 229] width 40 height 10
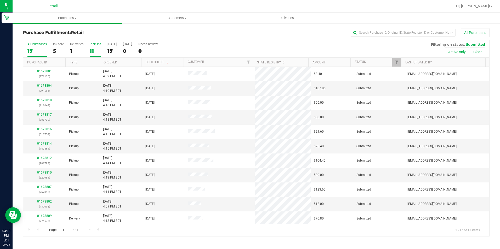
click at [91, 50] on div "11" at bounding box center [96, 51] width 12 height 6
click at [0, 0] on input "PickUps 11" at bounding box center [0, 0] width 0 height 0
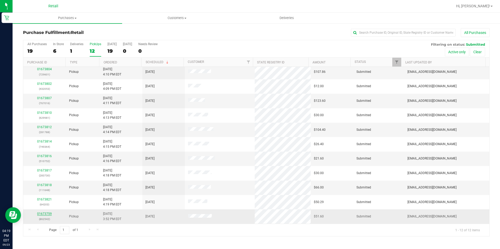
click at [45, 214] on link "01673759" at bounding box center [44, 214] width 15 height 4
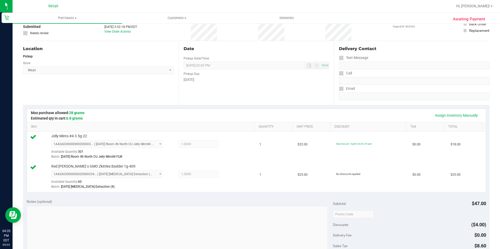
scroll to position [105, 0]
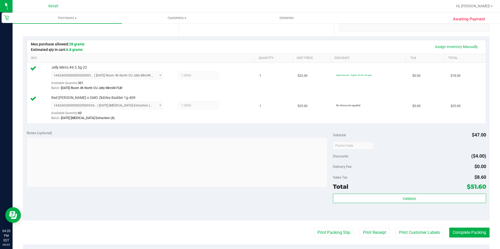
click at [474, 239] on purchase-details "Back Edit Purchase Cancel Purchase View Profile # 01673759 Med | Rec METRC ID: …" at bounding box center [256, 133] width 466 height 419
click at [474, 236] on button "Complete Packing" at bounding box center [469, 233] width 40 height 10
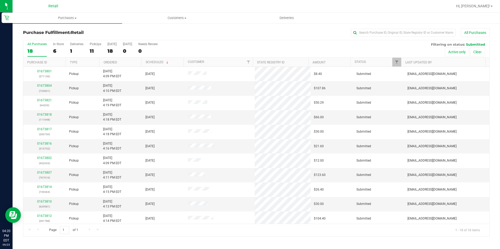
click at [95, 42] on div "All Purchases 18 In Store 6 Deliveries 1 PickUps 11 Today 18 Tomorrow 0 Needs R…" at bounding box center [256, 42] width 466 height 4
click at [90, 49] on div "11" at bounding box center [96, 51] width 12 height 6
click at [0, 0] on input "PickUps 11" at bounding box center [0, 0] width 0 height 0
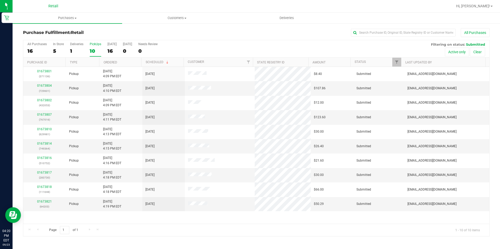
click at [96, 47] on label "PickUps 10" at bounding box center [96, 49] width 12 height 14
click at [0, 0] on input "PickUps 10" at bounding box center [0, 0] width 0 height 0
click at [90, 46] on label "PickUps 11" at bounding box center [96, 49] width 12 height 14
click at [0, 0] on input "PickUps 11" at bounding box center [0, 0] width 0 height 0
click at [92, 50] on div "10" at bounding box center [96, 51] width 12 height 6
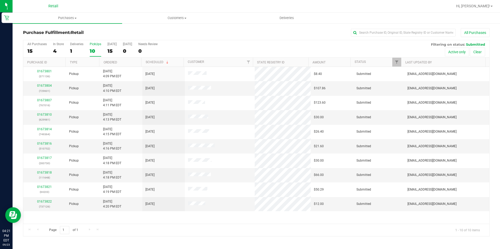
click at [0, 0] on input "PickUps 10" at bounding box center [0, 0] width 0 height 0
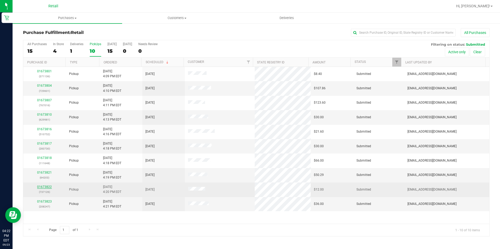
click at [47, 188] on link "01673822" at bounding box center [44, 187] width 15 height 4
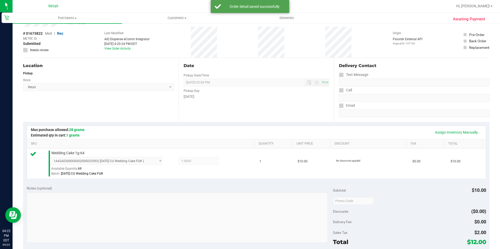
scroll to position [78, 0]
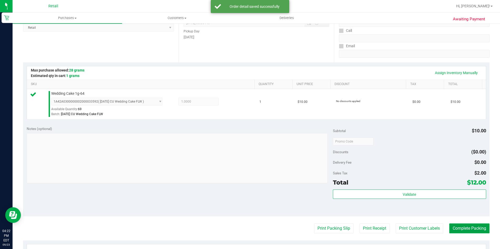
click at [457, 224] on button "Complete Packing" at bounding box center [469, 229] width 40 height 10
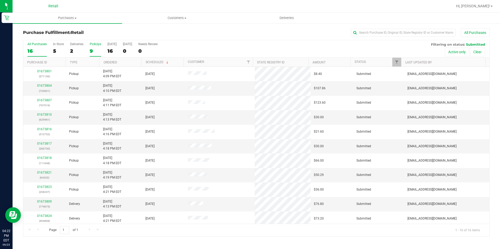
click at [91, 52] on div "9" at bounding box center [96, 51] width 12 height 6
click at [0, 0] on input "PickUps 9" at bounding box center [0, 0] width 0 height 0
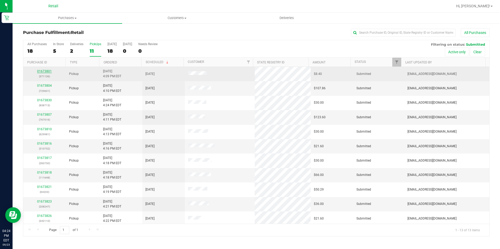
click at [46, 72] on link "01673801" at bounding box center [44, 72] width 15 height 4
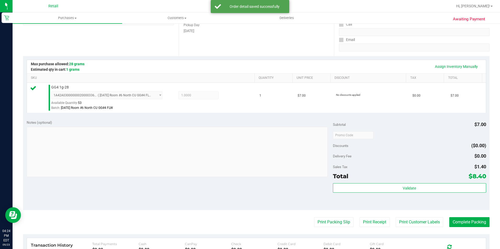
scroll to position [105, 0]
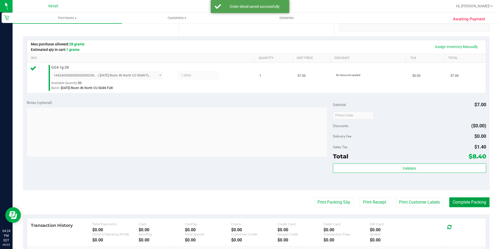
click at [454, 204] on button "Complete Packing" at bounding box center [469, 203] width 40 height 10
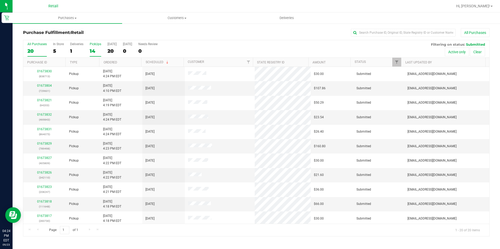
click at [93, 51] on div "14" at bounding box center [96, 51] width 12 height 6
click at [0, 0] on input "PickUps 14" at bounding box center [0, 0] width 0 height 0
click at [42, 115] on link "01673810" at bounding box center [44, 115] width 15 height 4
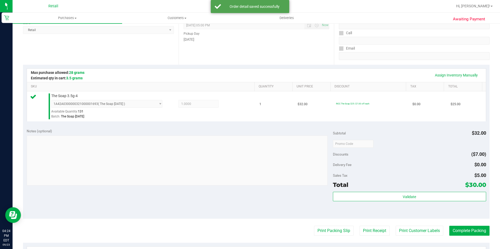
scroll to position [105, 0]
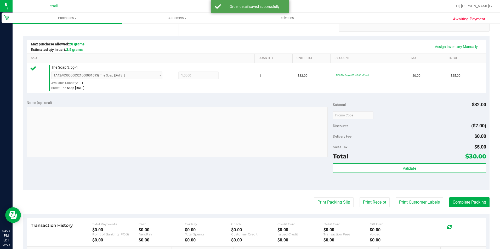
click at [474, 196] on purchase-details "Back Edit Purchase Cancel Purchase View Profile # 01673810 Med | Rec METRC ID: …" at bounding box center [256, 118] width 466 height 389
click at [472, 198] on button "Complete Packing" at bounding box center [469, 203] width 40 height 10
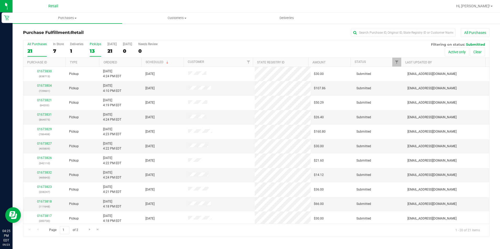
click at [95, 50] on div "13" at bounding box center [96, 51] width 12 height 6
click at [0, 0] on input "PickUps 13" at bounding box center [0, 0] width 0 height 0
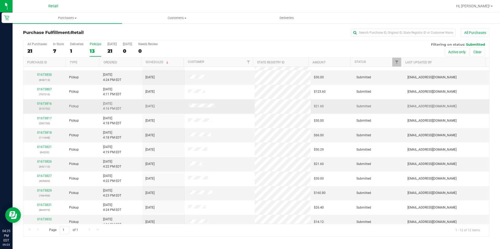
scroll to position [16, 0]
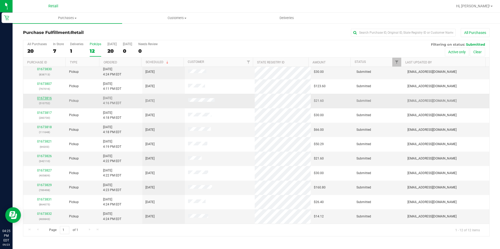
click at [49, 99] on link "01673816" at bounding box center [44, 98] width 15 height 4
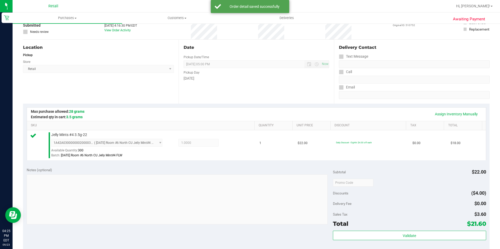
scroll to position [78, 0]
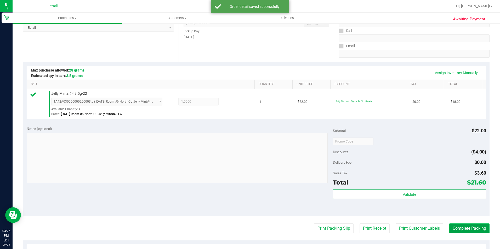
click at [468, 232] on button "Complete Packing" at bounding box center [469, 229] width 40 height 10
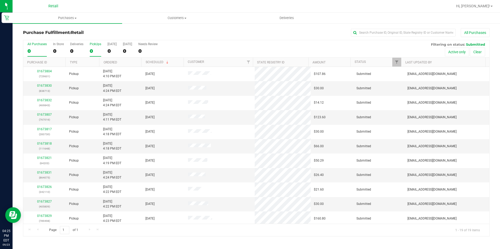
click at [94, 49] on div "0" at bounding box center [96, 51] width 12 height 6
click at [0, 0] on input "PickUps 0" at bounding box center [0, 0] width 0 height 0
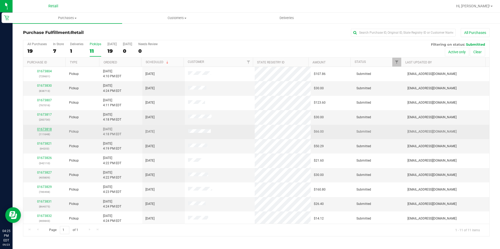
click at [45, 130] on link "01673818" at bounding box center [44, 130] width 15 height 4
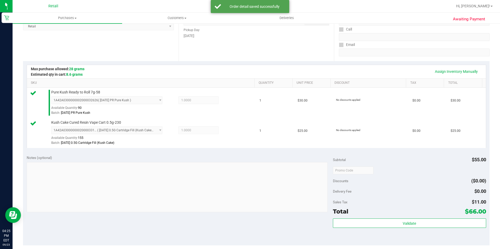
scroll to position [157, 0]
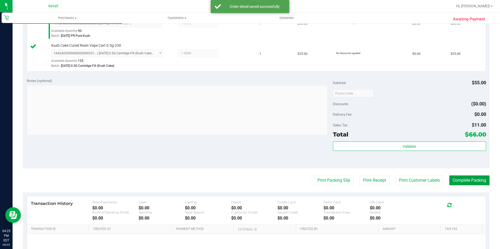
click at [457, 179] on button "Complete Packing" at bounding box center [469, 181] width 40 height 10
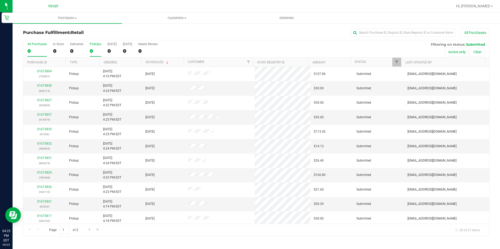
click at [98, 49] on div "0" at bounding box center [96, 51] width 12 height 6
click at [0, 0] on input "PickUps 0" at bounding box center [0, 0] width 0 height 0
click at [98, 53] on div "12" at bounding box center [96, 51] width 12 height 6
click at [0, 0] on input "PickUps 12" at bounding box center [0, 0] width 0 height 0
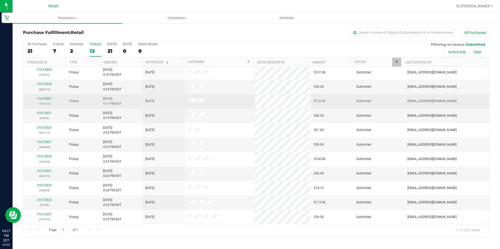
scroll to position [2, 0]
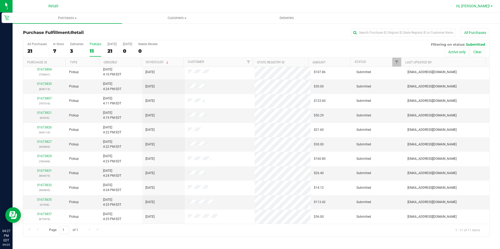
click at [481, 7] on span "Hi, [PERSON_NAME]!" at bounding box center [473, 6] width 34 height 4
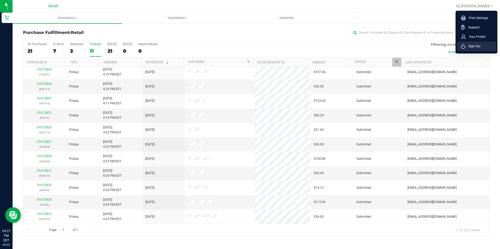
click at [470, 45] on span "Sign Out" at bounding box center [472, 46] width 15 height 5
